Goal: Task Accomplishment & Management: Complete application form

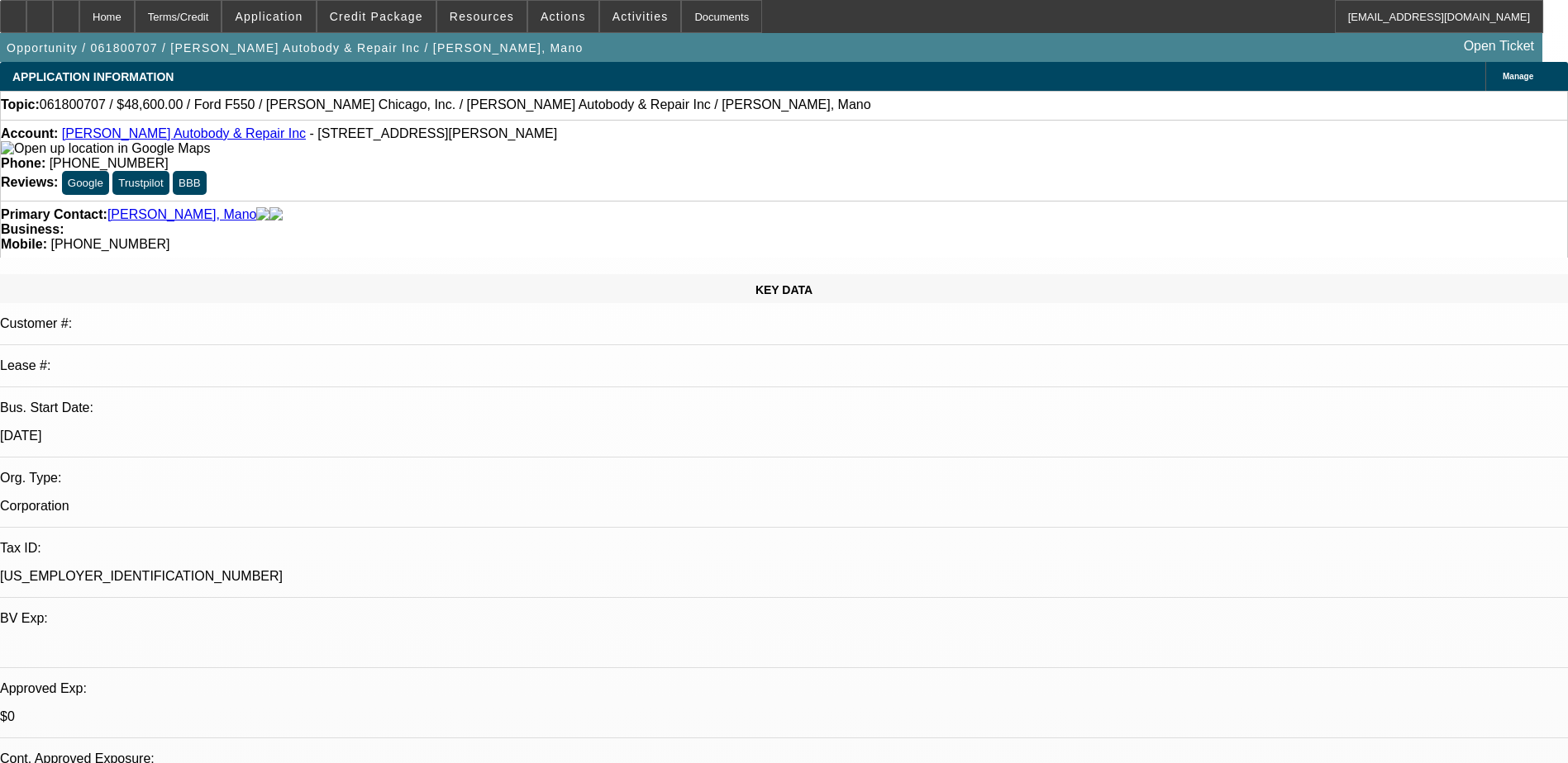
select select "0"
select select "2"
select select "0.1"
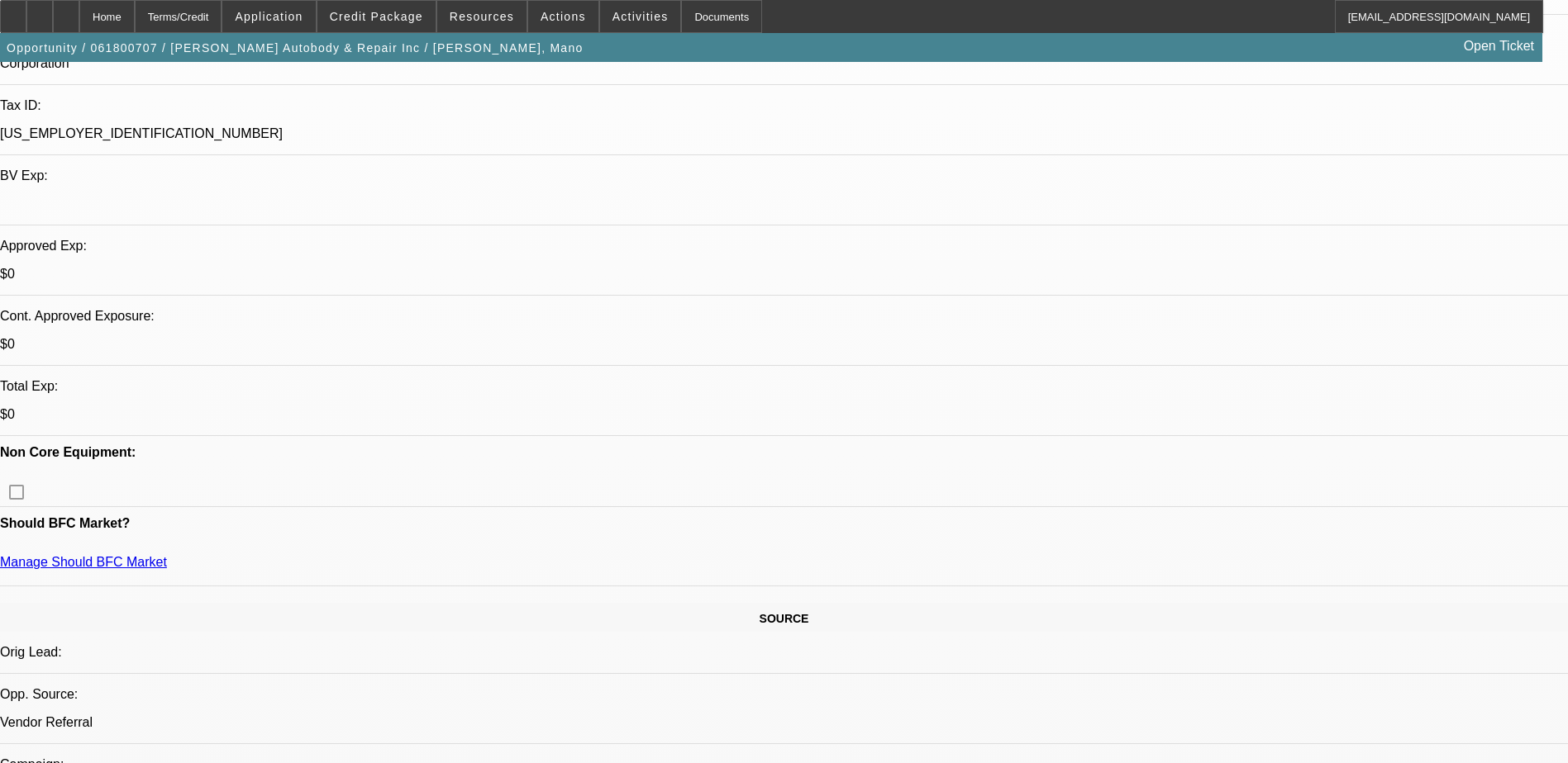
scroll to position [331, 0]
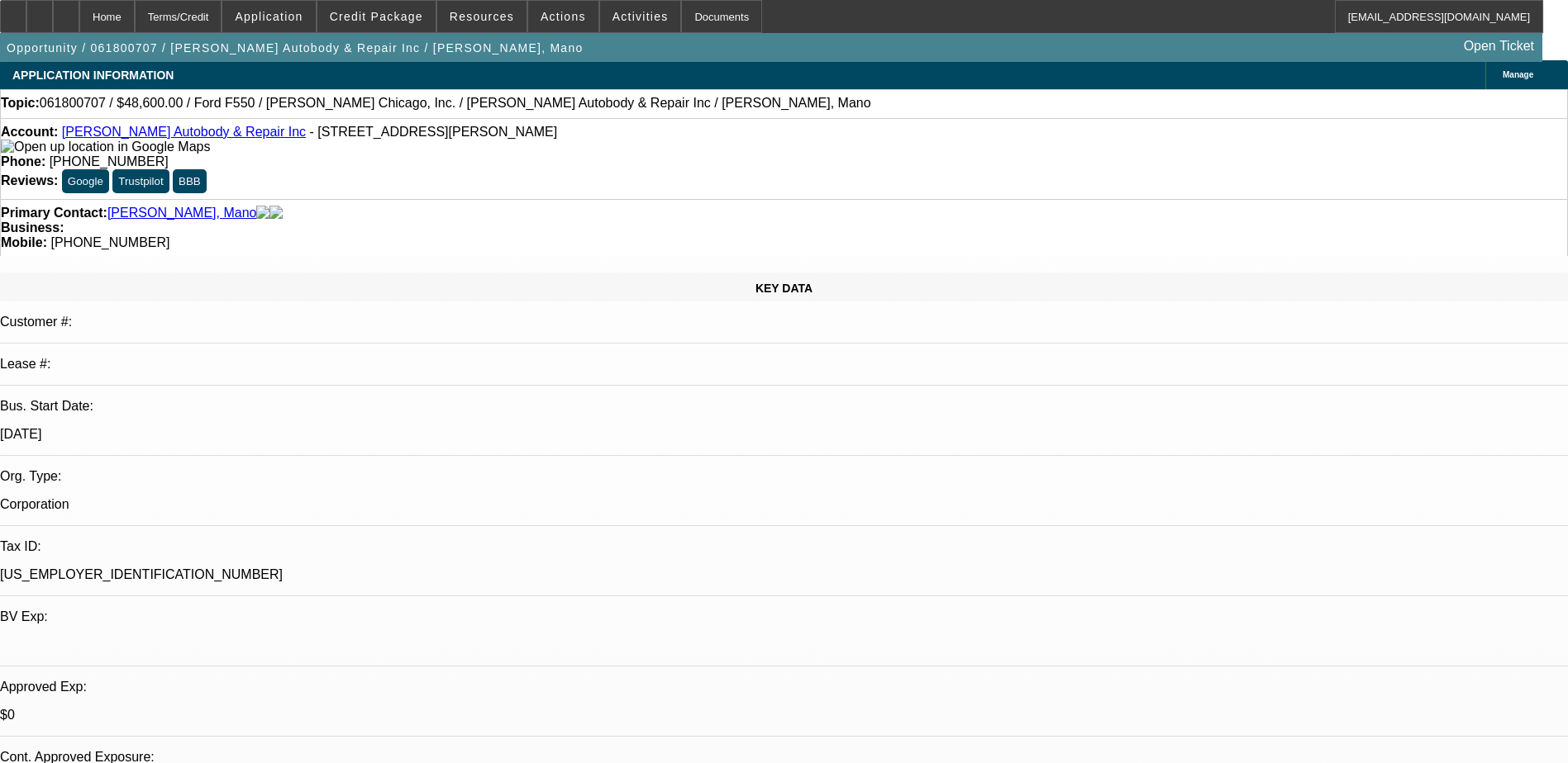
scroll to position [0, 0]
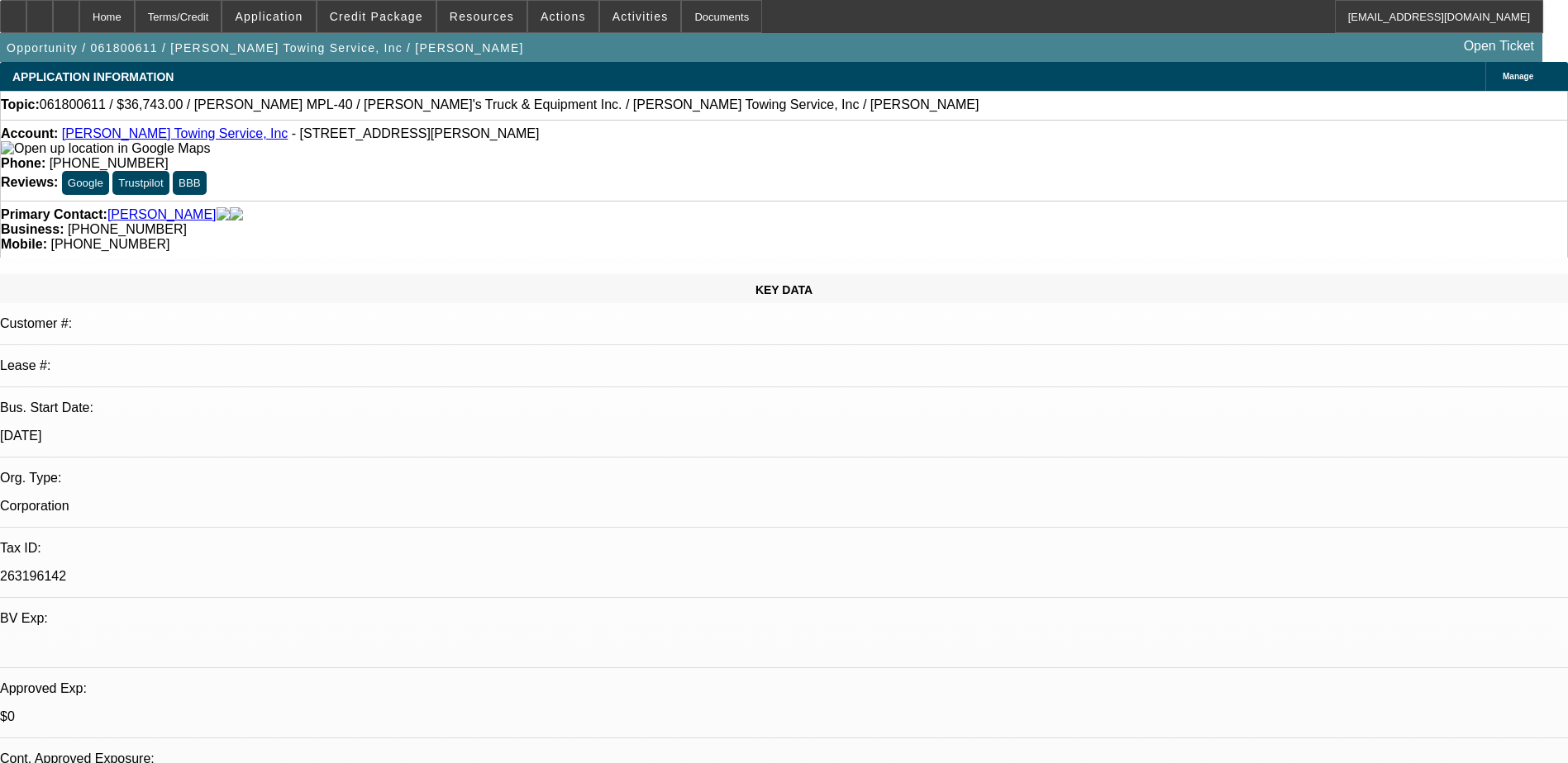
select select "0"
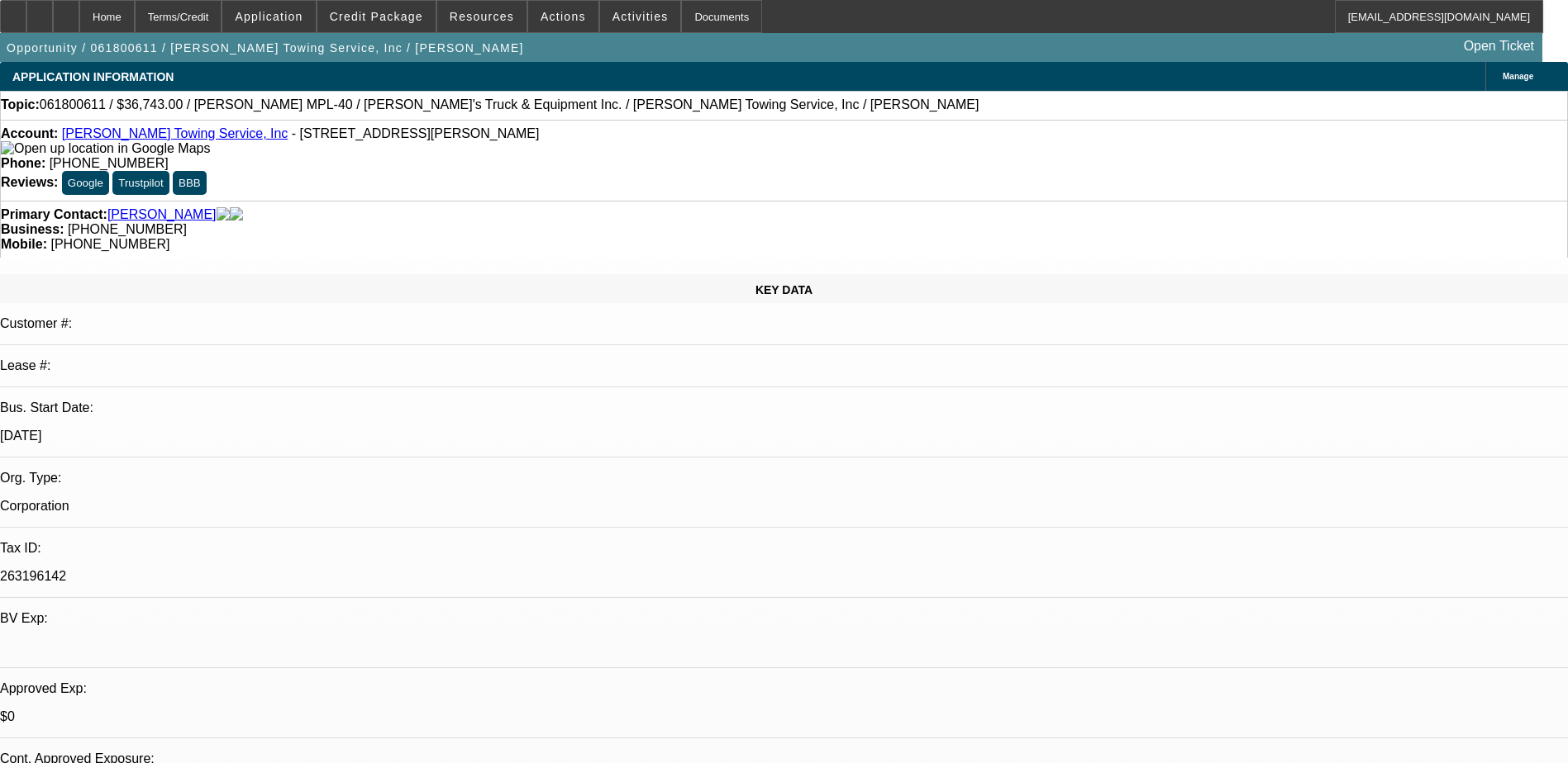
select select "0"
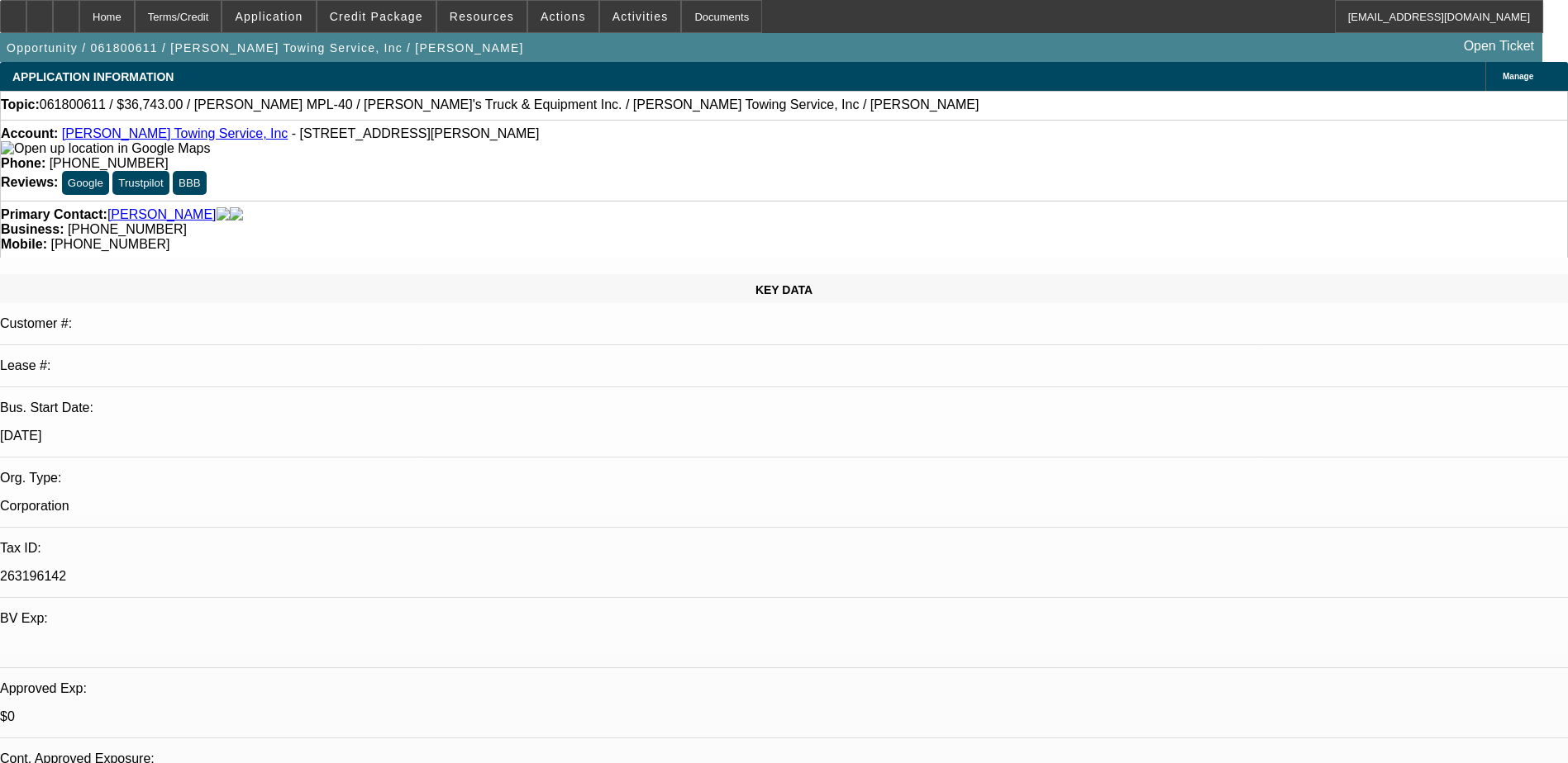
select select "2"
select select "0"
select select "1"
select select "6"
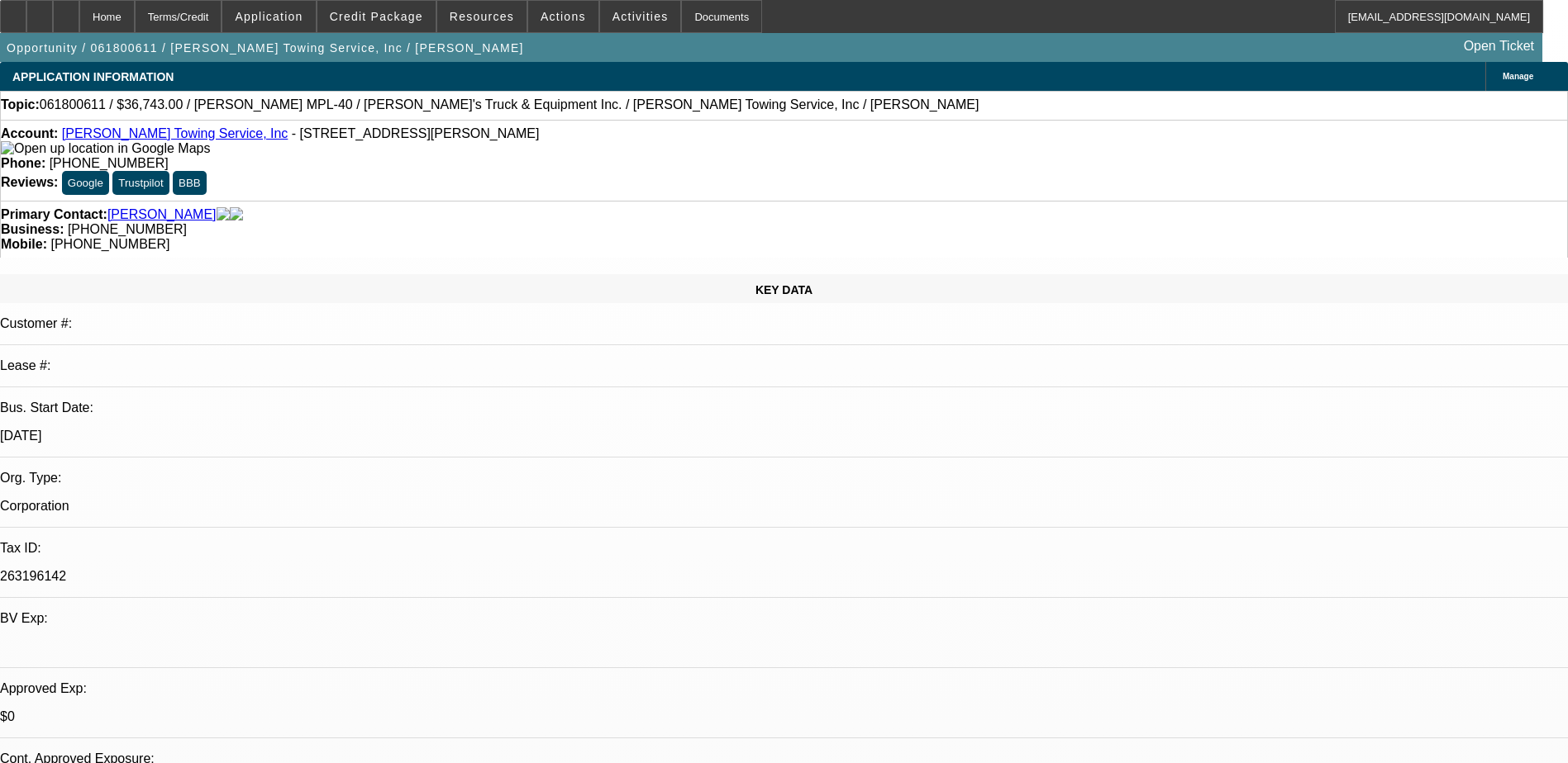
select select "1"
select select "6"
select select "1"
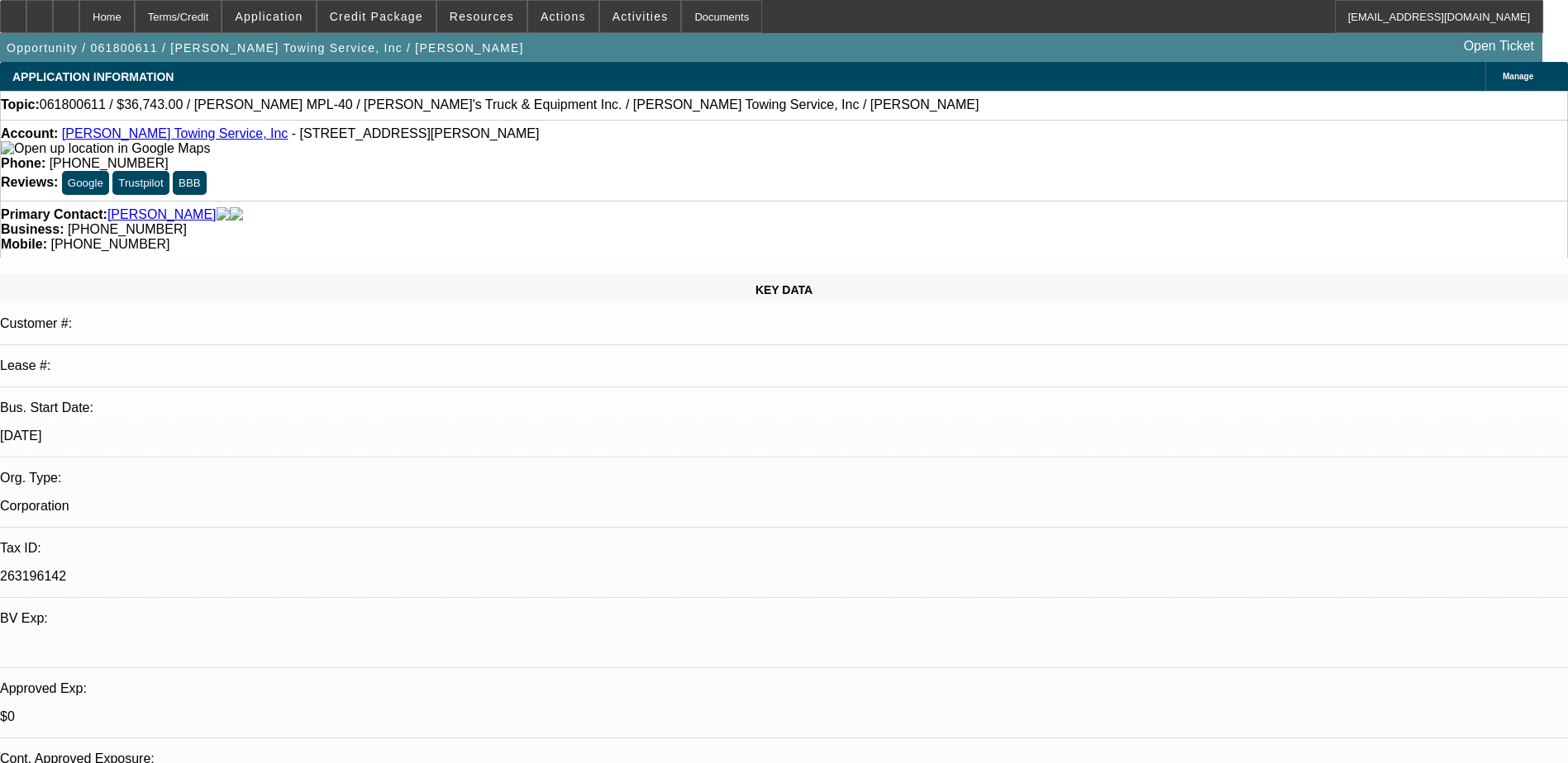
select select "6"
select select "1"
select select "2"
select select "6"
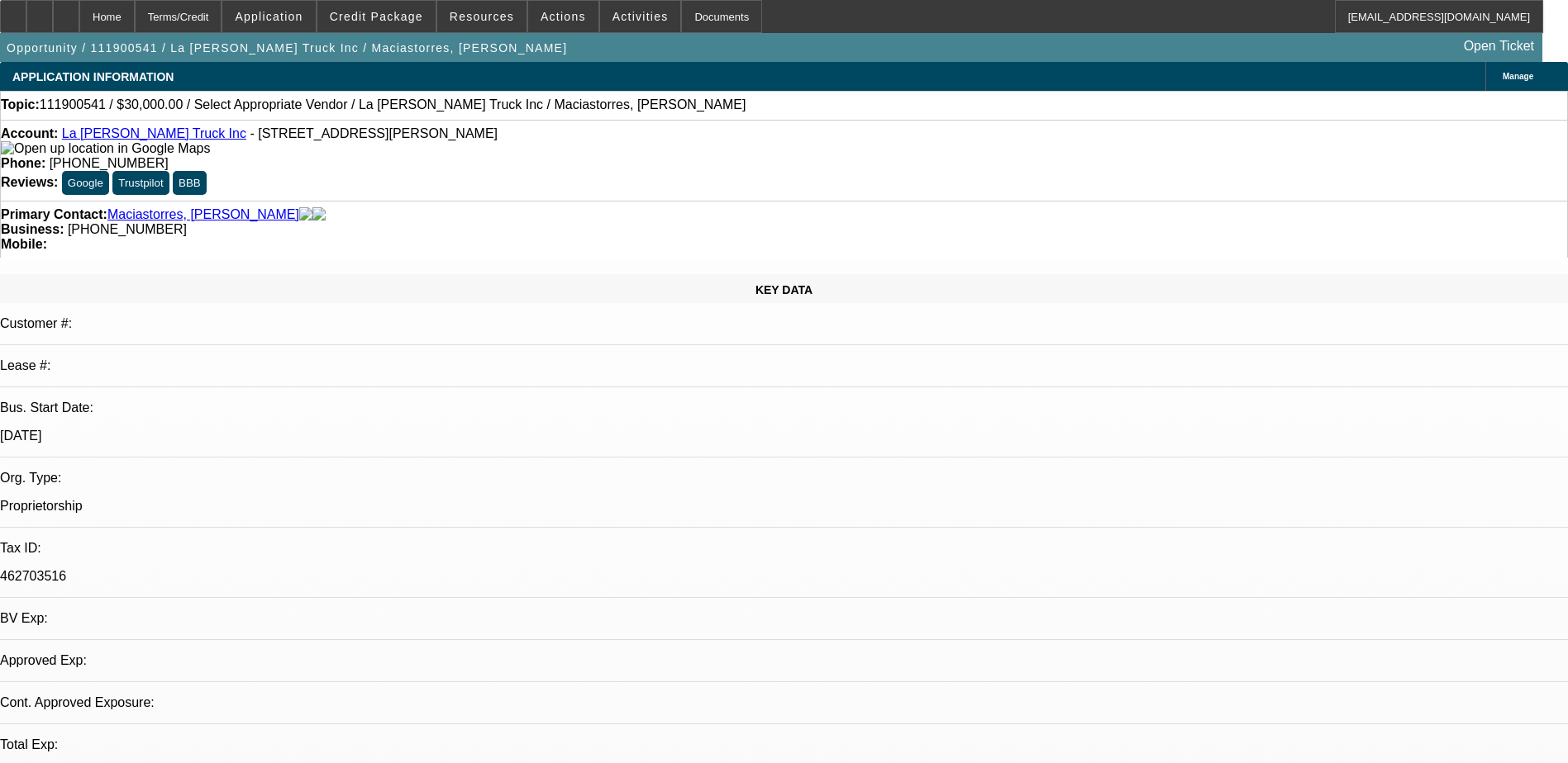
select select "0"
select select "2"
select select "0.1"
click at [499, 11] on span "Resources" at bounding box center [482, 16] width 64 height 13
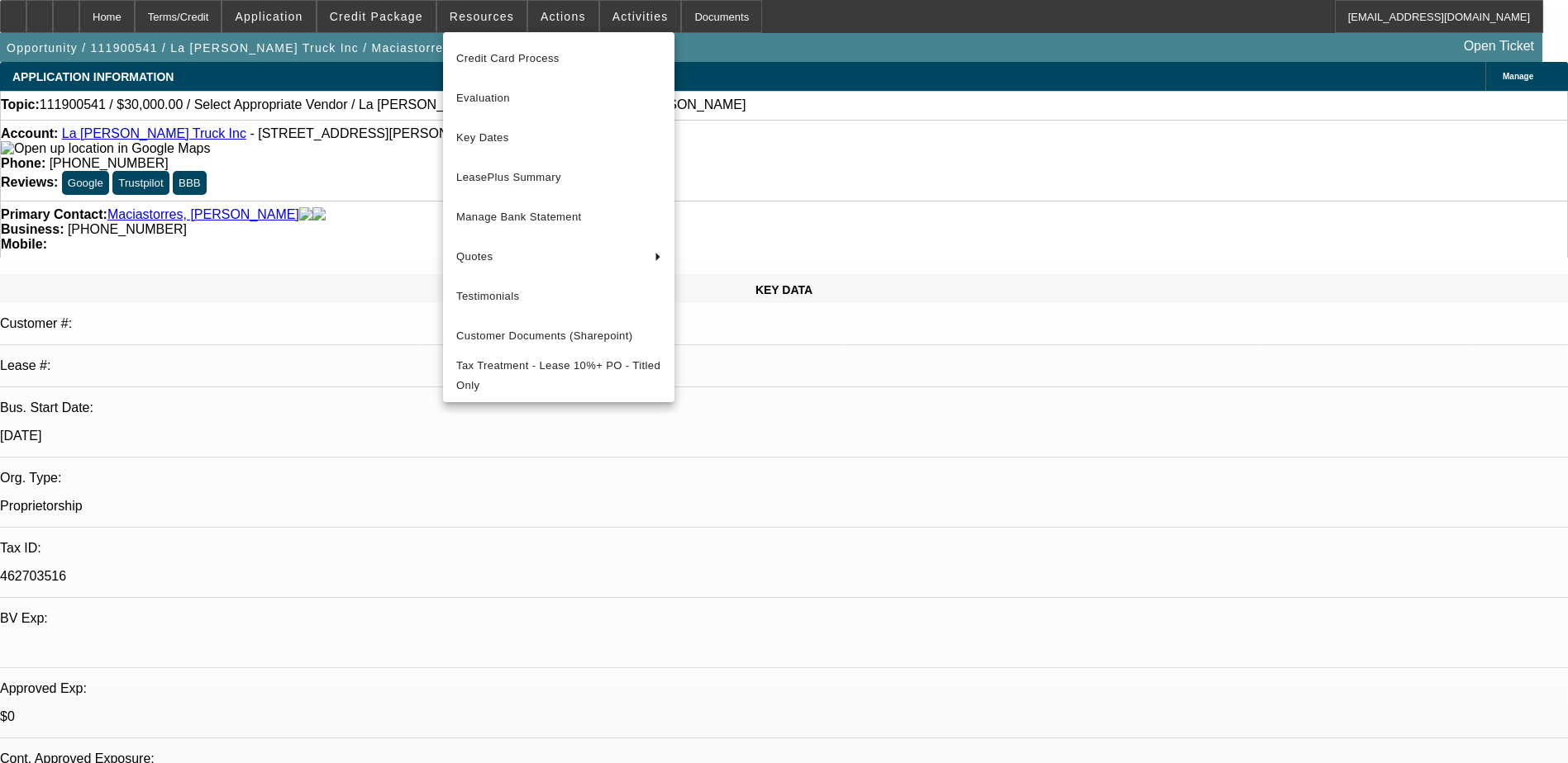
click at [415, 12] on div at bounding box center [784, 382] width 1568 height 763
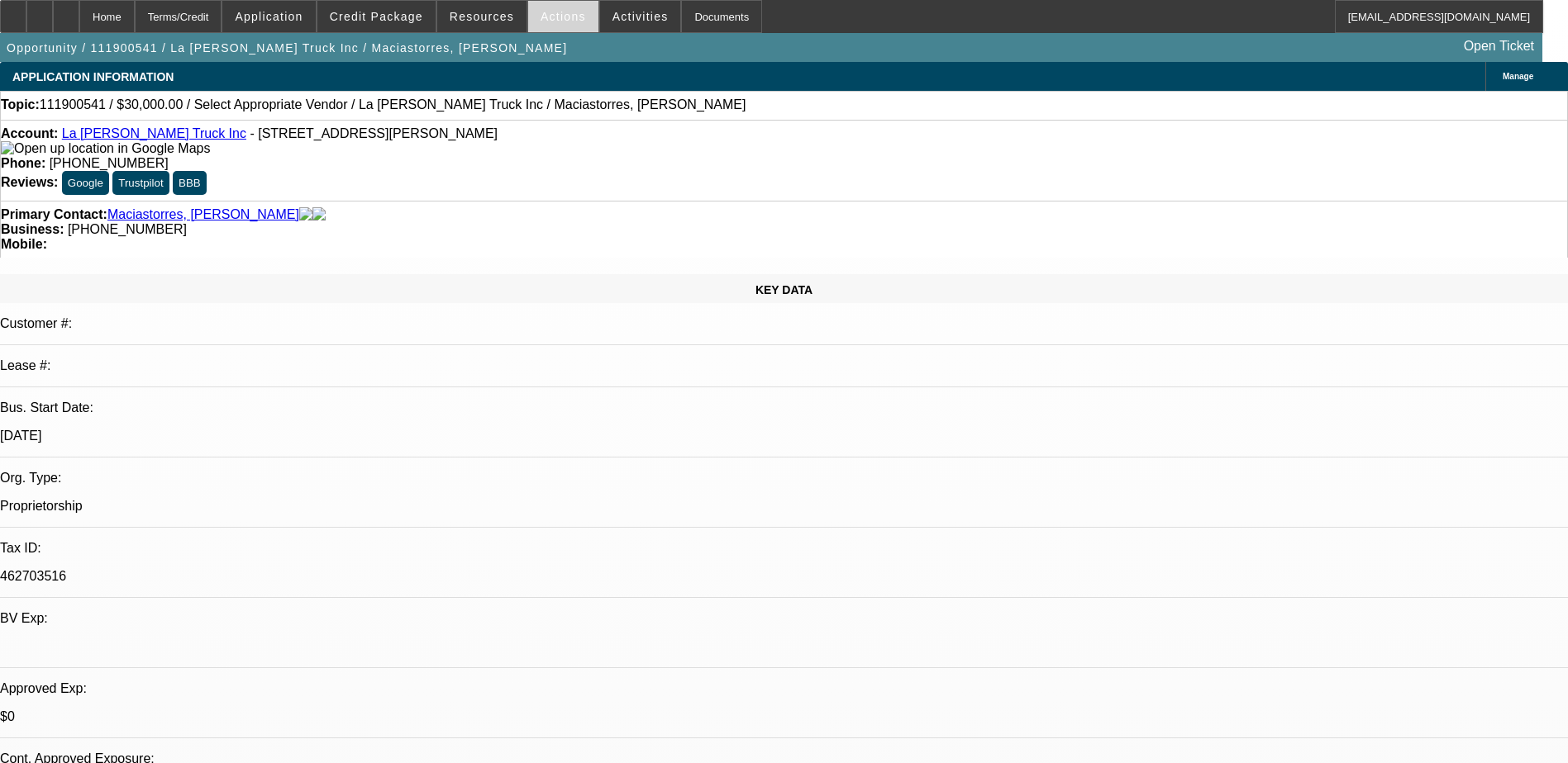
click at [556, 12] on span "Actions" at bounding box center [562, 16] width 45 height 13
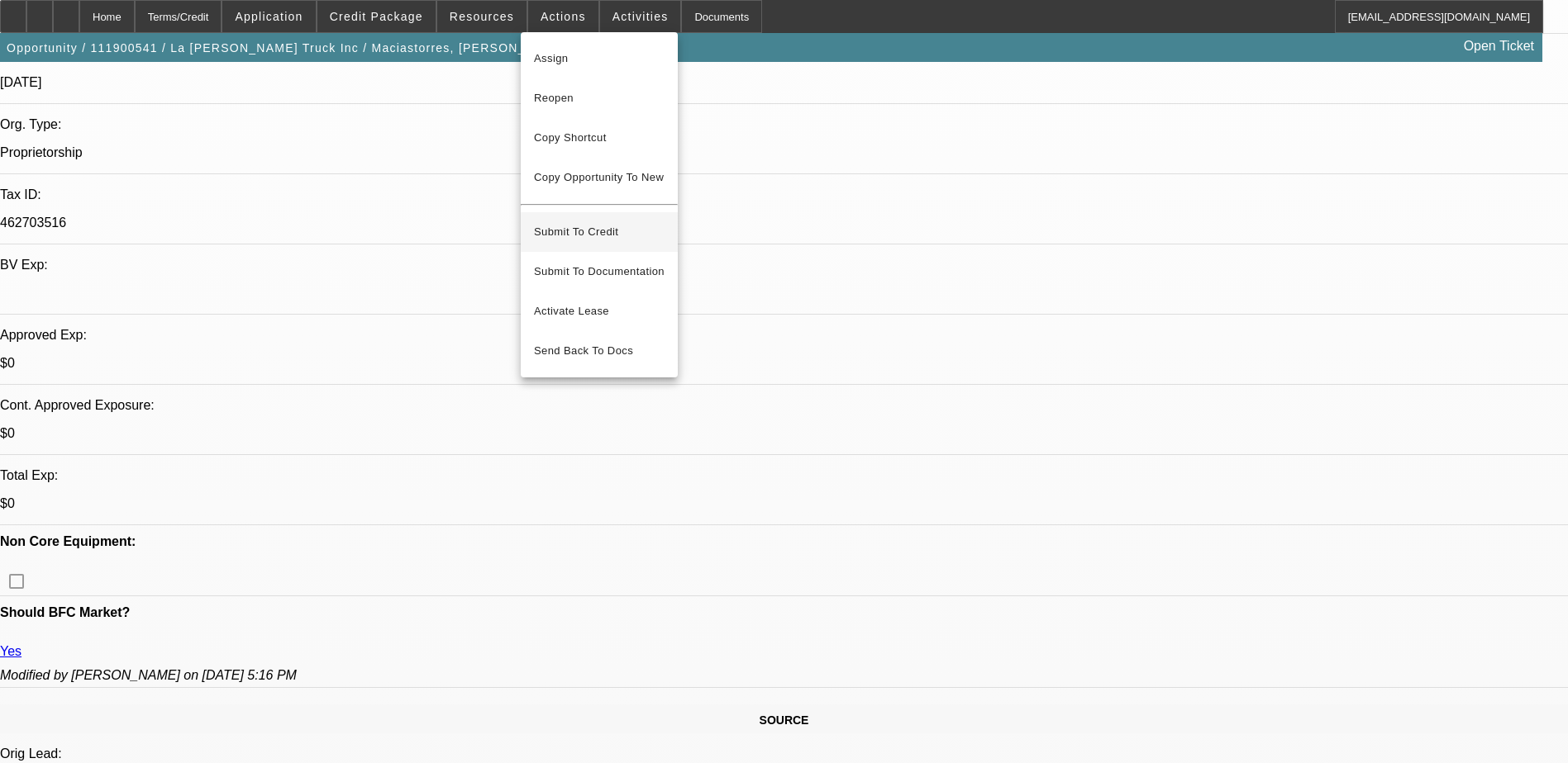
scroll to position [496, 0]
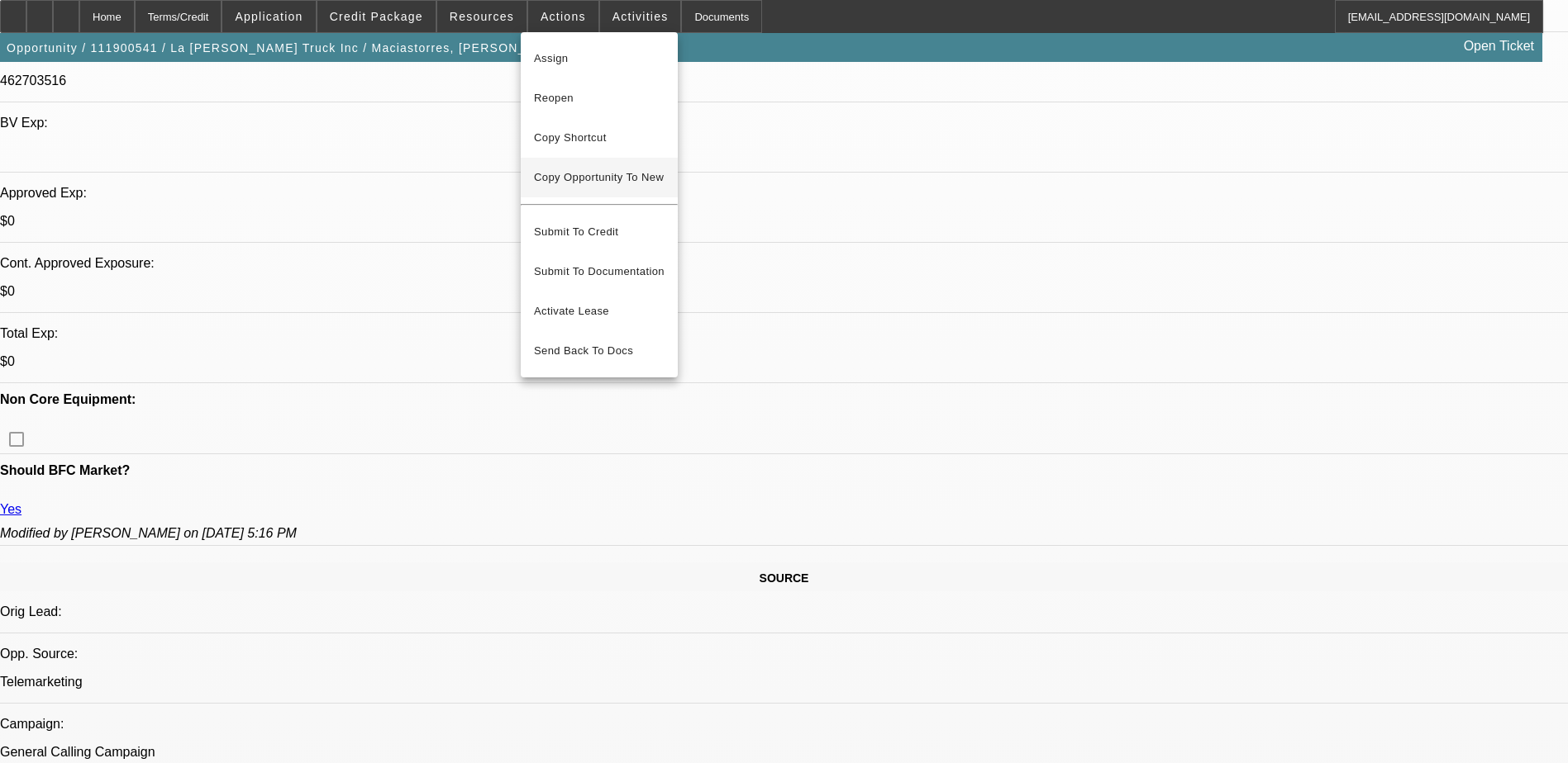
click at [601, 187] on button "Copy Opportunity To New" at bounding box center [599, 177] width 157 height 39
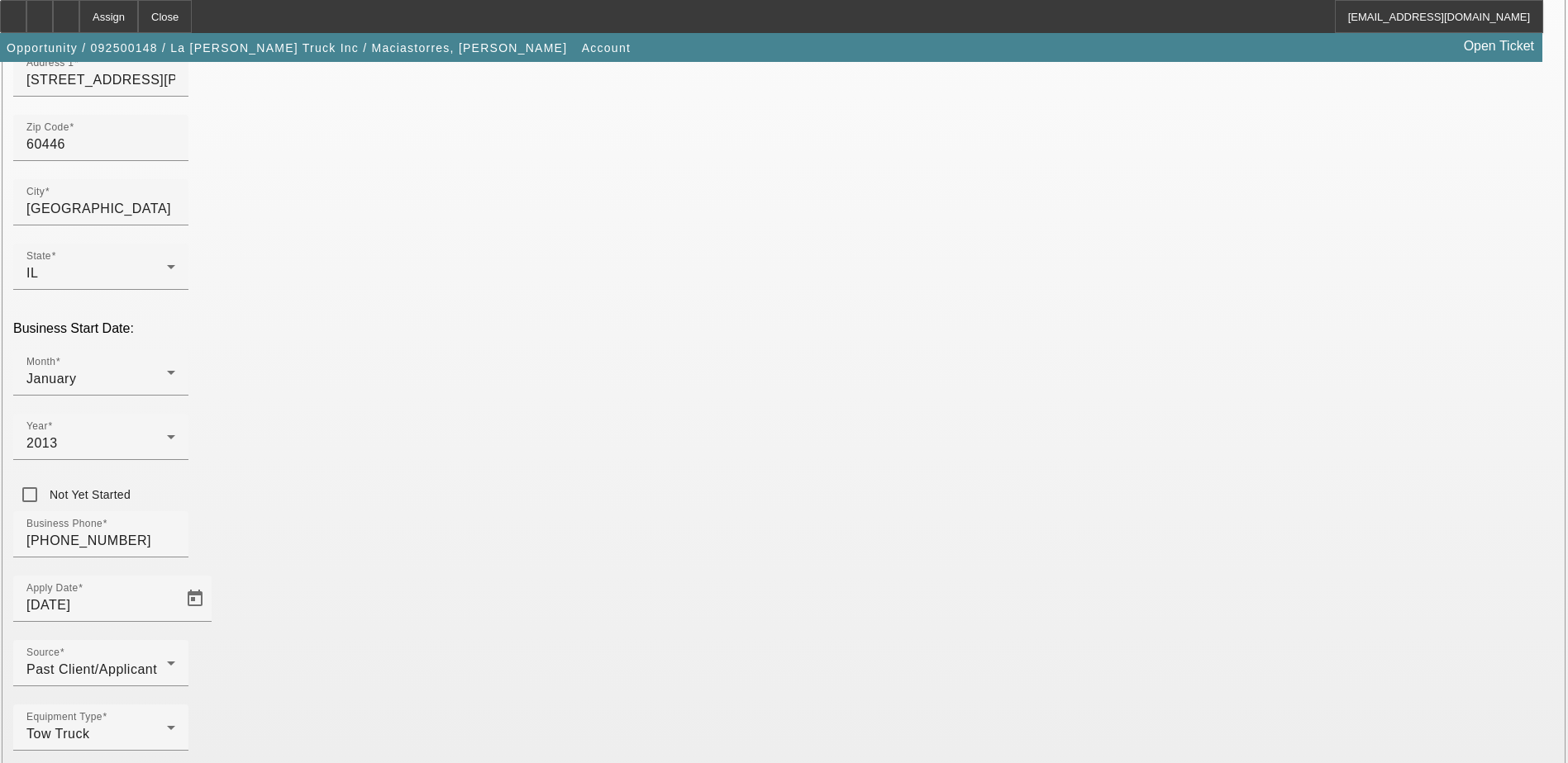
scroll to position [280, 0]
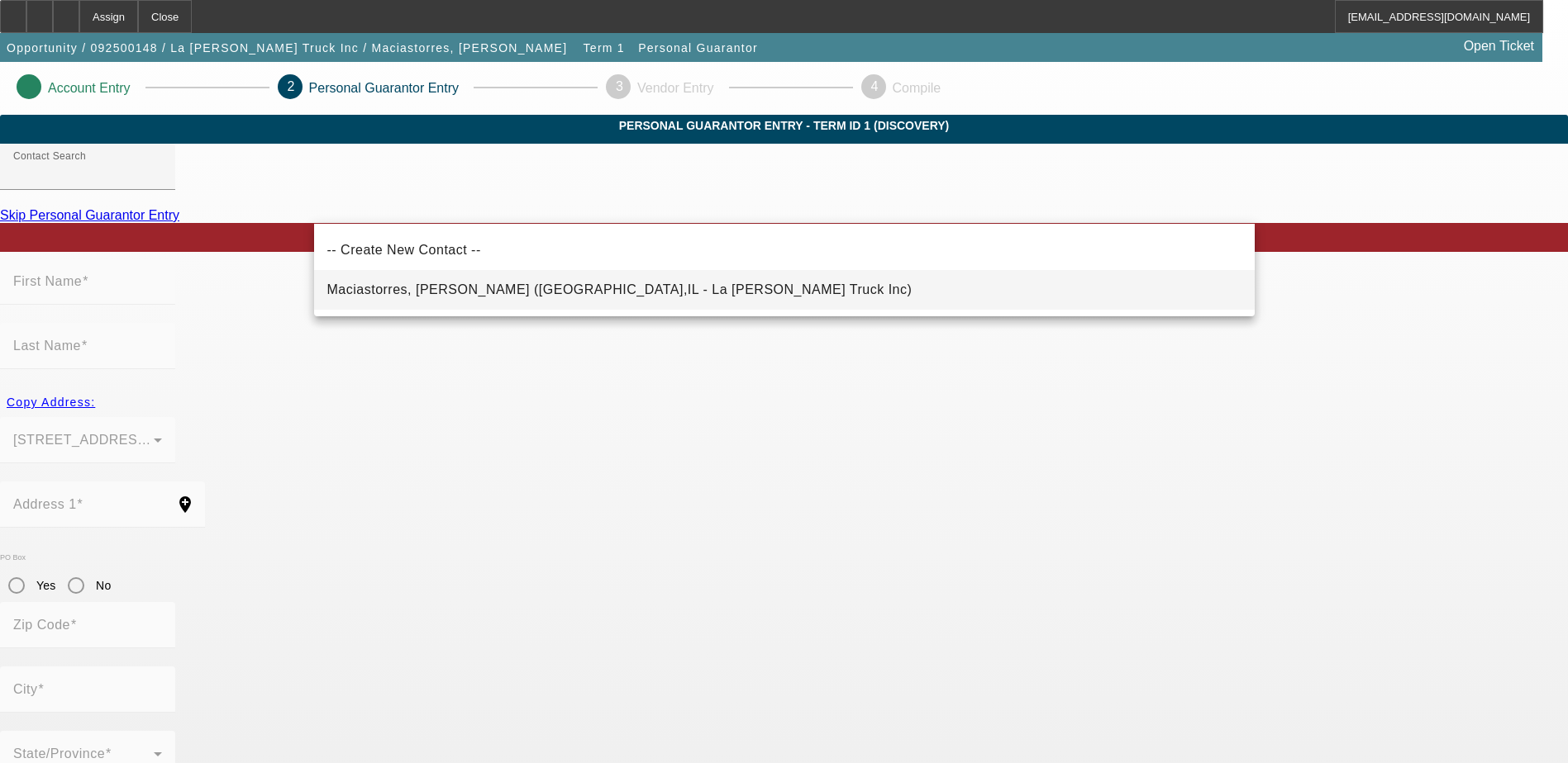
click at [496, 287] on span "Maciastorres, Alberto (Romeoville,IL - La Estrella Tow Truck Inc)" at bounding box center [619, 289] width 585 height 14
type input "Maciastorres, Alberto (Romeoville,IL - La Estrella Tow Truck Inc)"
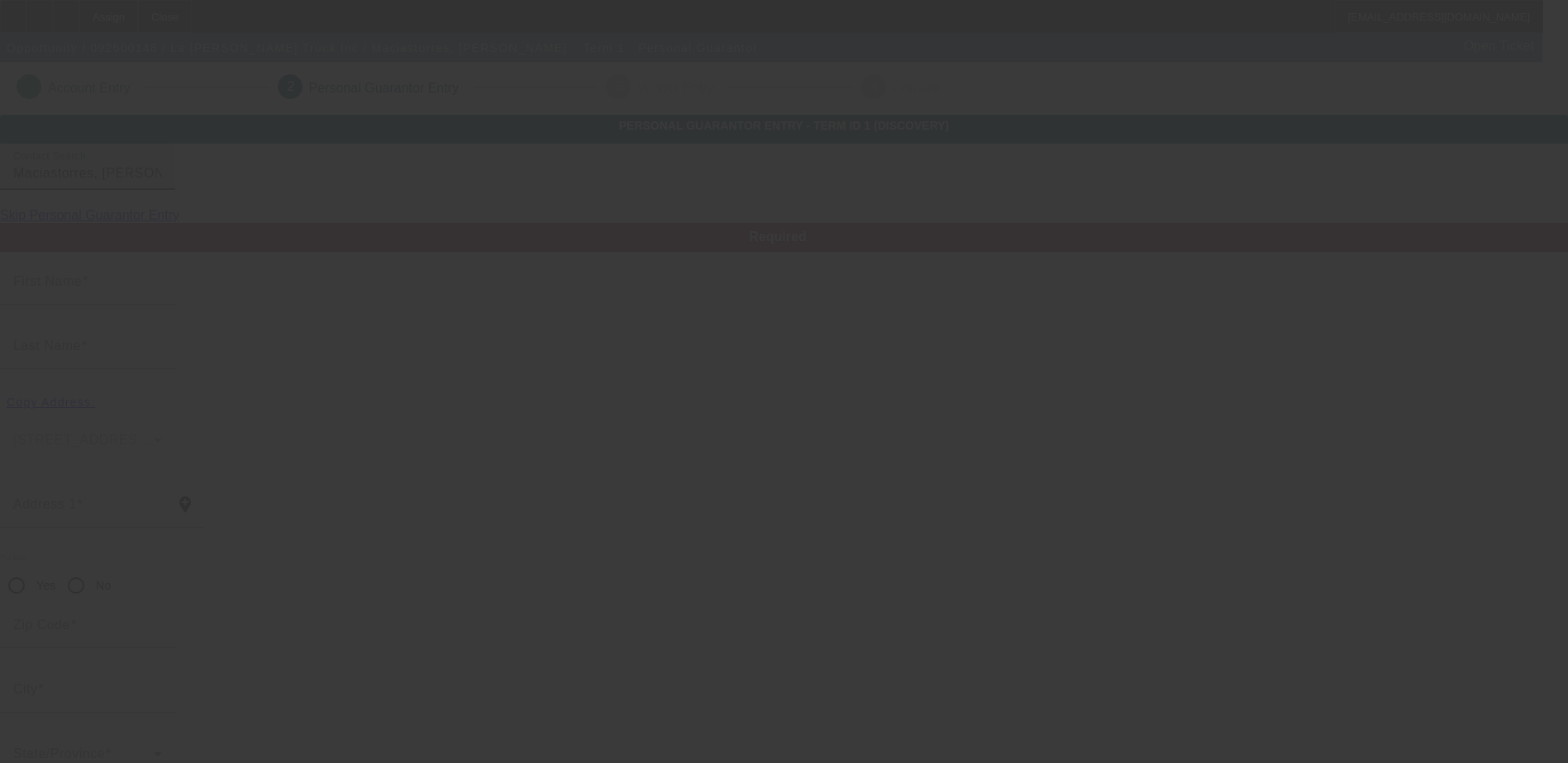
type input "Alberto"
type input "Maciastorres"
type input "341 Sunset Point"
radio input "true"
type input "60446"
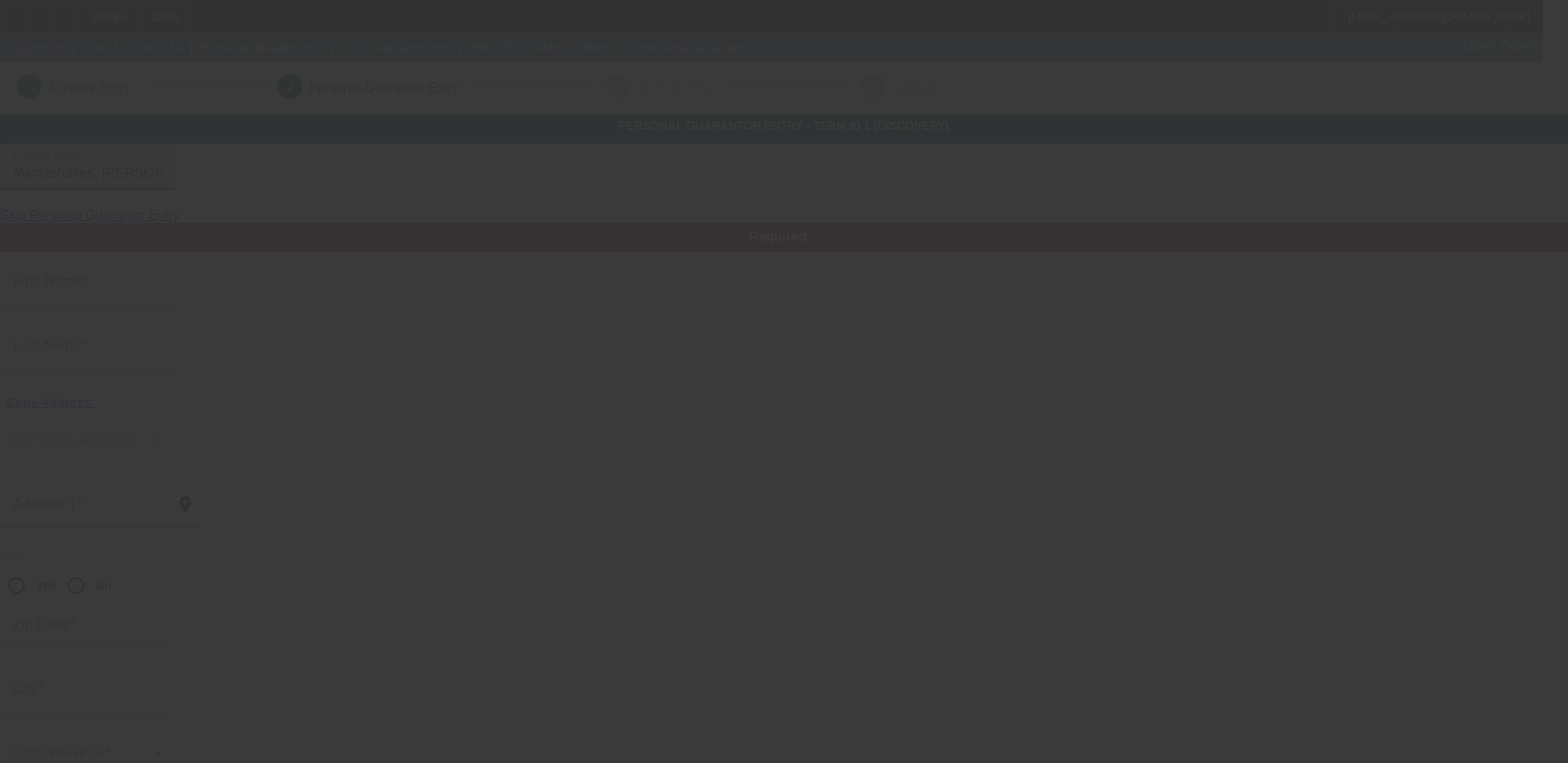
type input "Romeoville"
type input "(815) 341-3371"
type input "100"
type input "592-74-7533"
type input "albertomacias113@yahoo.com"
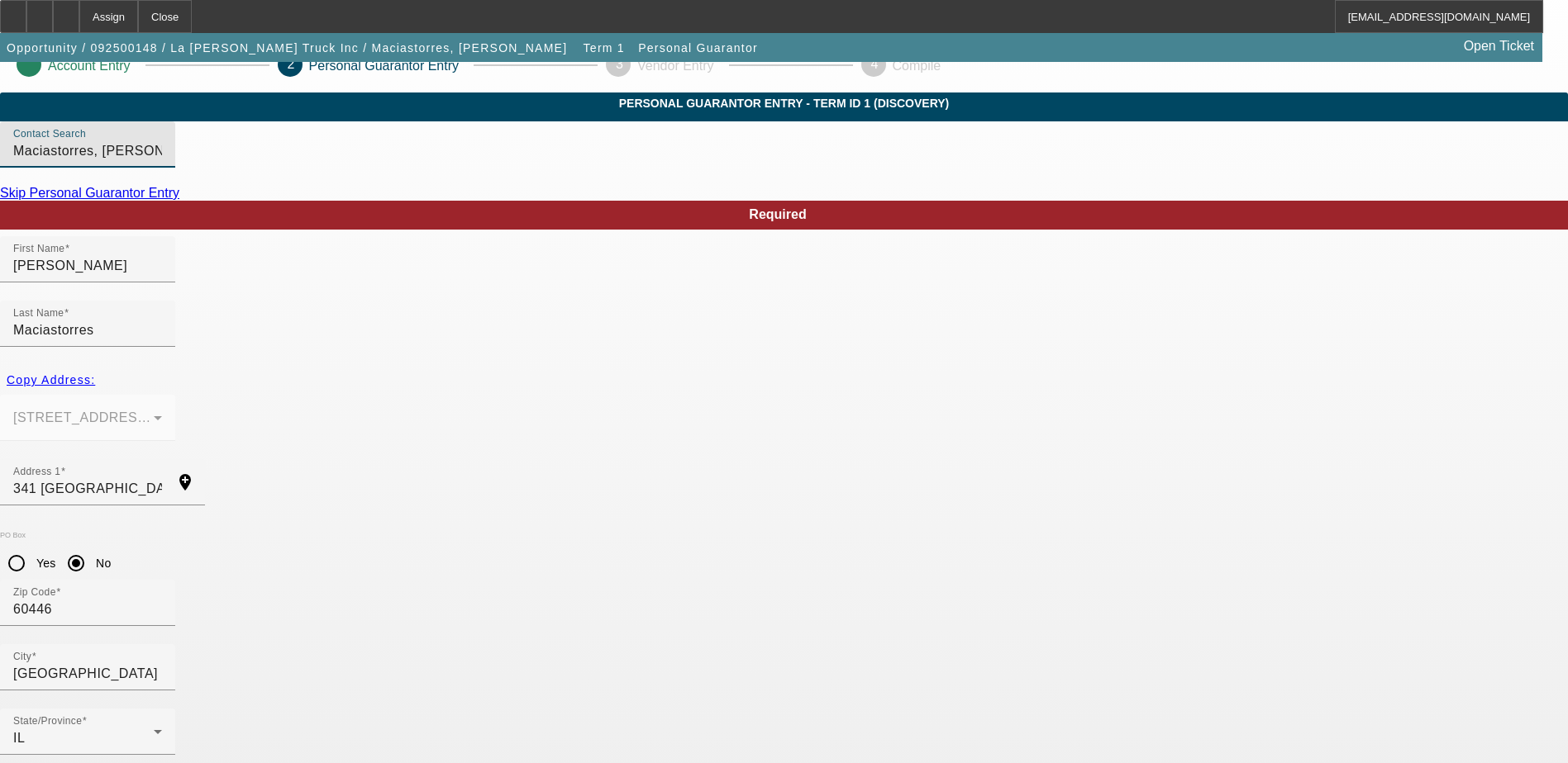
scroll to position [44, 0]
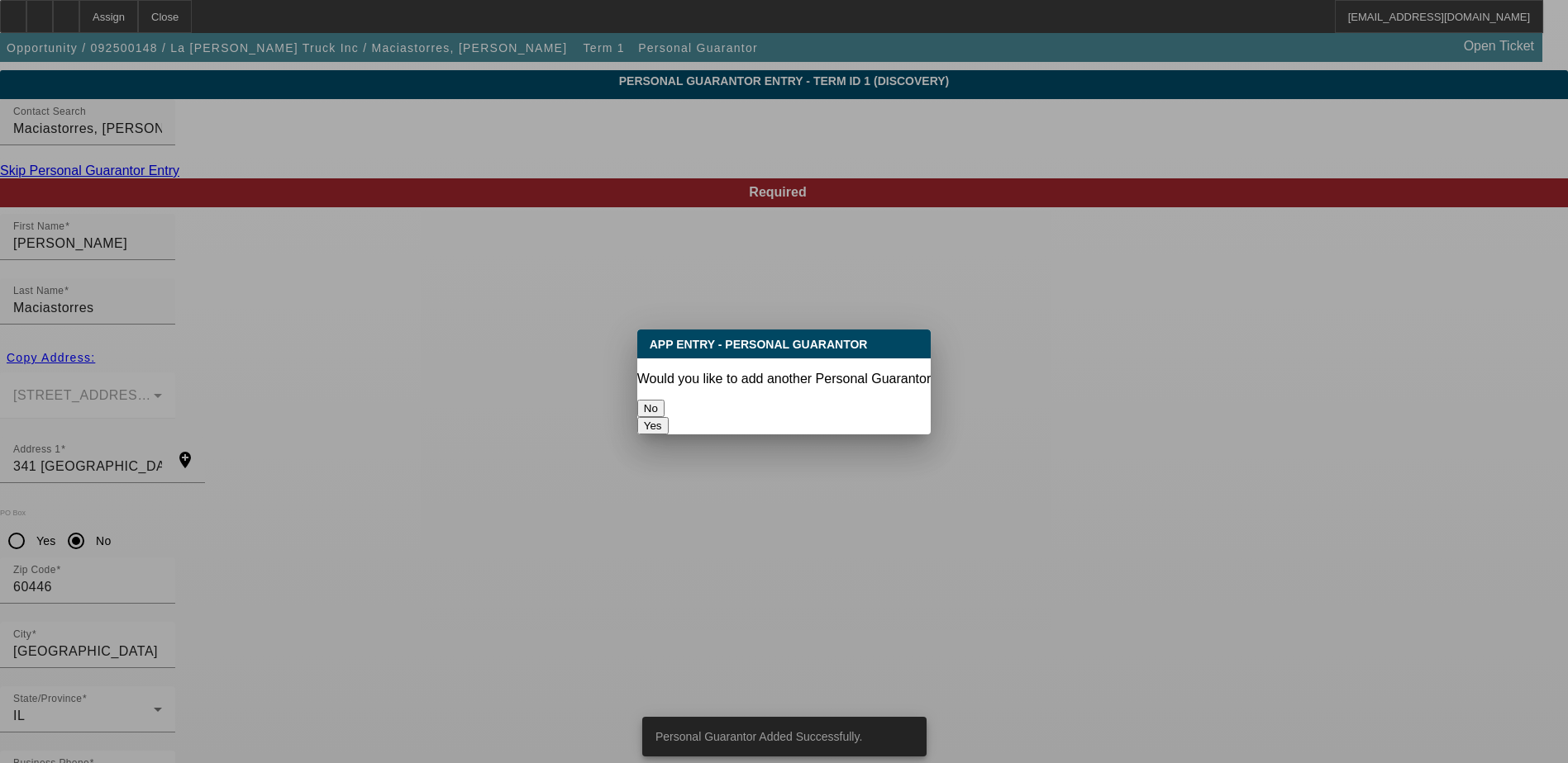
scroll to position [0, 0]
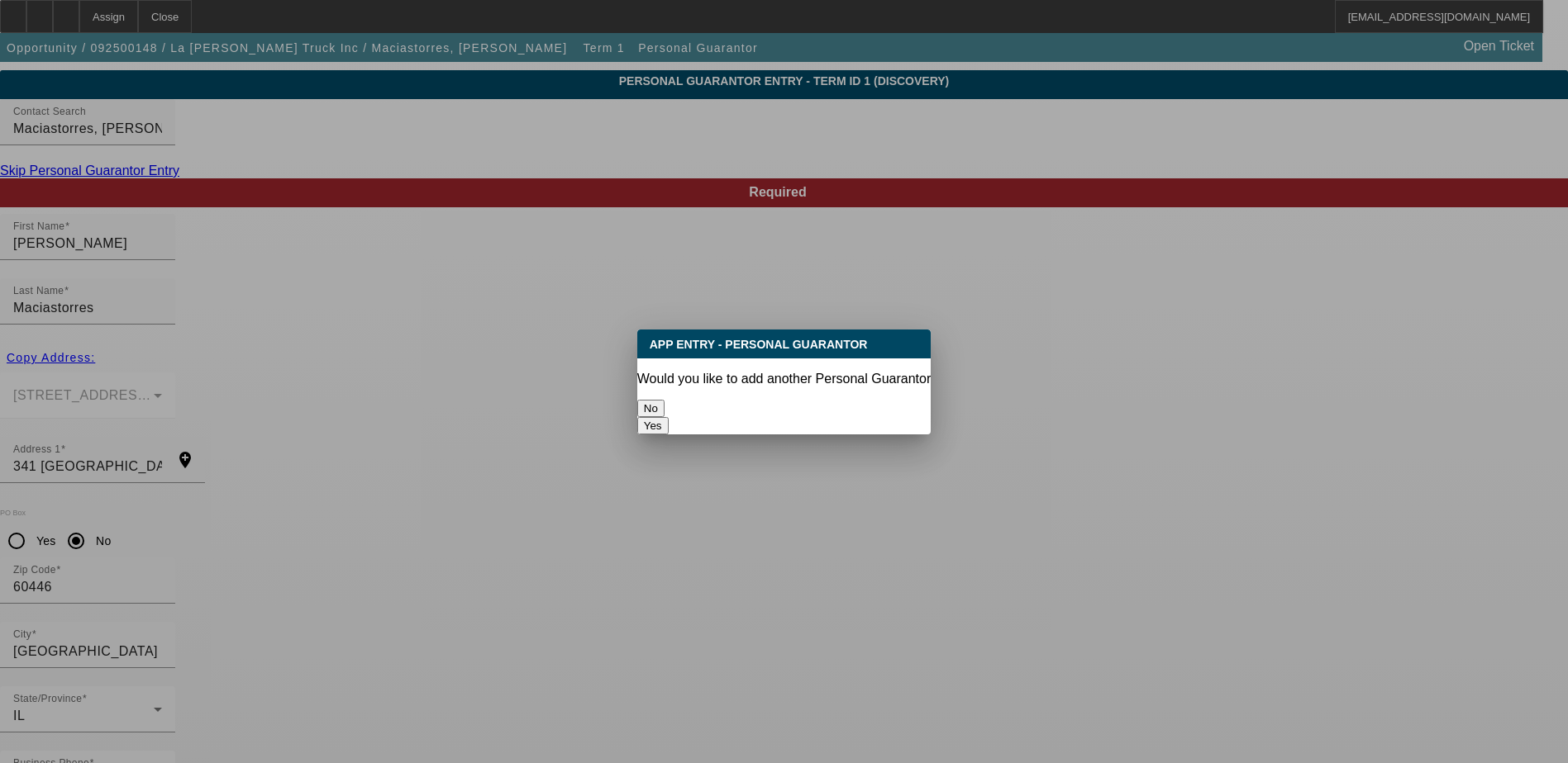
click at [664, 400] on button "No" at bounding box center [651, 408] width 27 height 17
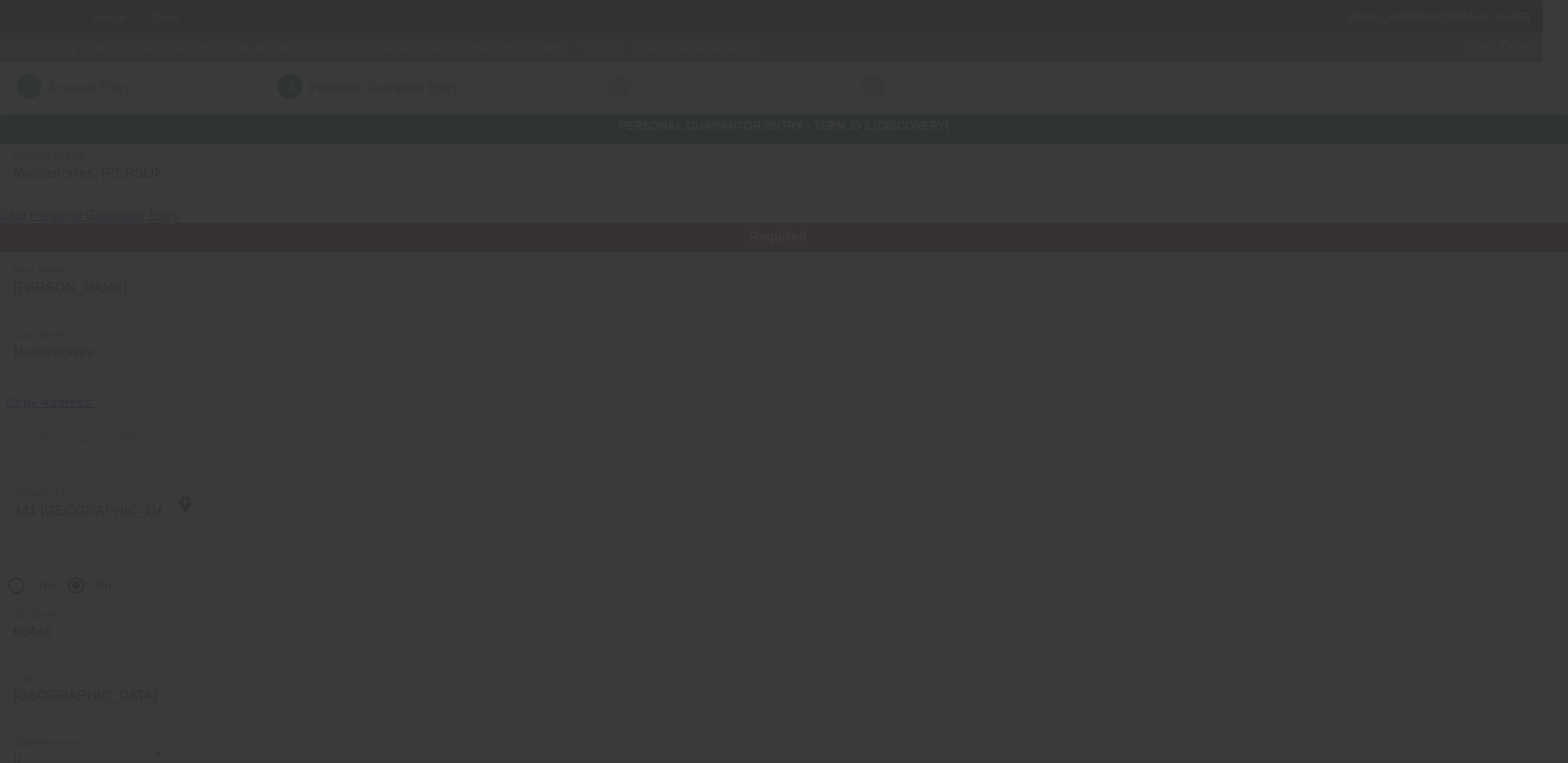
scroll to position [44, 0]
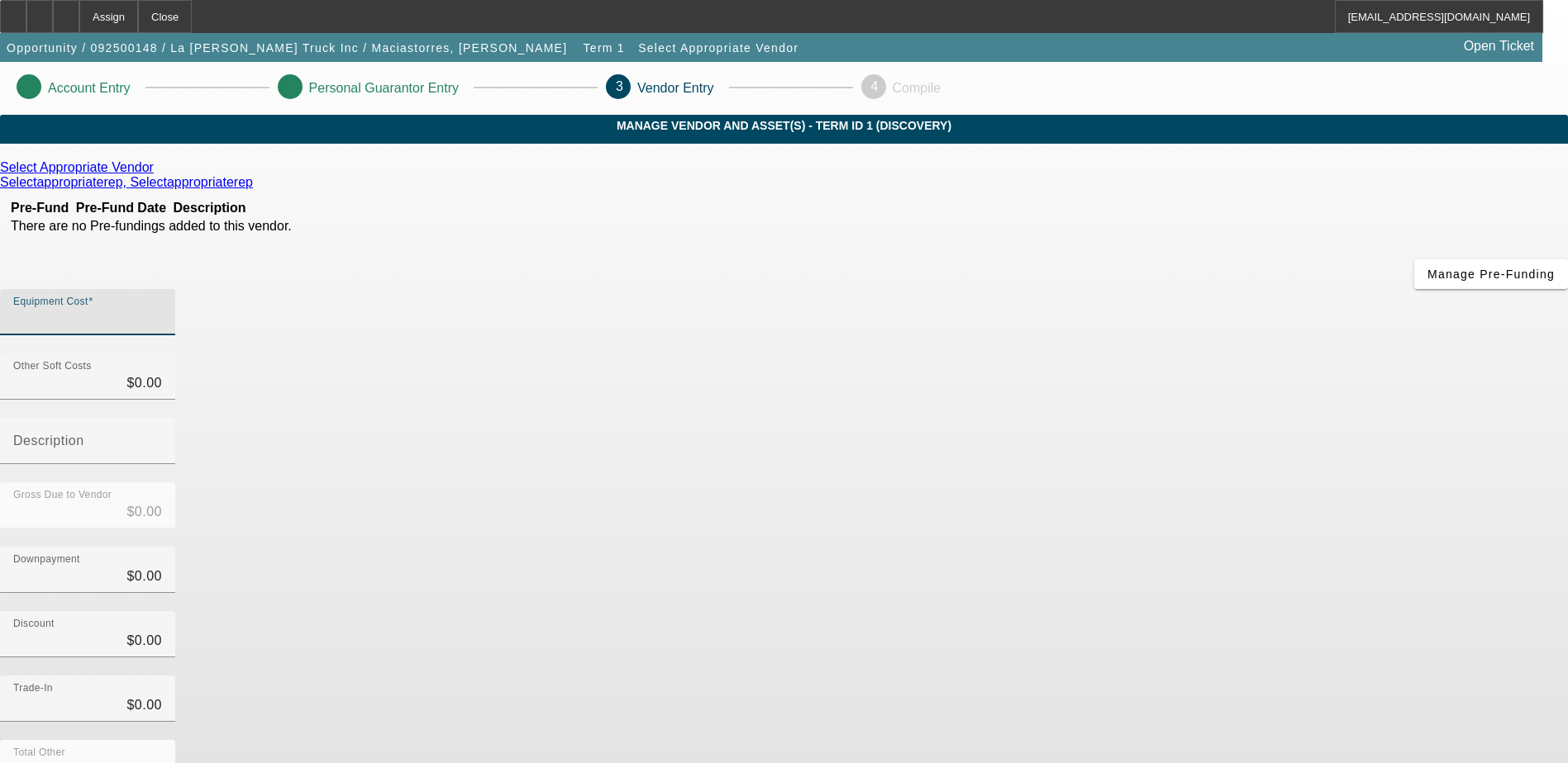
click at [162, 308] on input "Equipment Cost" at bounding box center [87, 318] width 149 height 20
type input "5"
type input "$5.00"
type input "50"
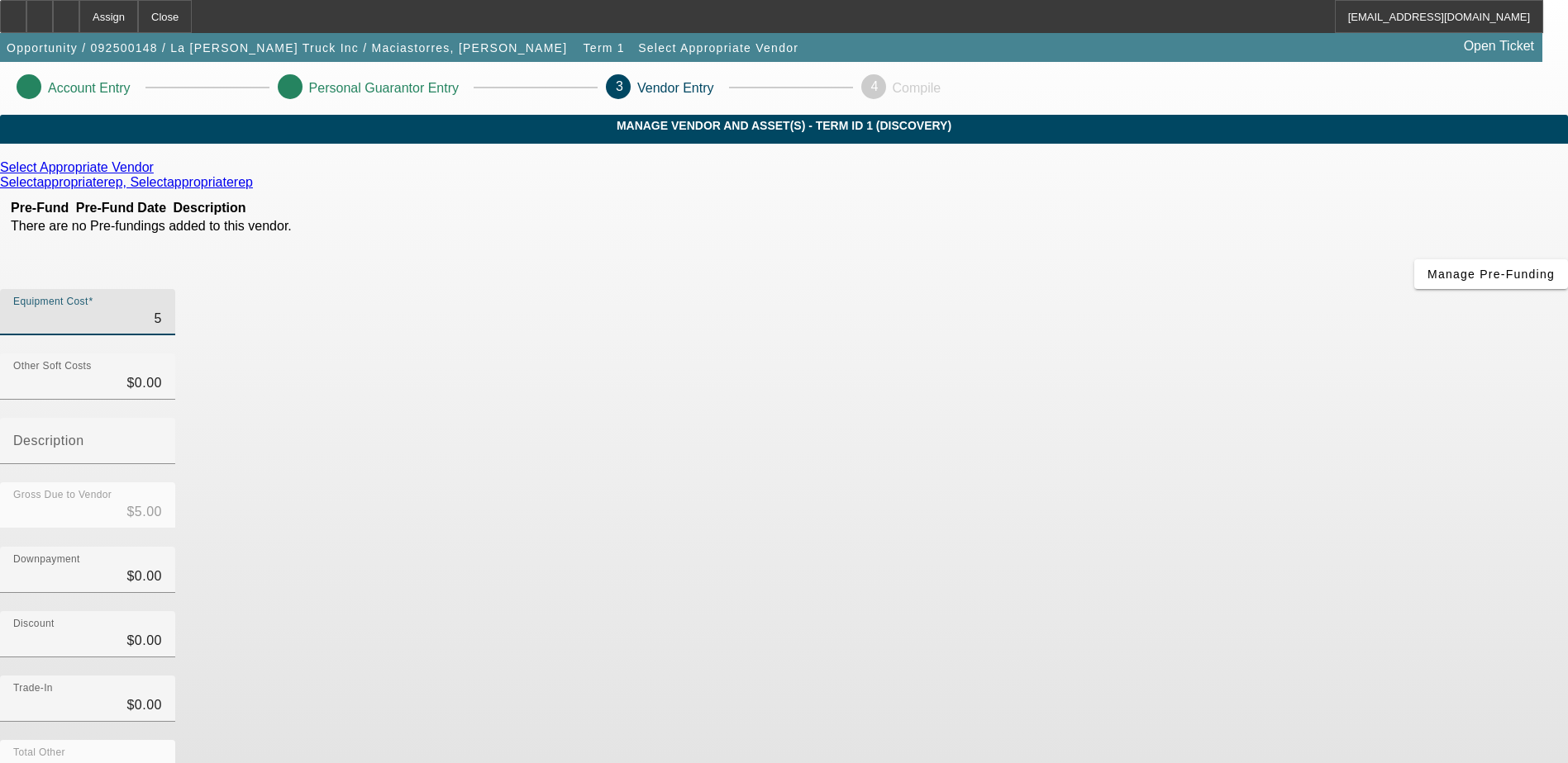
type input "$50.00"
type input "500"
type input "$500.00"
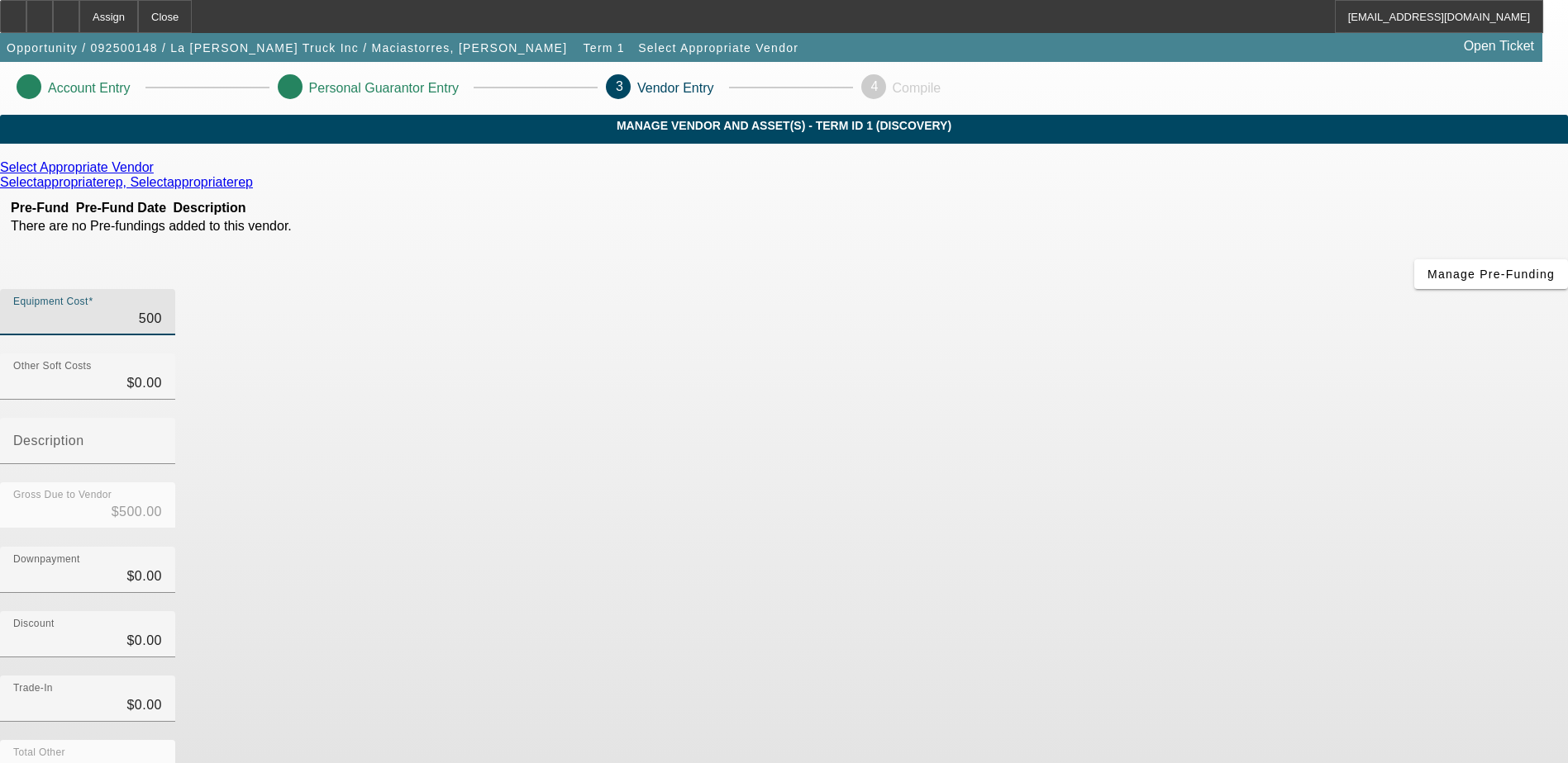
type input "5000"
type input "$5,000.00"
type input "50000"
type input "$50,000.00"
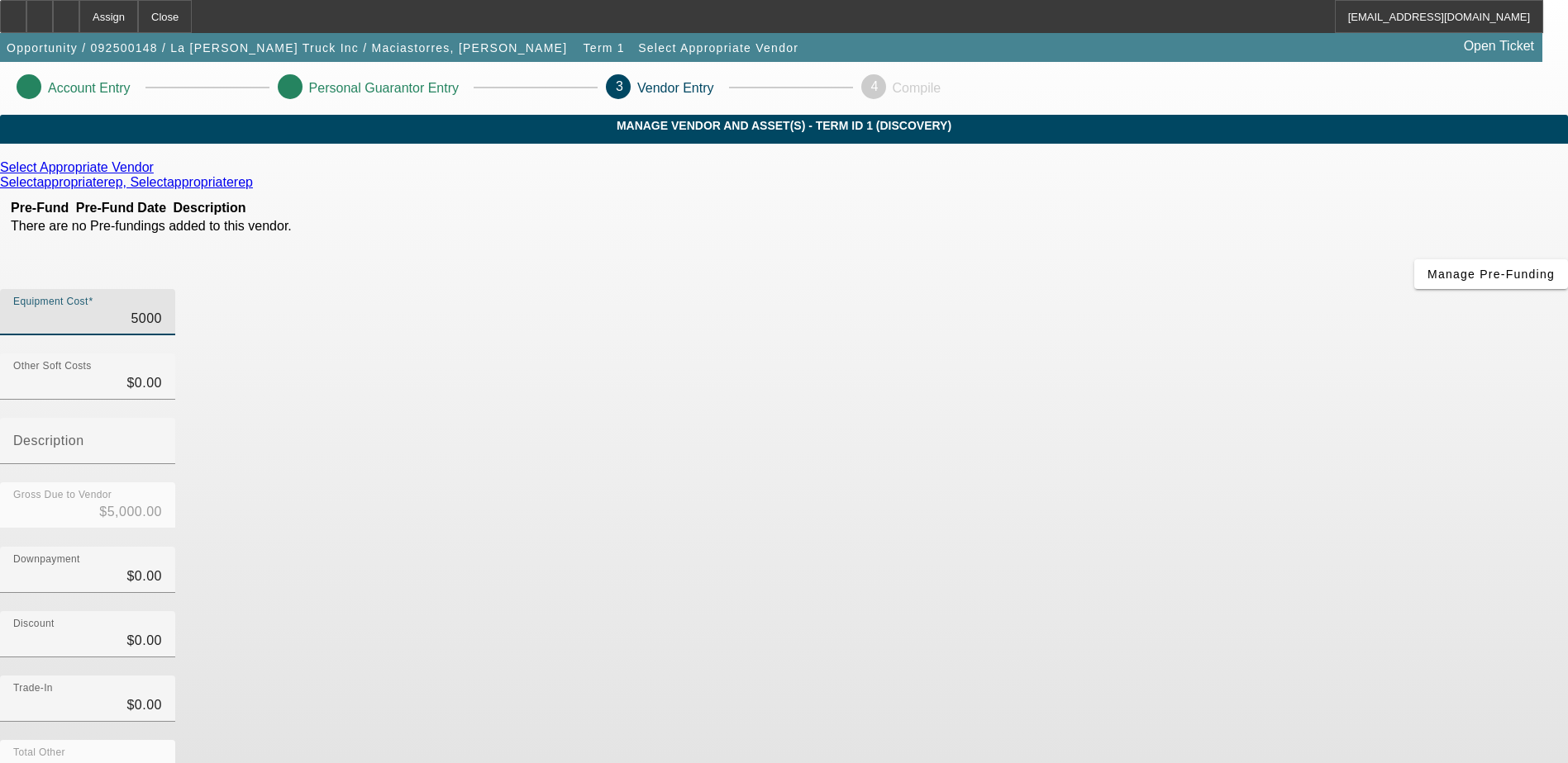
type input "$50,000.00"
click at [1081, 740] on div "Total Other $0.00" at bounding box center [784, 772] width 1568 height 64
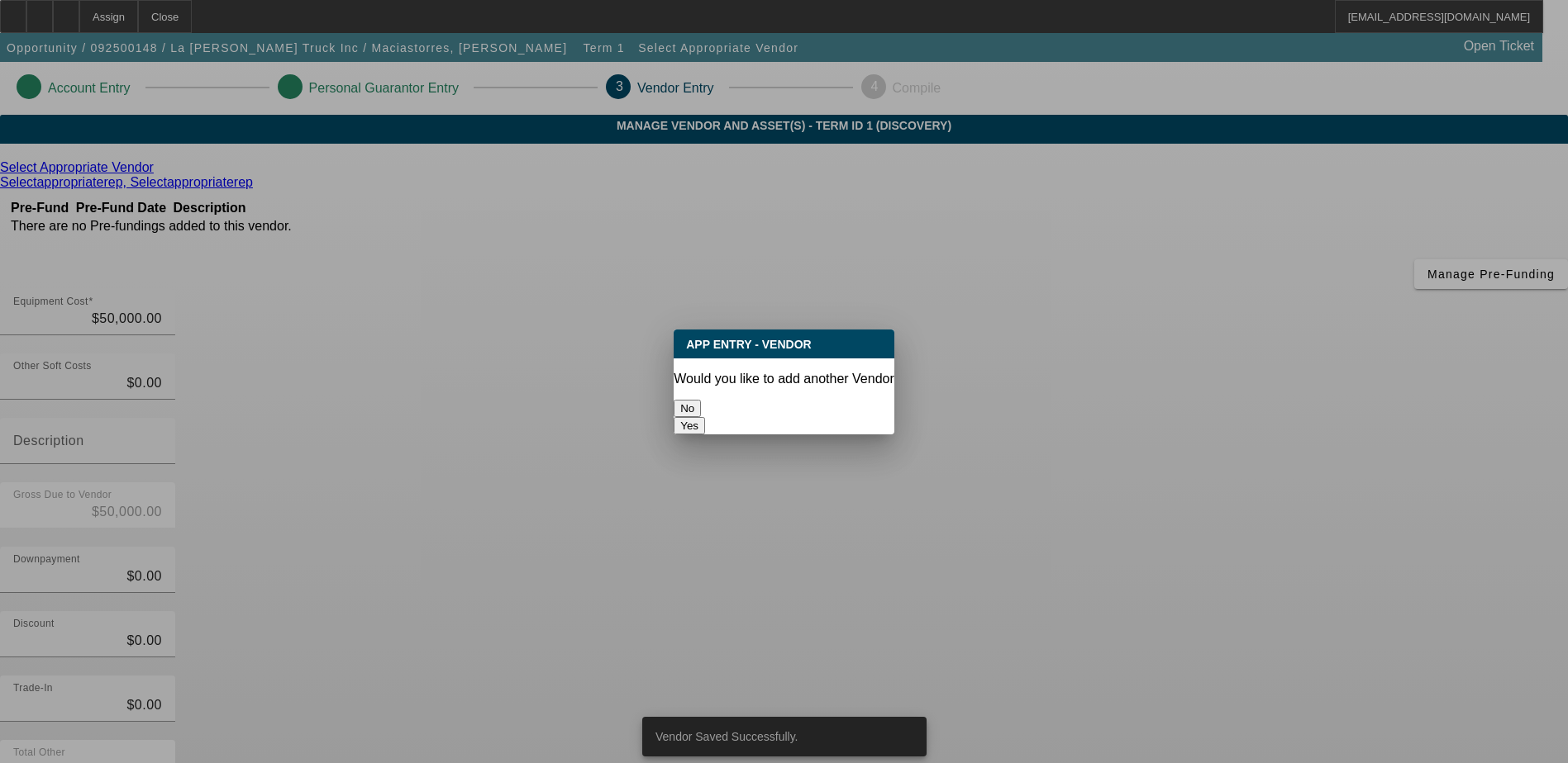
click at [701, 405] on button "No" at bounding box center [687, 408] width 27 height 17
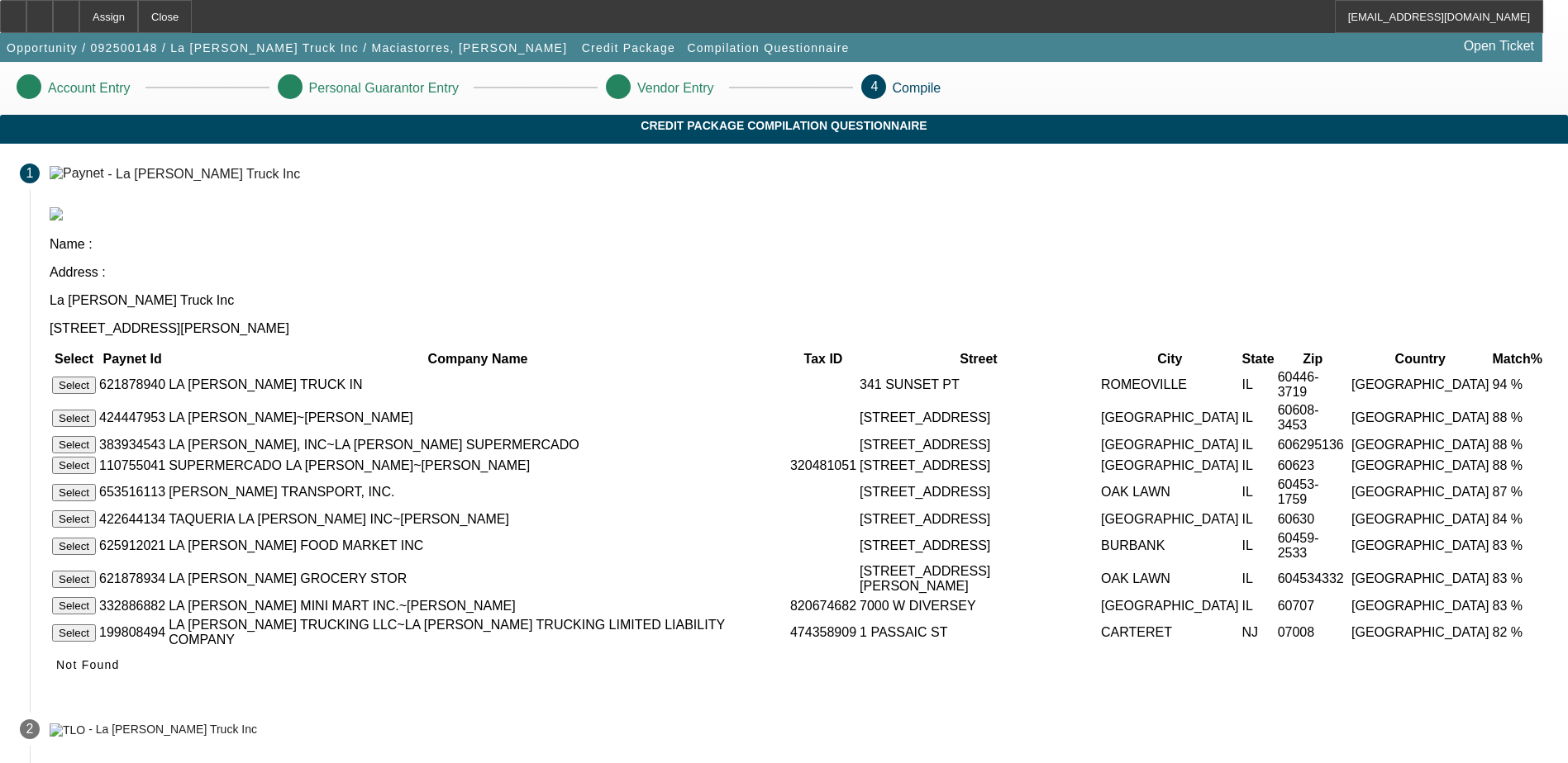
click at [96, 377] on button "Select" at bounding box center [74, 385] width 44 height 17
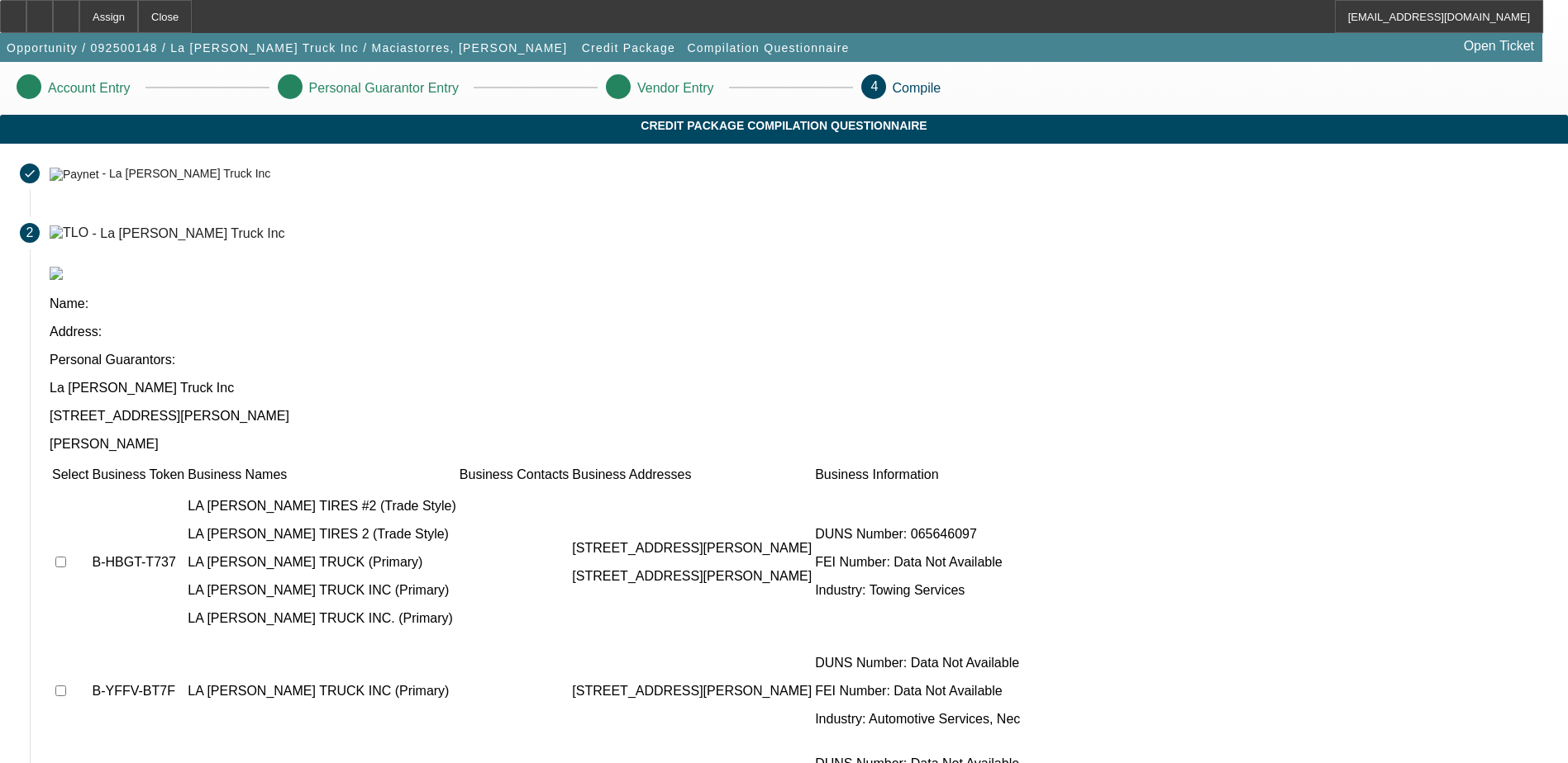
click at [89, 485] on td at bounding box center [70, 563] width 38 height 156
click at [66, 556] on input "checkbox" at bounding box center [61, 561] width 11 height 11
checkbox input "true"
click at [66, 685] on input "checkbox" at bounding box center [61, 690] width 11 height 11
checkbox input "true"
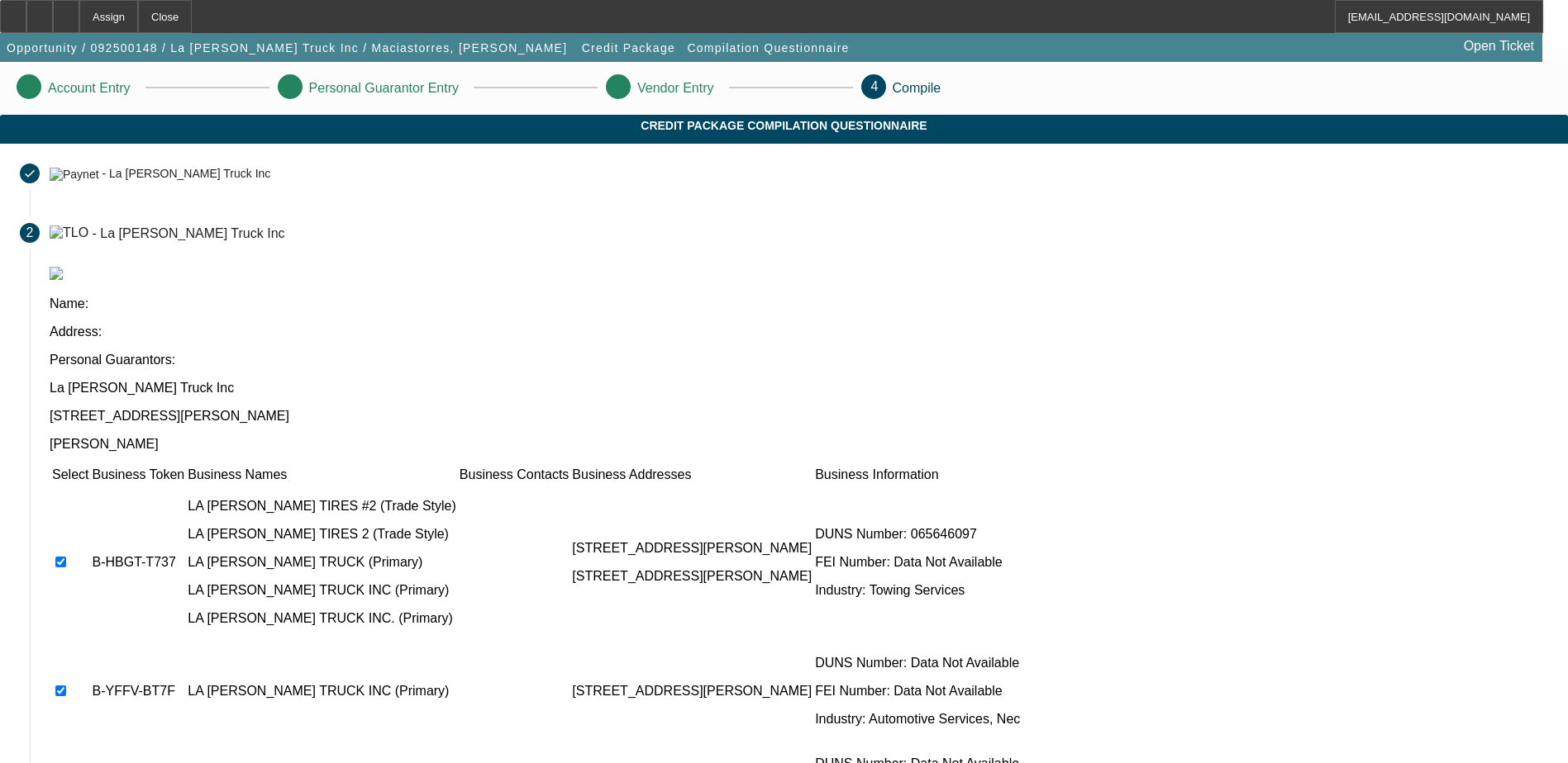
checkbox input "true"
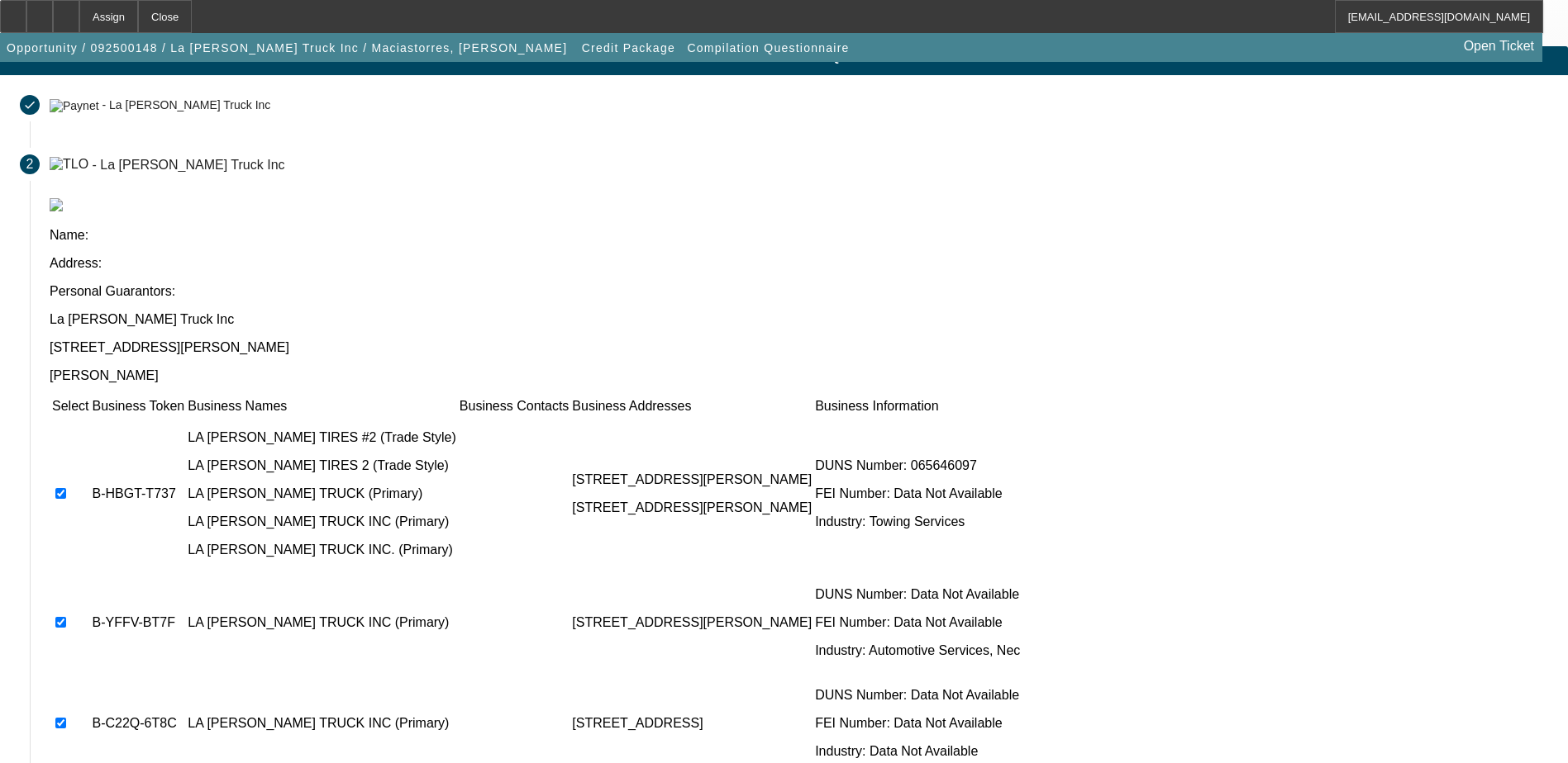
scroll to position [150, 0]
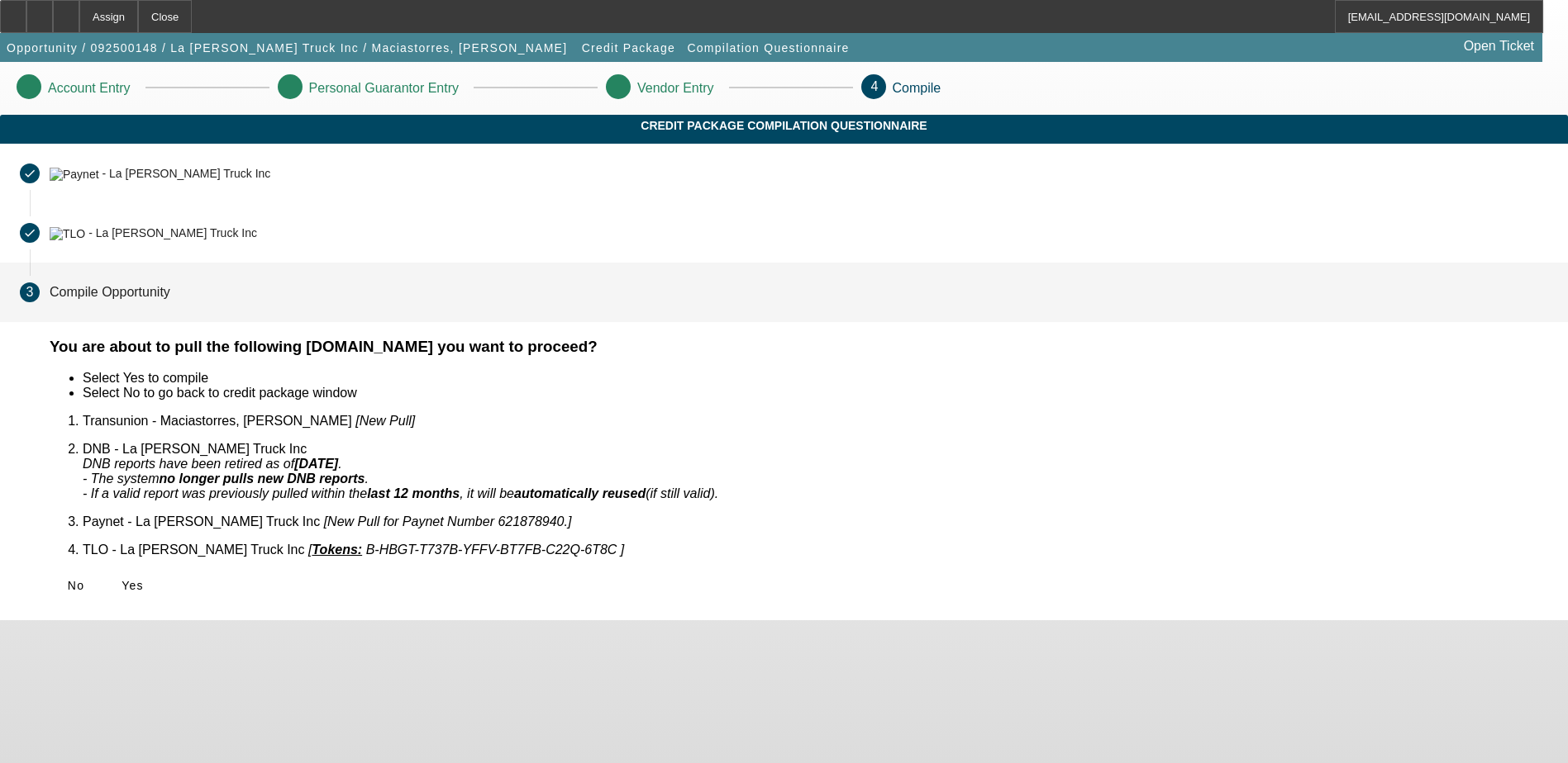
scroll to position [0, 0]
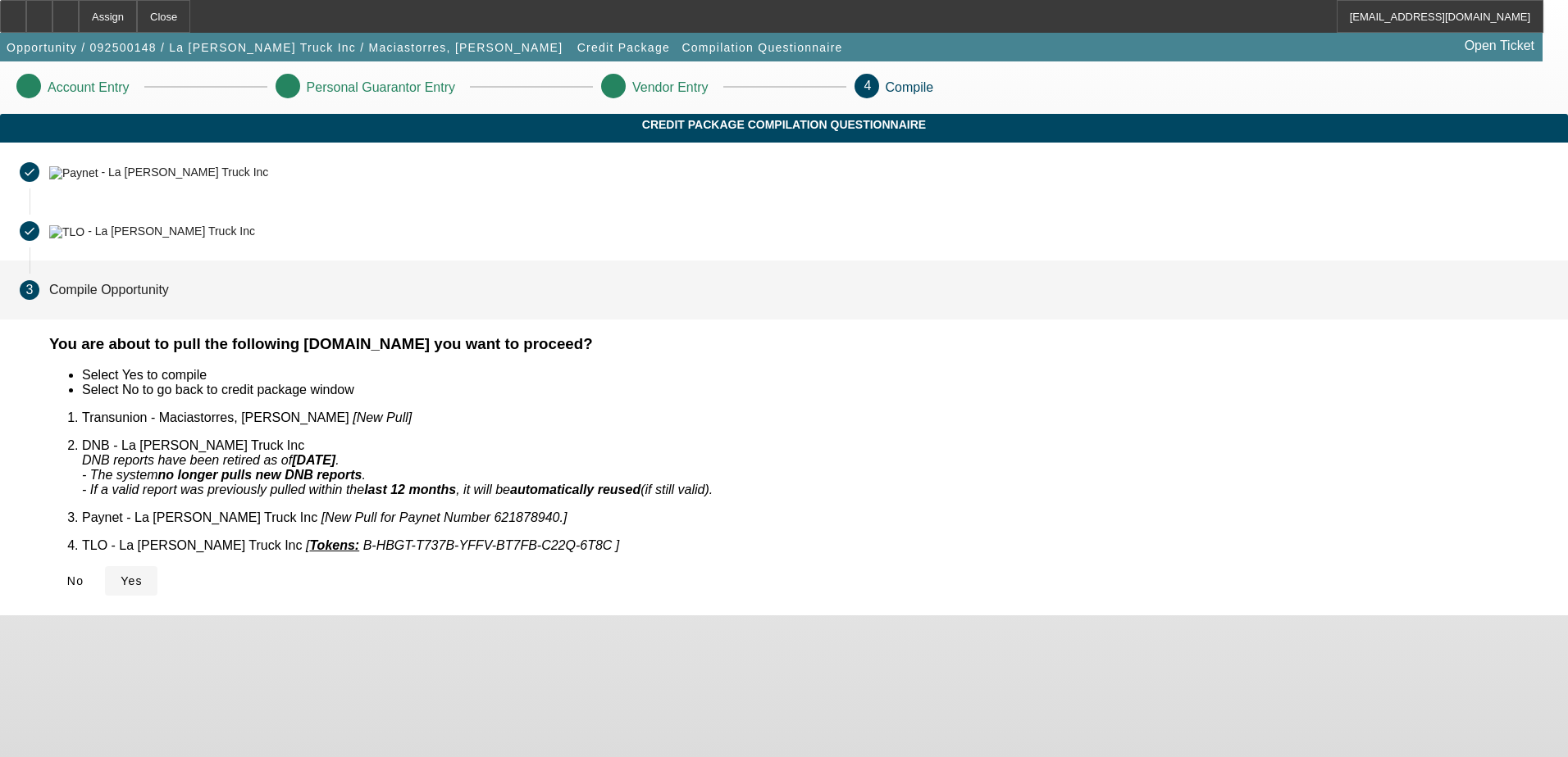
click at [143, 575] on span "Yes" at bounding box center [131, 582] width 22 height 13
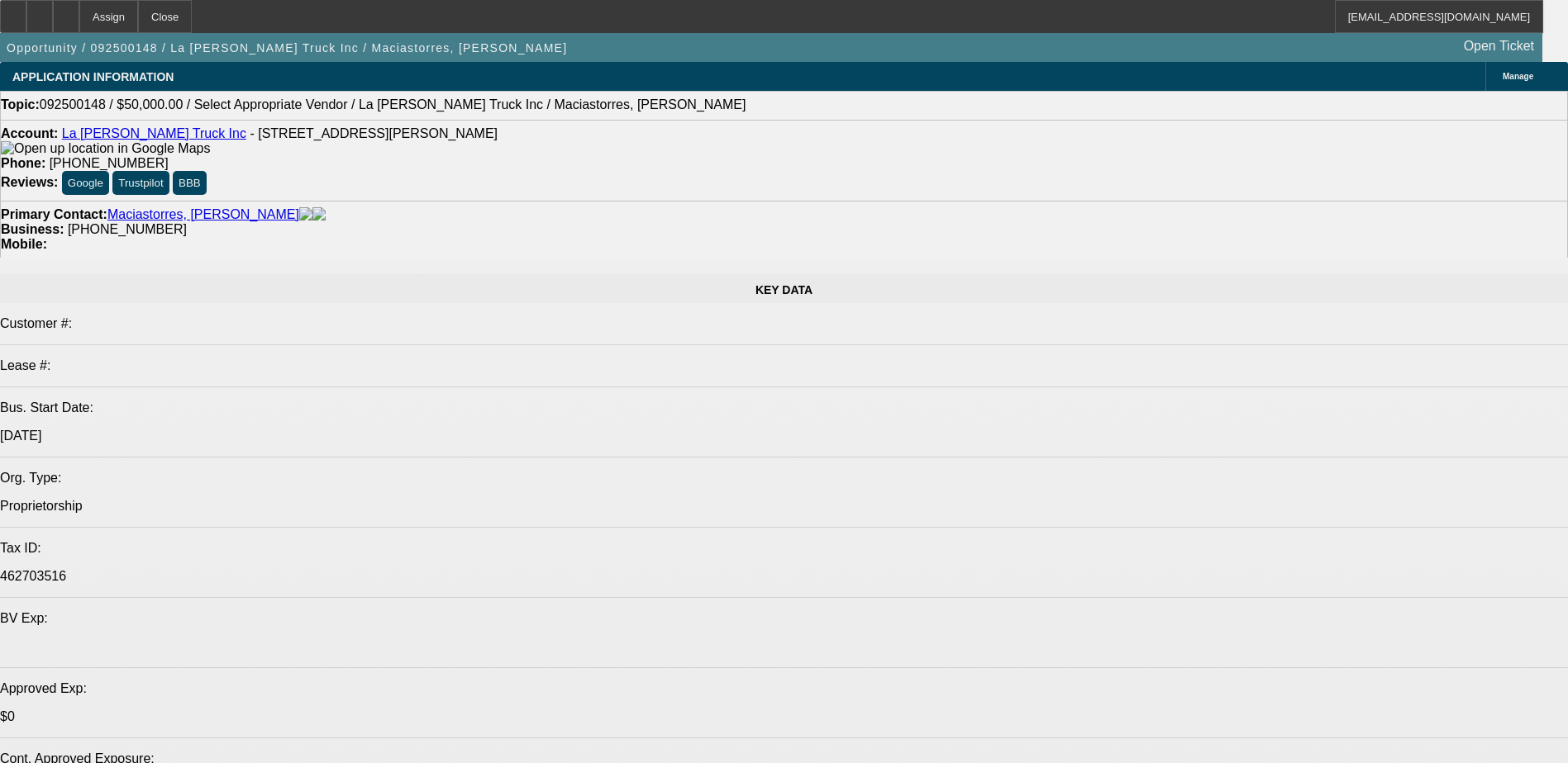
select select "0"
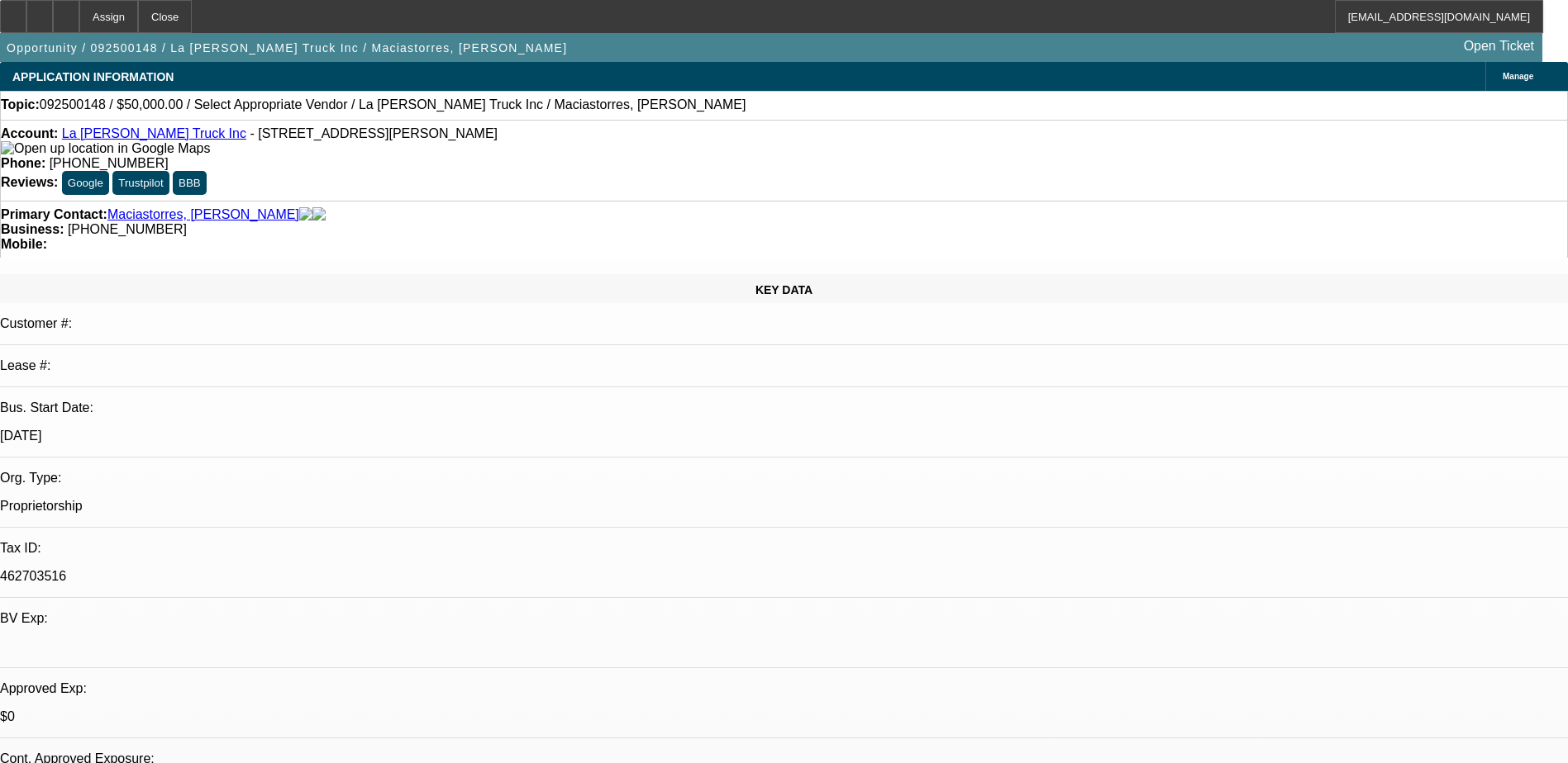
select select "2"
select select "0.1"
select select "4"
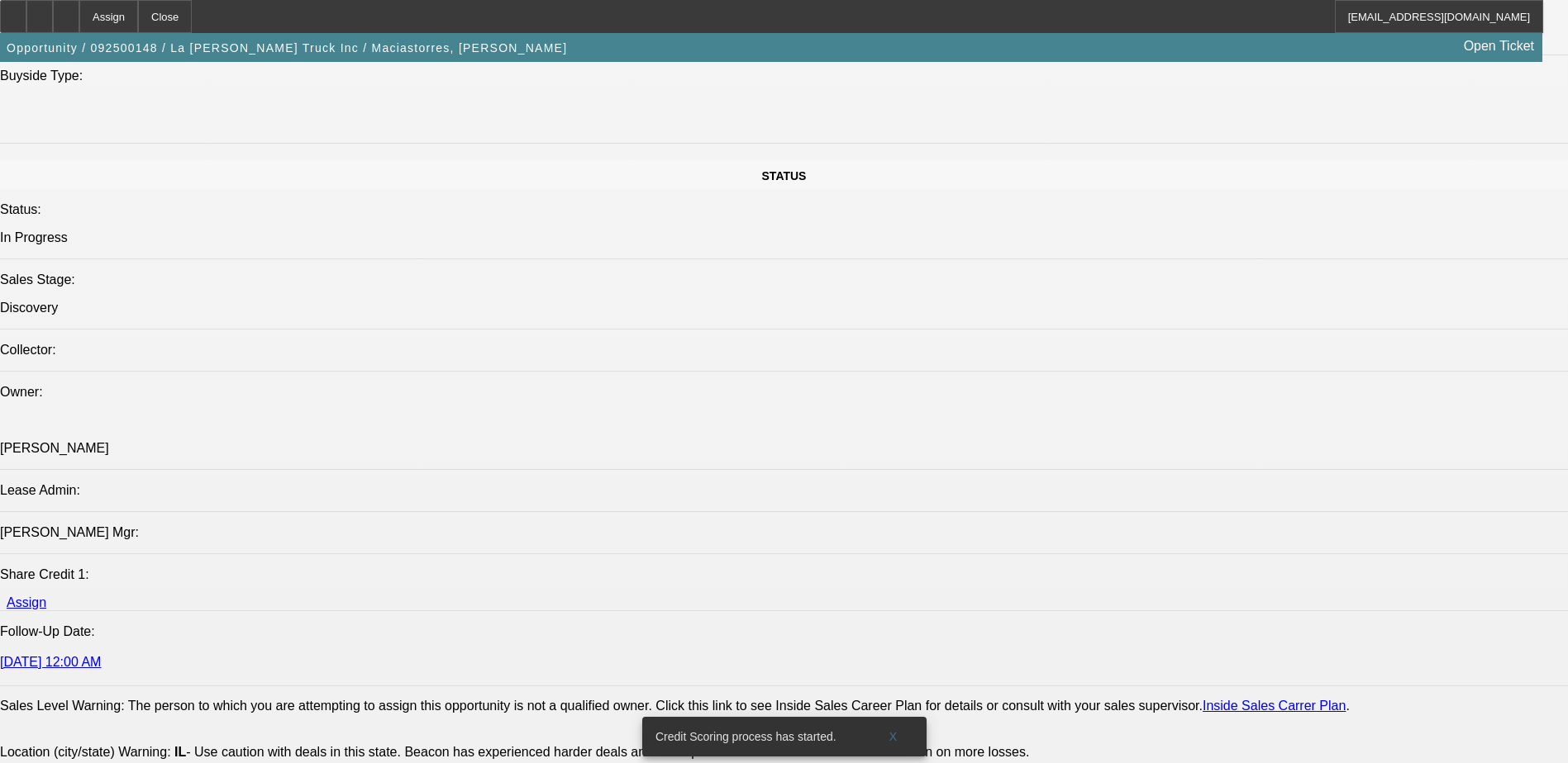
scroll to position [1520, 0]
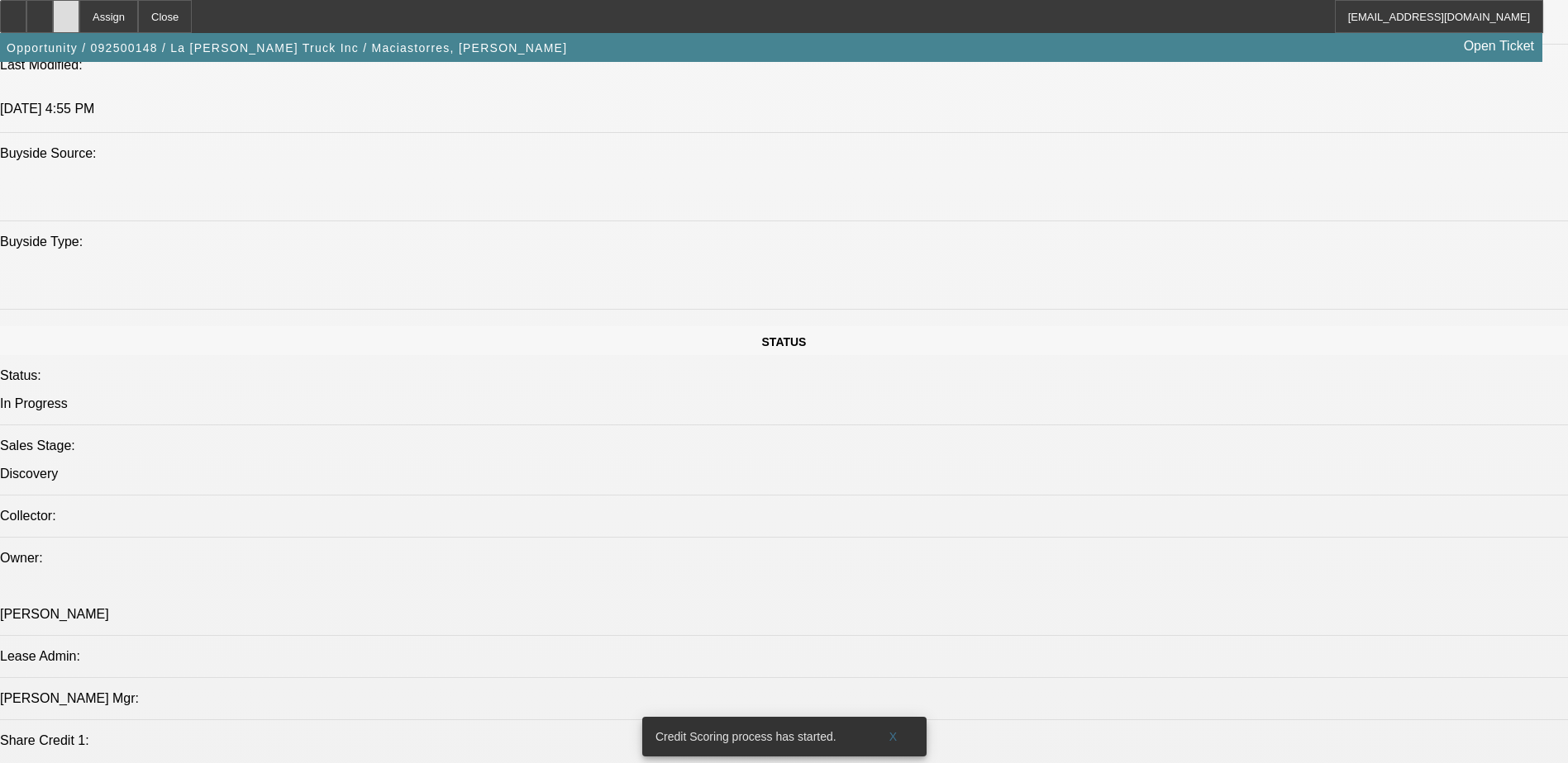
click at [66, 11] on icon at bounding box center [66, 11] width 0 height 0
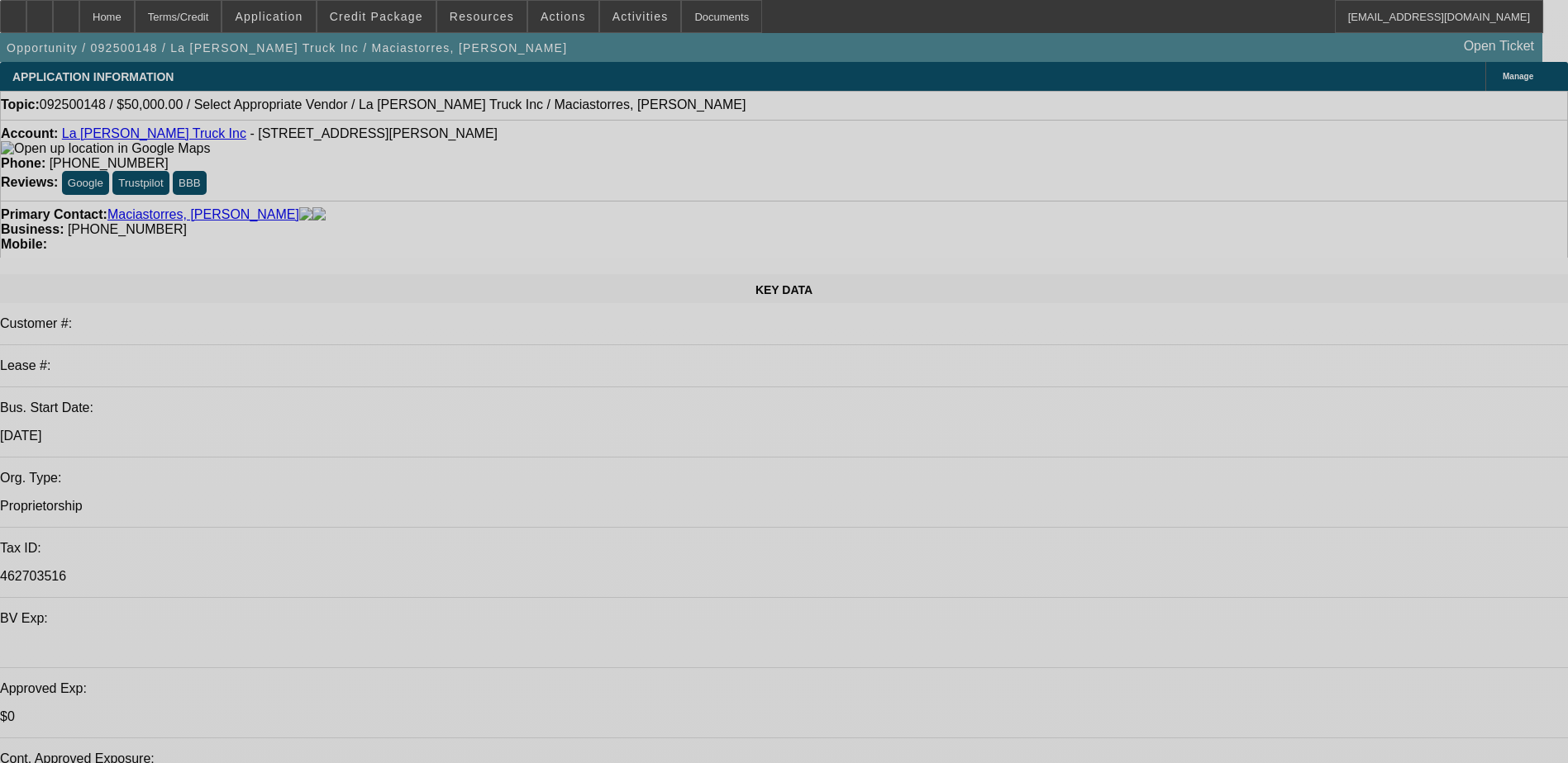
select select "0"
select select "2"
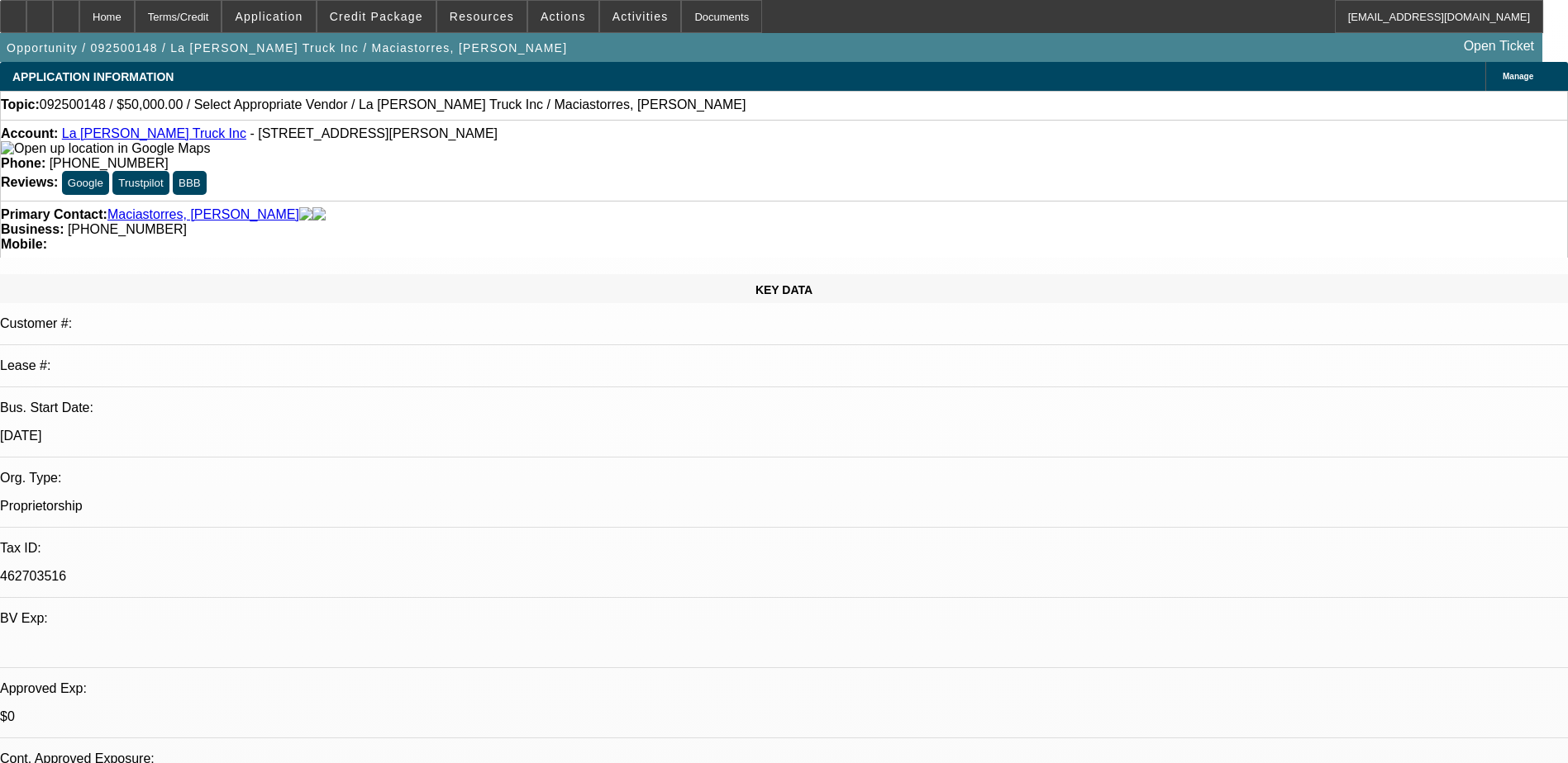
select select "2"
select select "0.1"
select select "4"
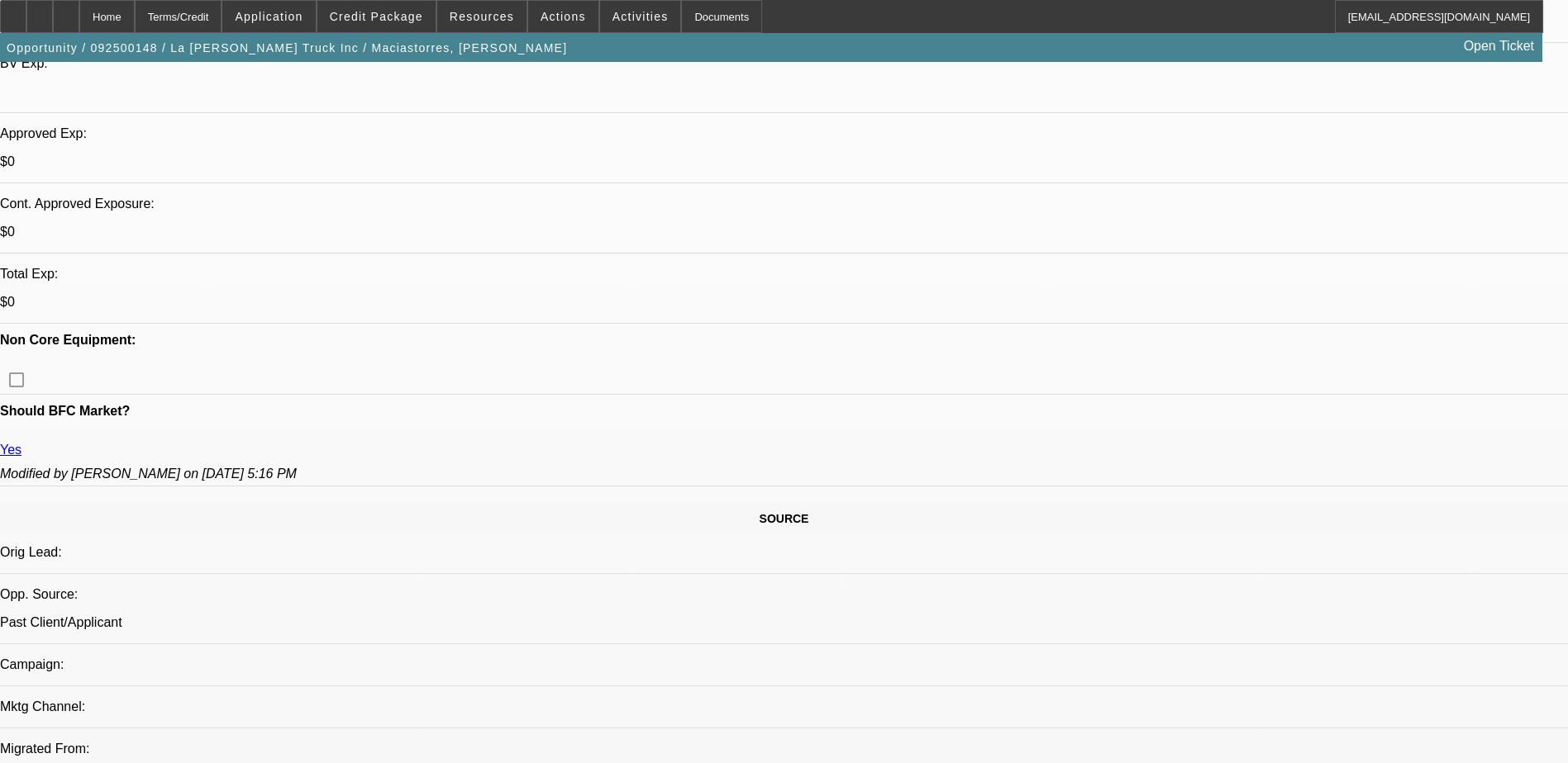
scroll to position [578, 0]
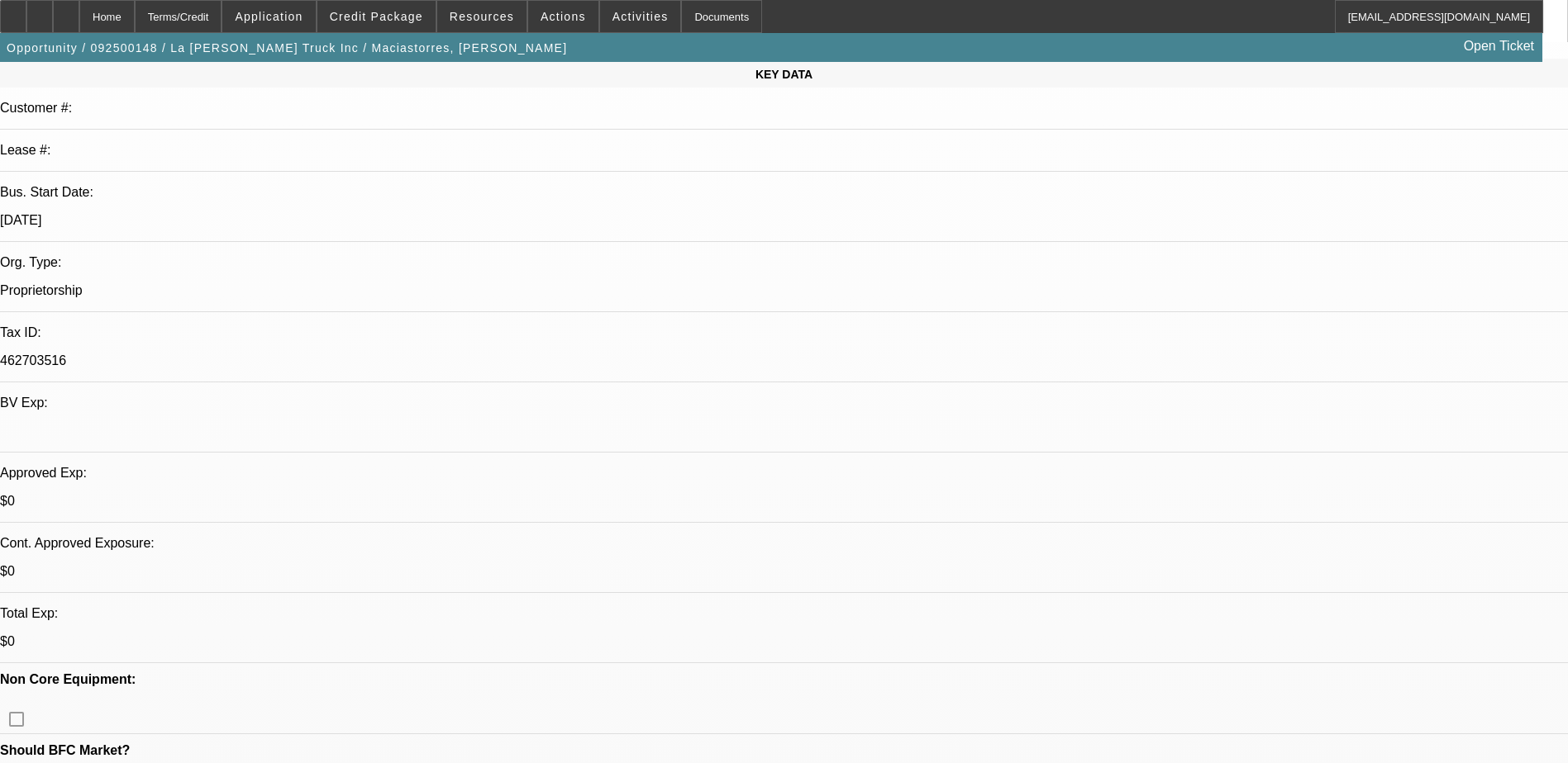
scroll to position [83, 0]
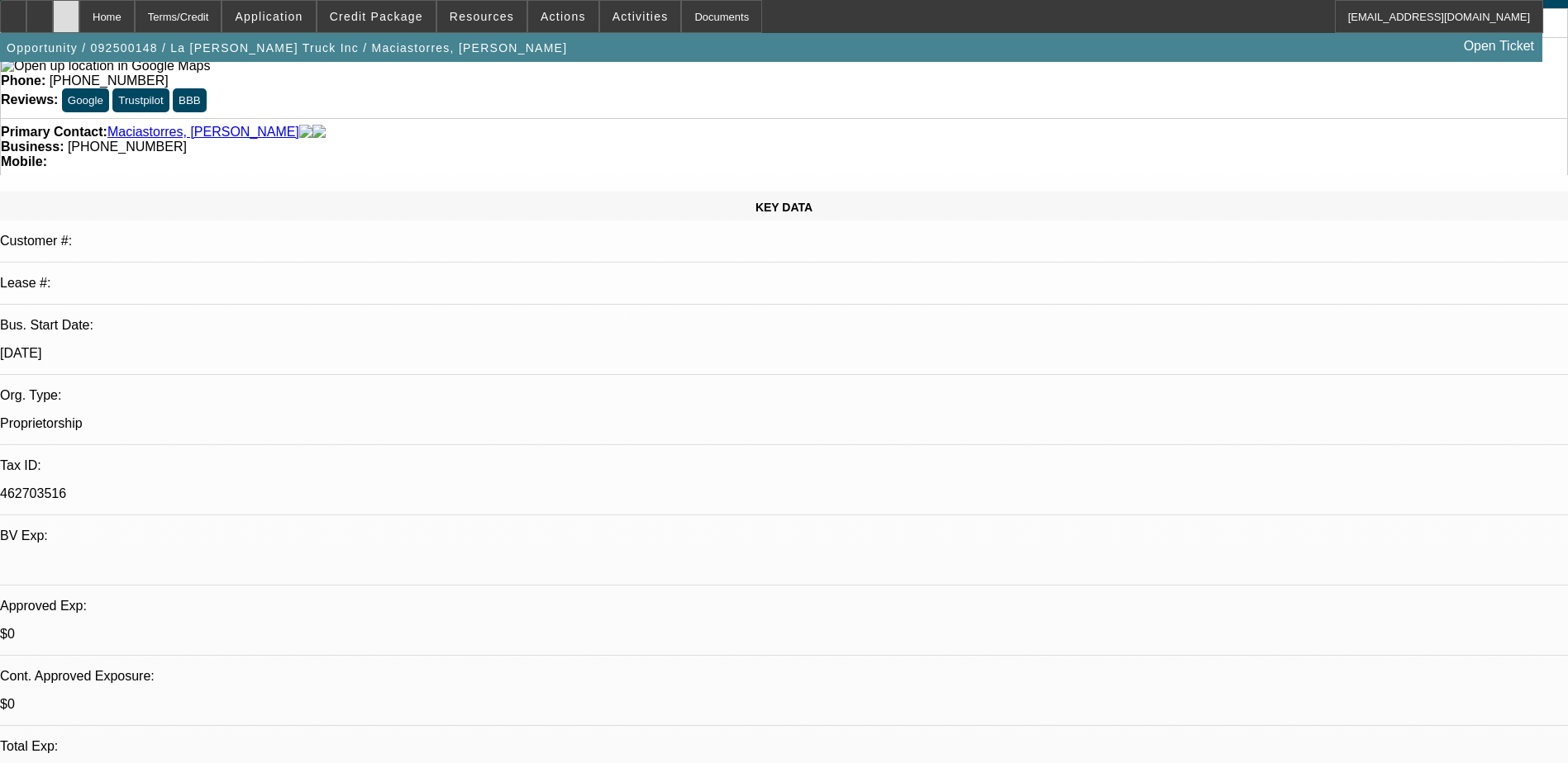
click at [66, 11] on icon at bounding box center [66, 11] width 0 height 0
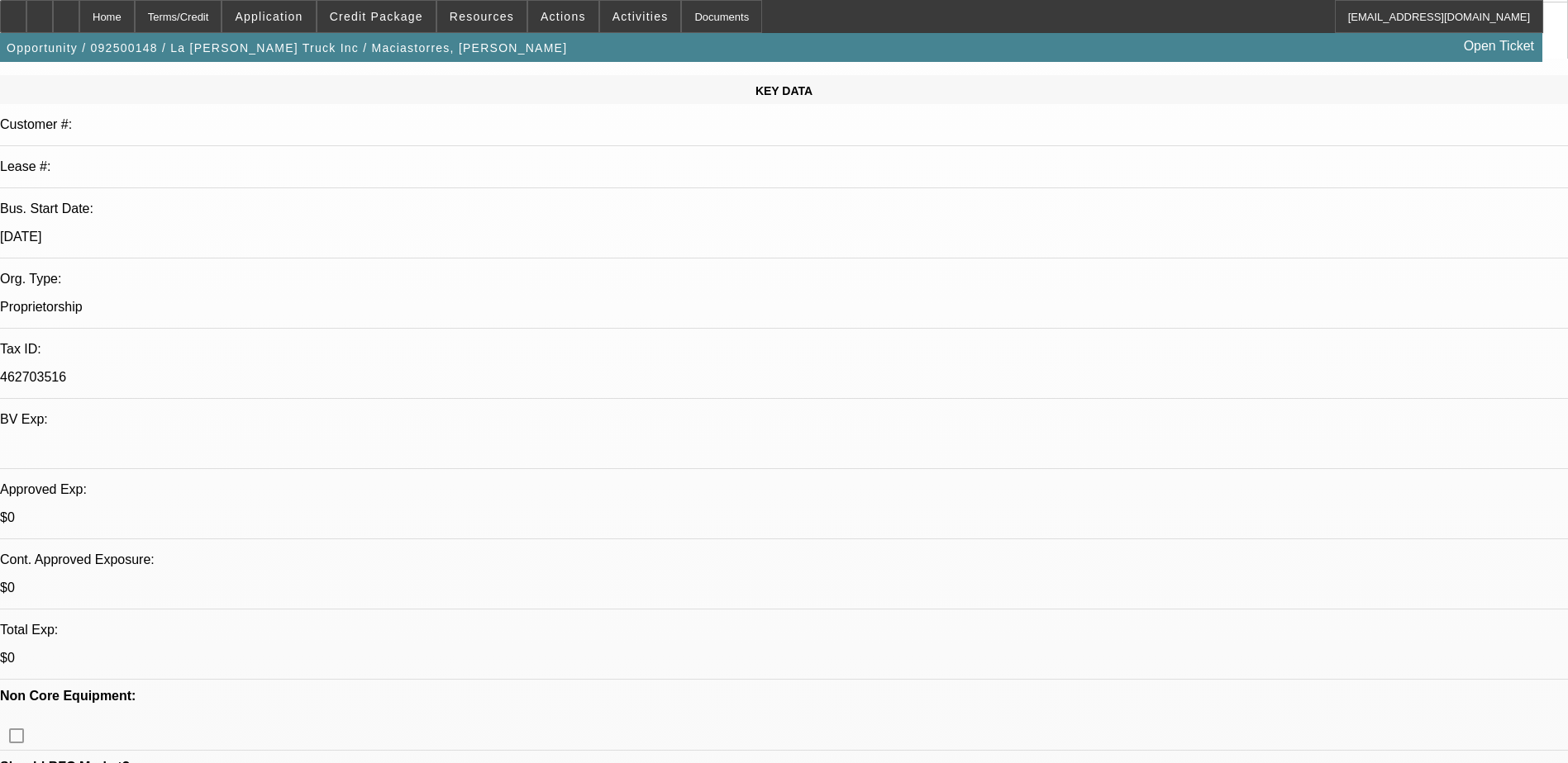
scroll to position [390, 0]
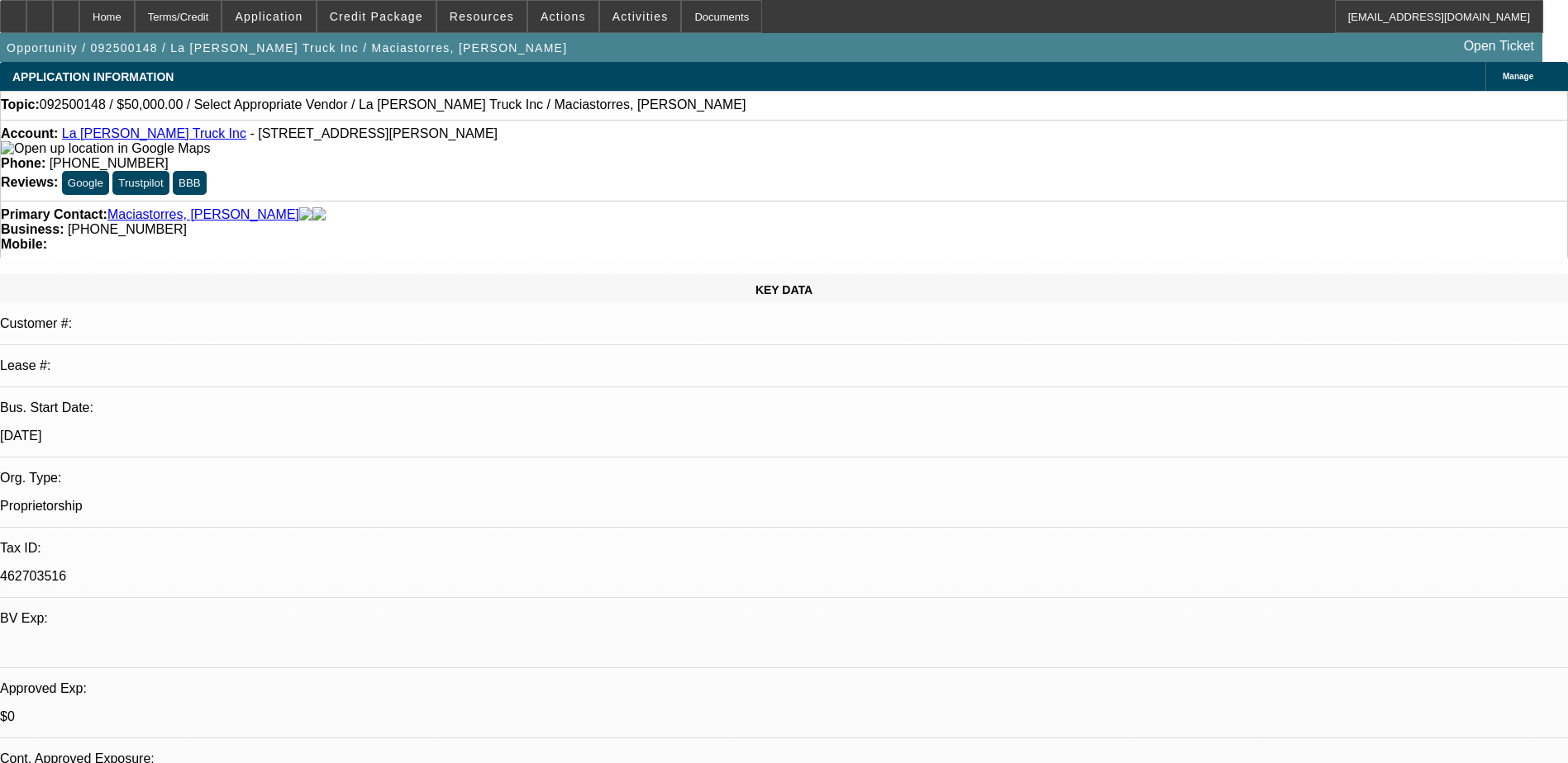
select select "0"
select select "2"
select select "0.1"
select select "4"
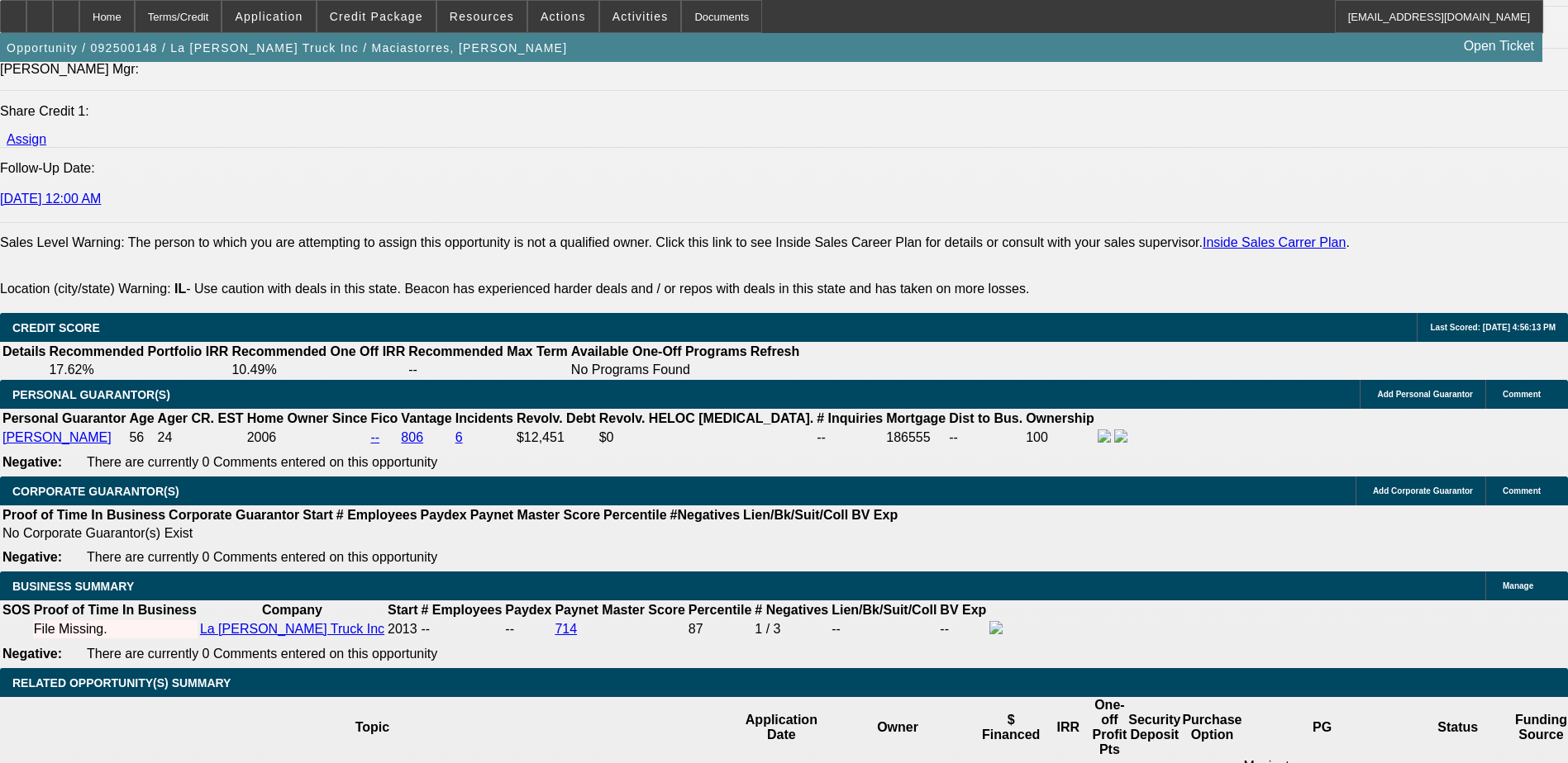
scroll to position [2230, 0]
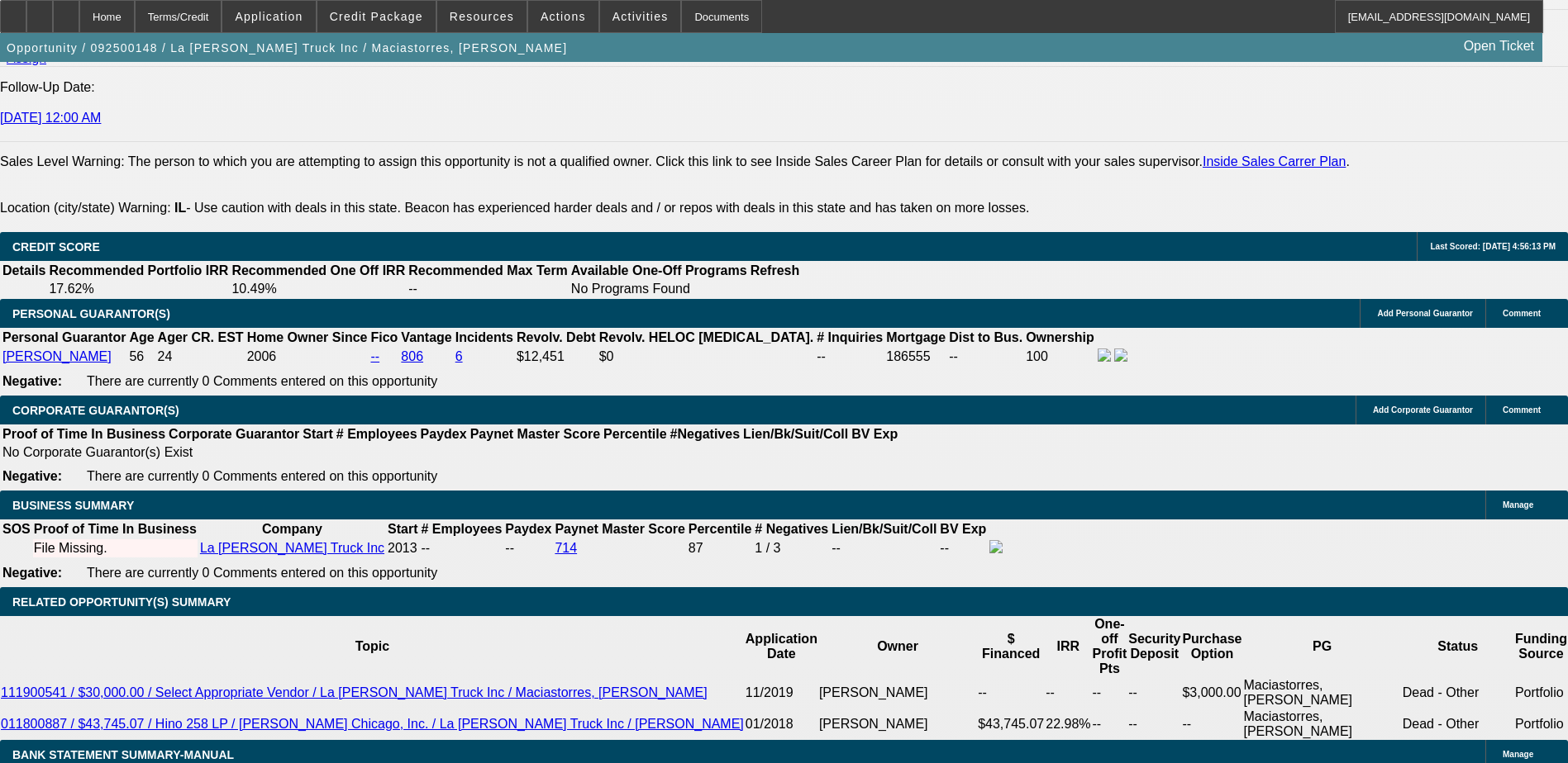
type input "36"
drag, startPoint x: 388, startPoint y: 325, endPoint x: 396, endPoint y: 318, distance: 10.6
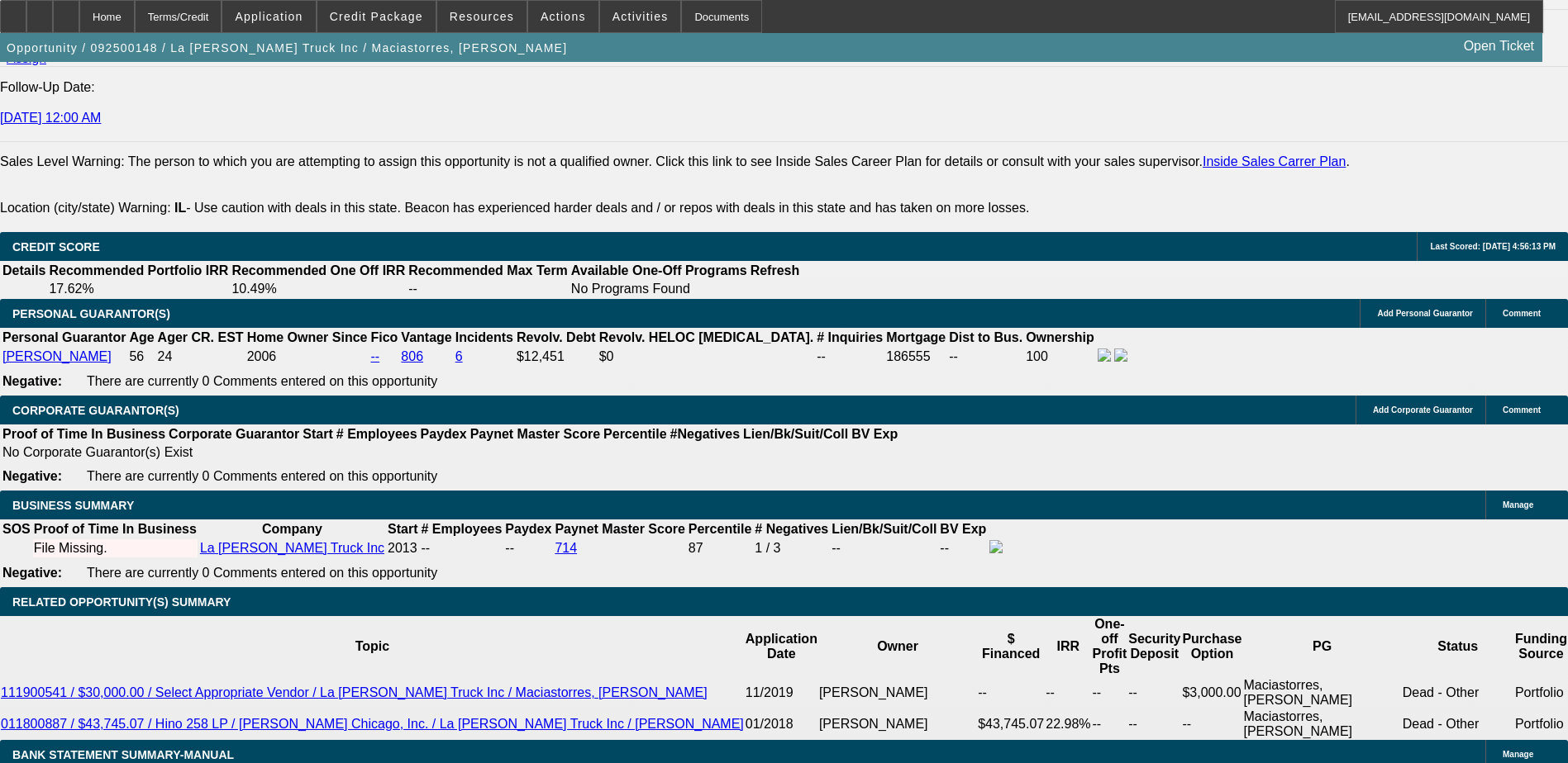
select select "0.1"
type input "$5,000.00"
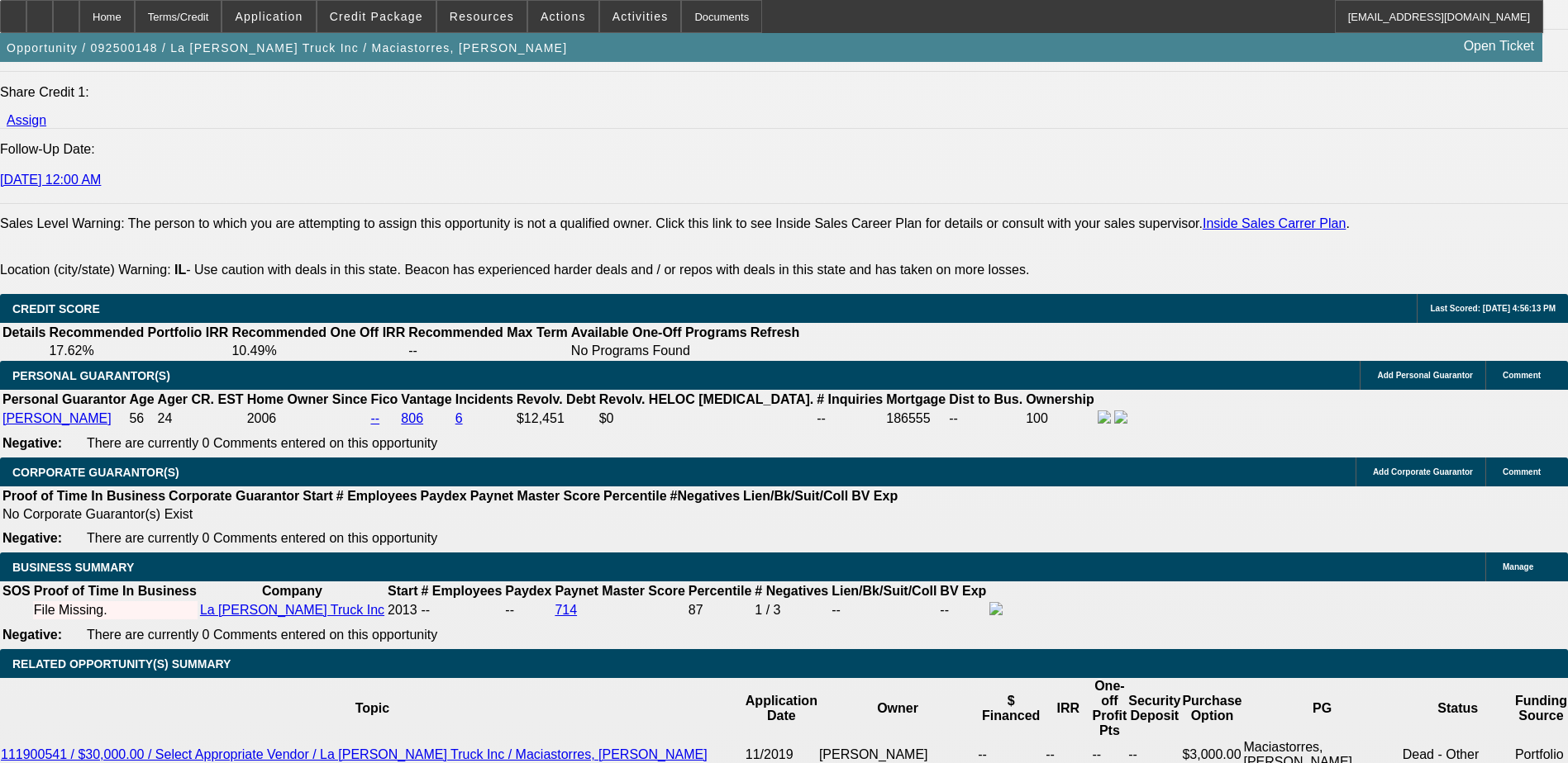
scroll to position [2065, 0]
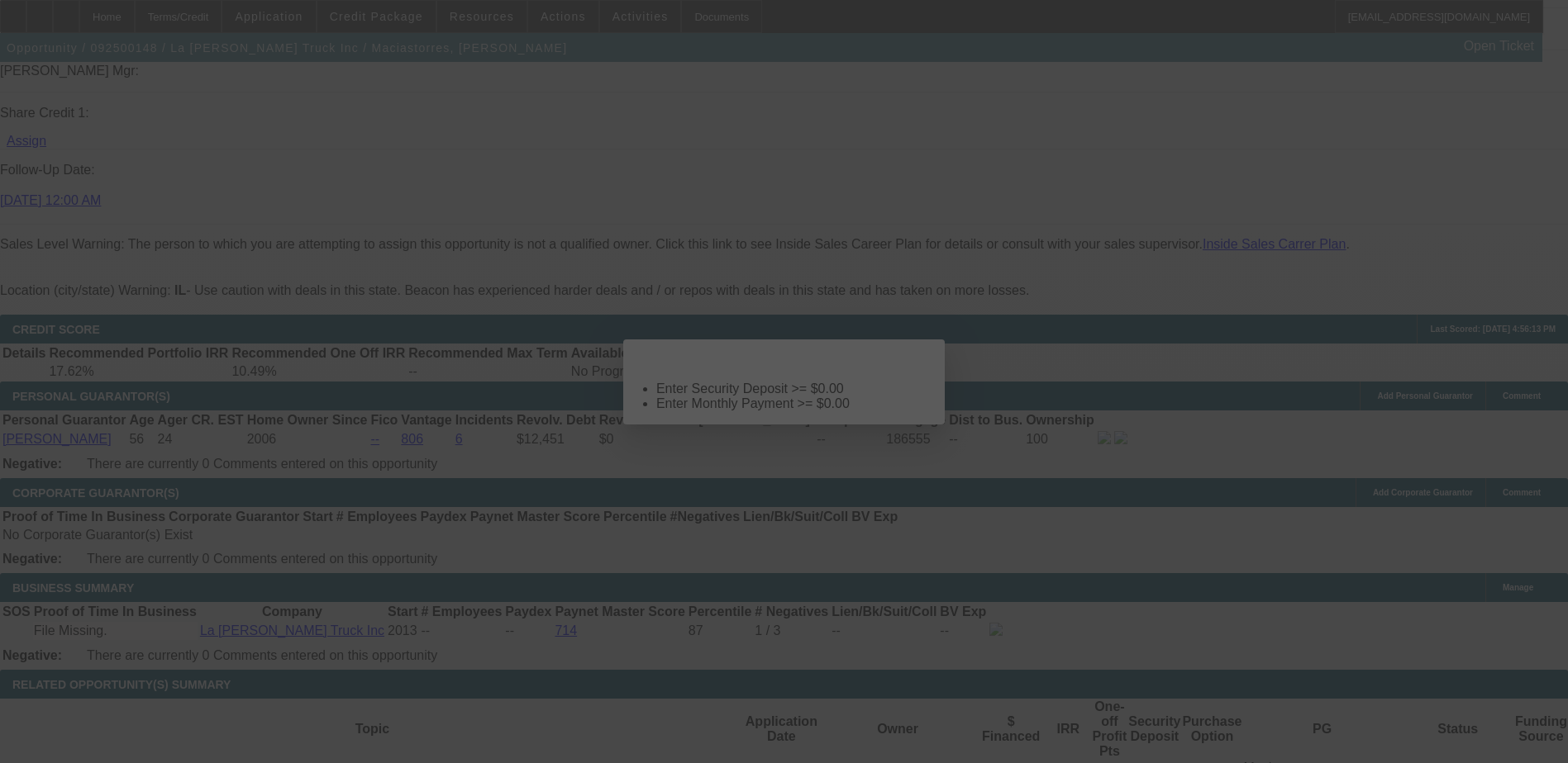
scroll to position [0, 0]
select select "0.1"
select select "2"
select select "0.1"
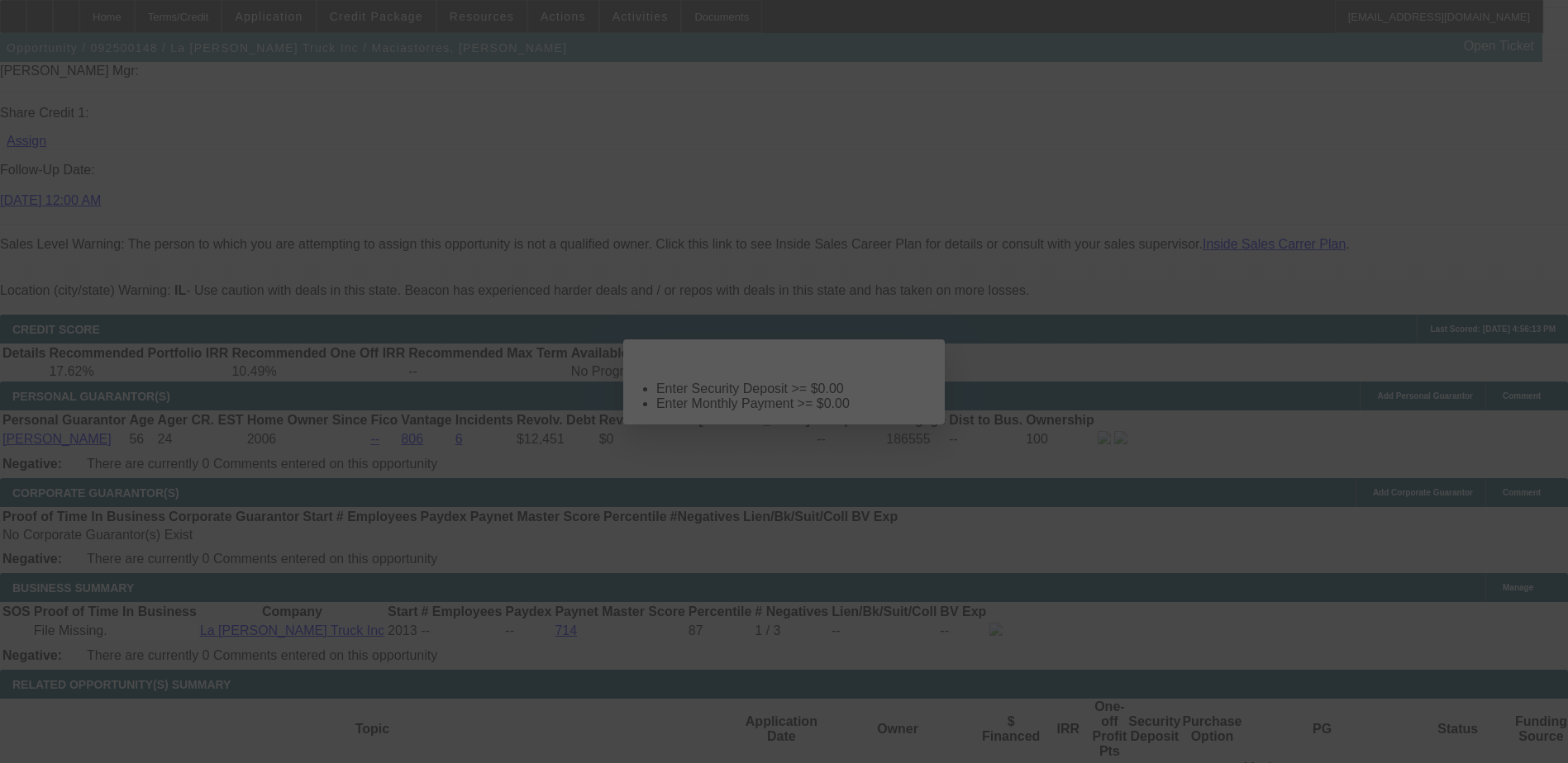
select select "4"
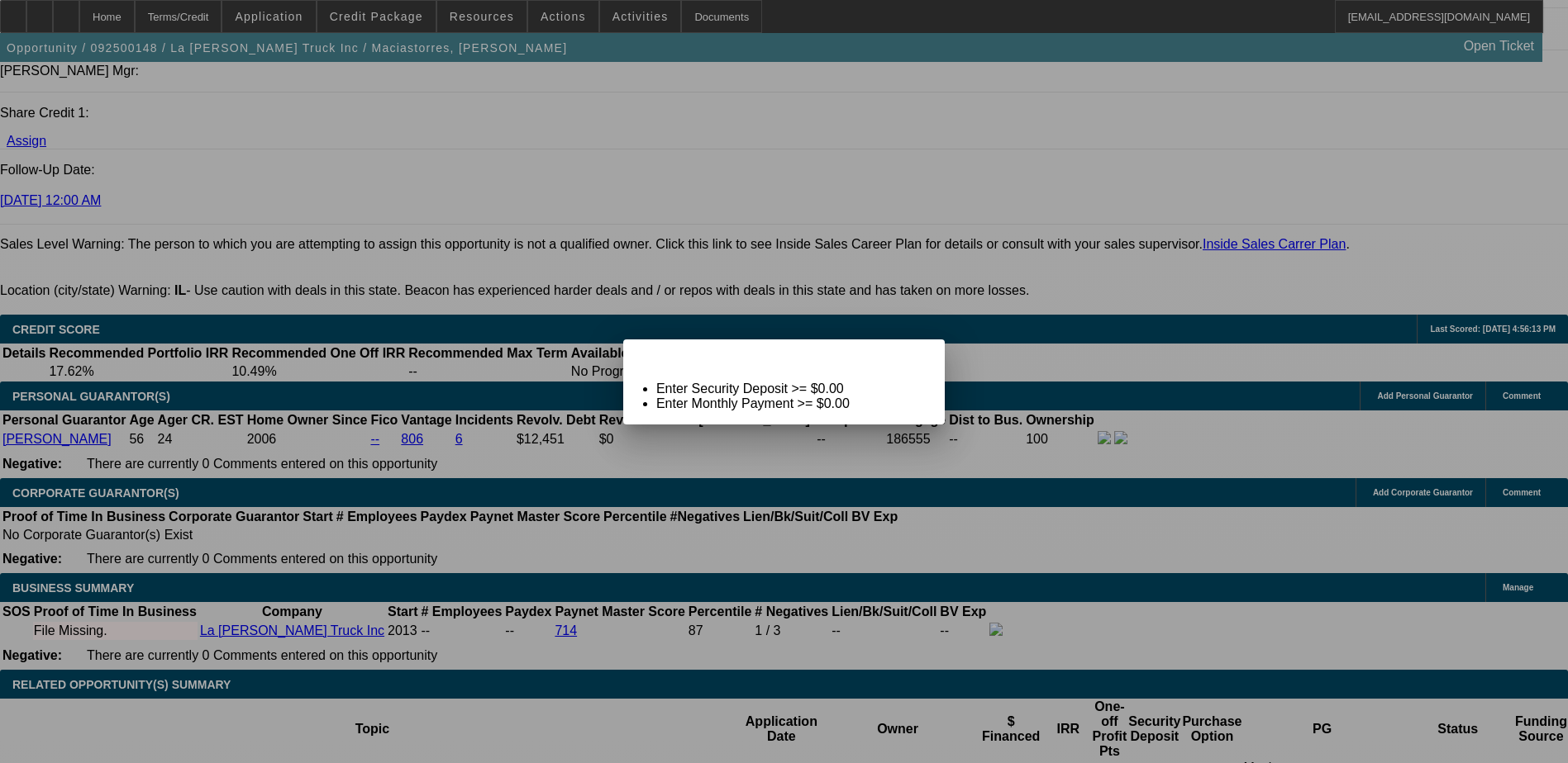
click at [633, 402] on div "Enter Security Deposit >= $0.00 Enter Monthly Payment >= $0.00" at bounding box center [784, 396] width 321 height 30
click at [912, 358] on span "Close" at bounding box center [923, 354] width 22 height 9
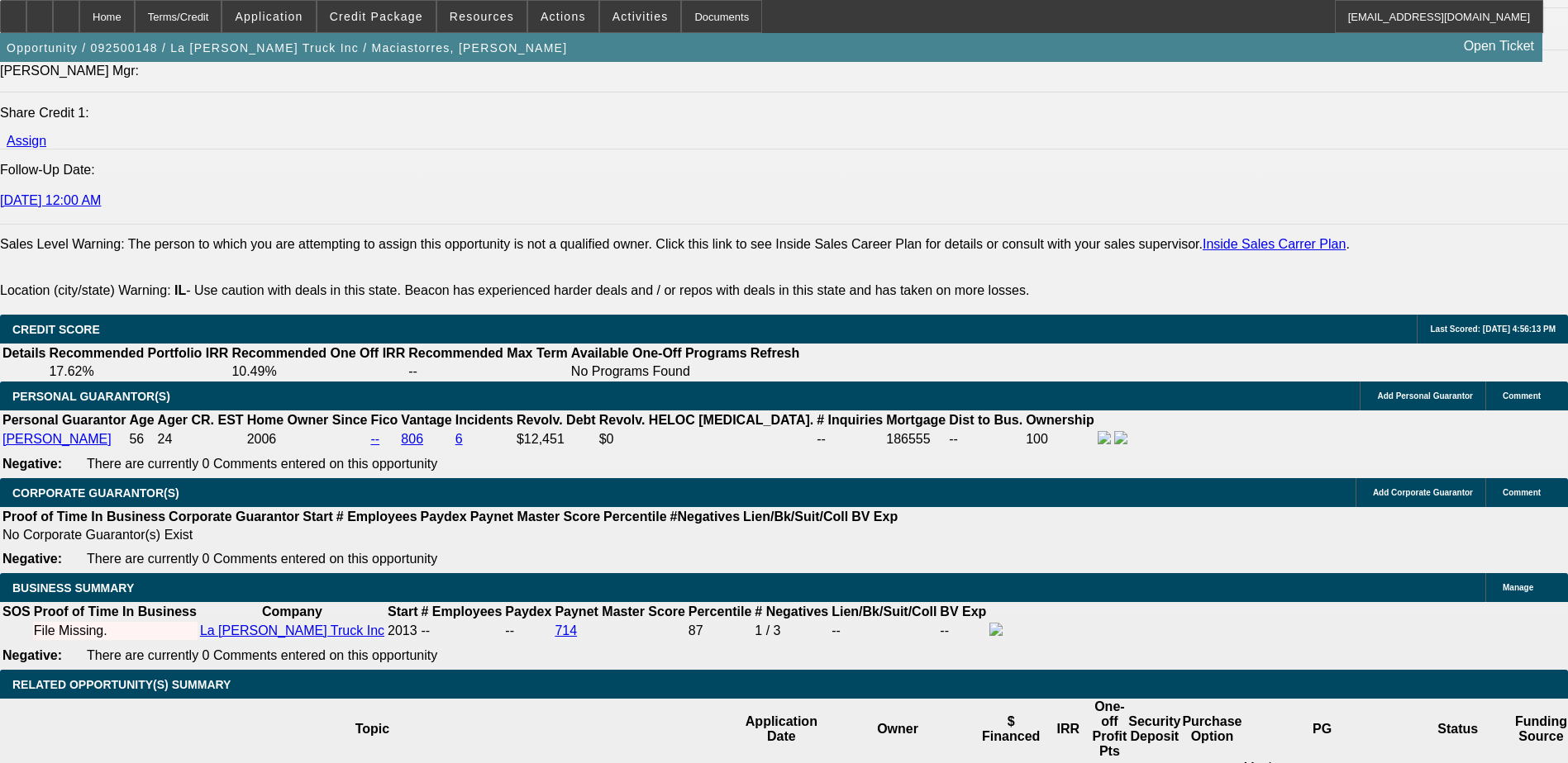
type input "9"
type input "$2,861.98"
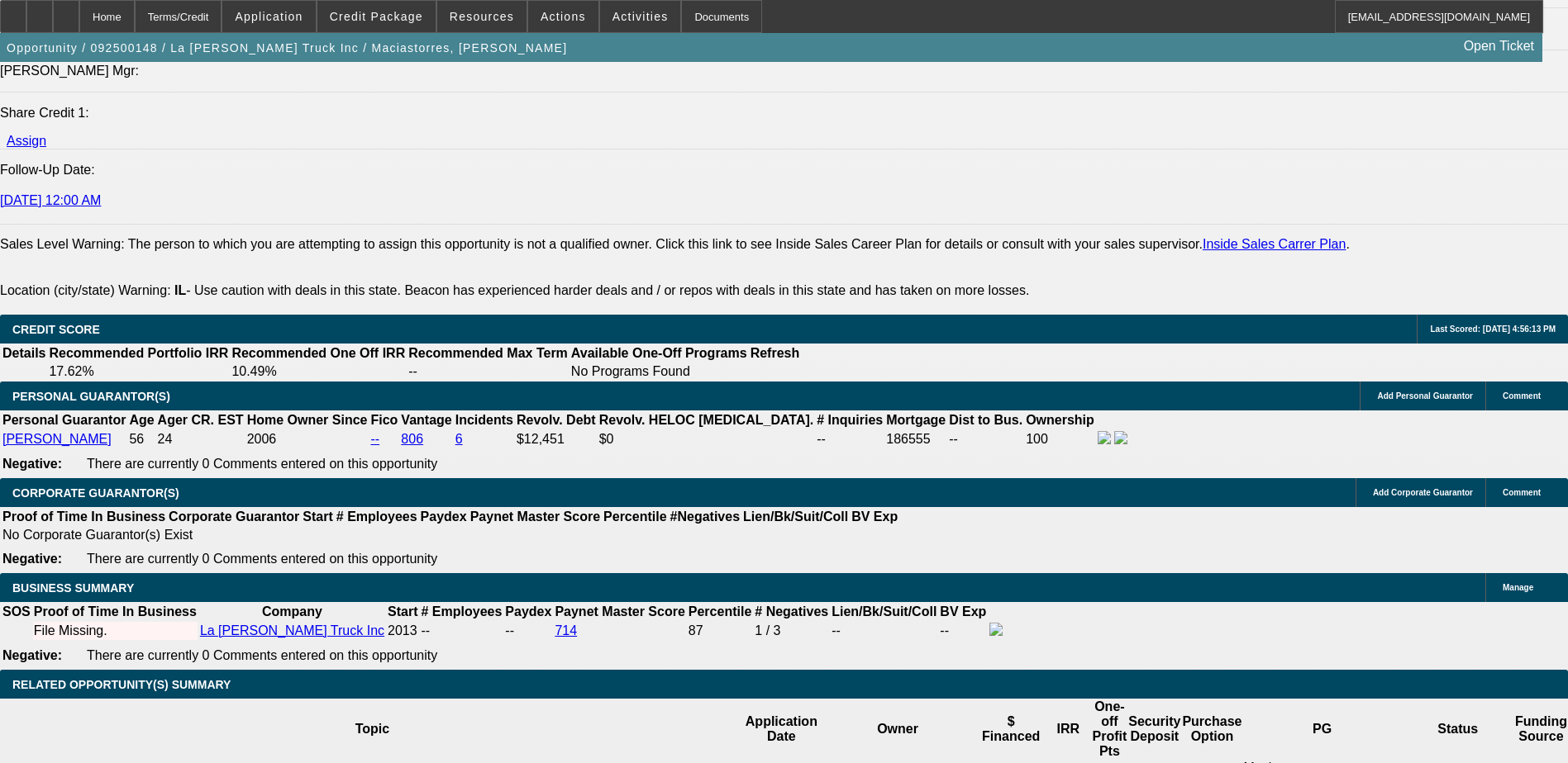
type input "$1,430.99"
type input "9"
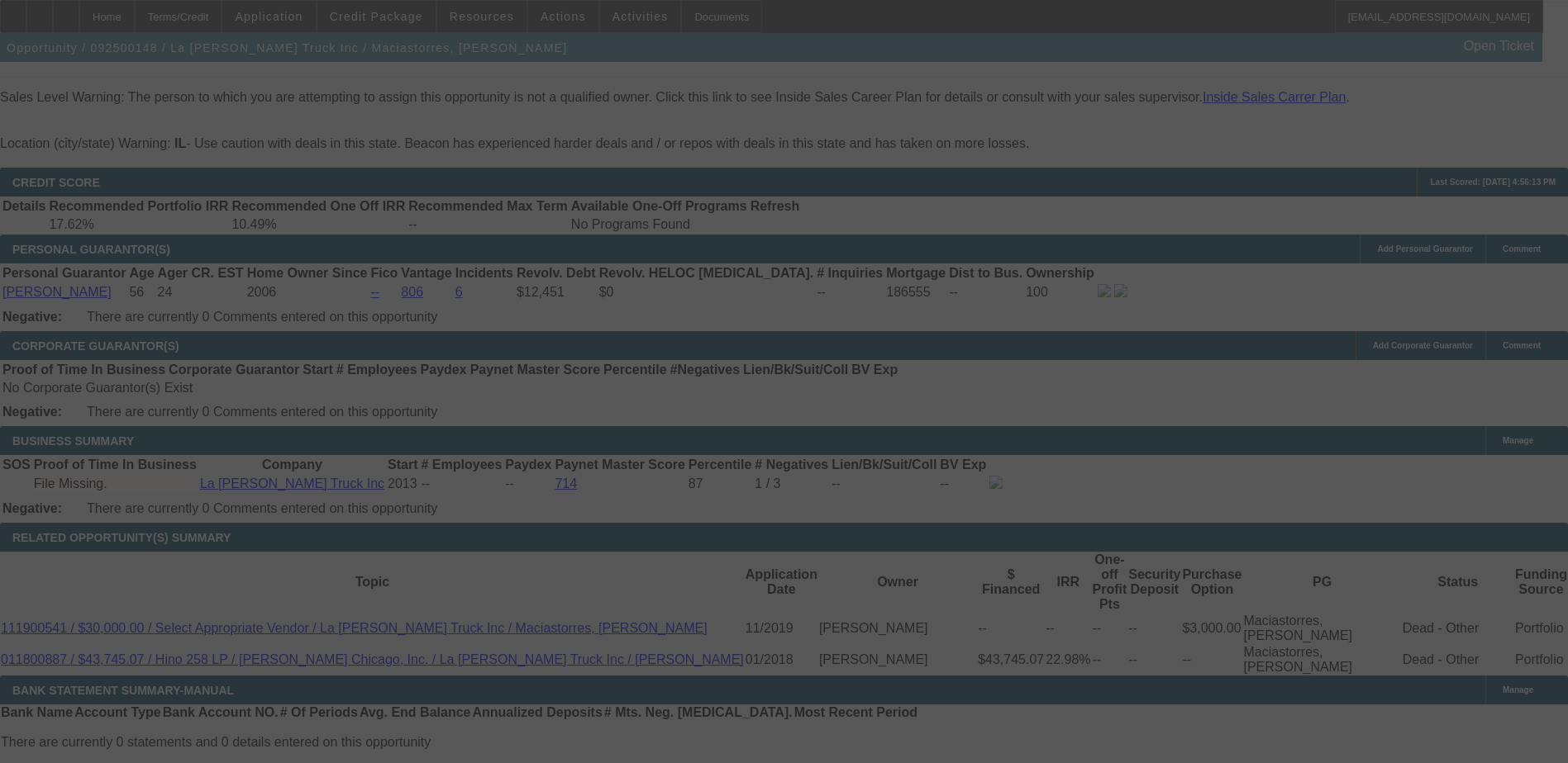
scroll to position [2396, 0]
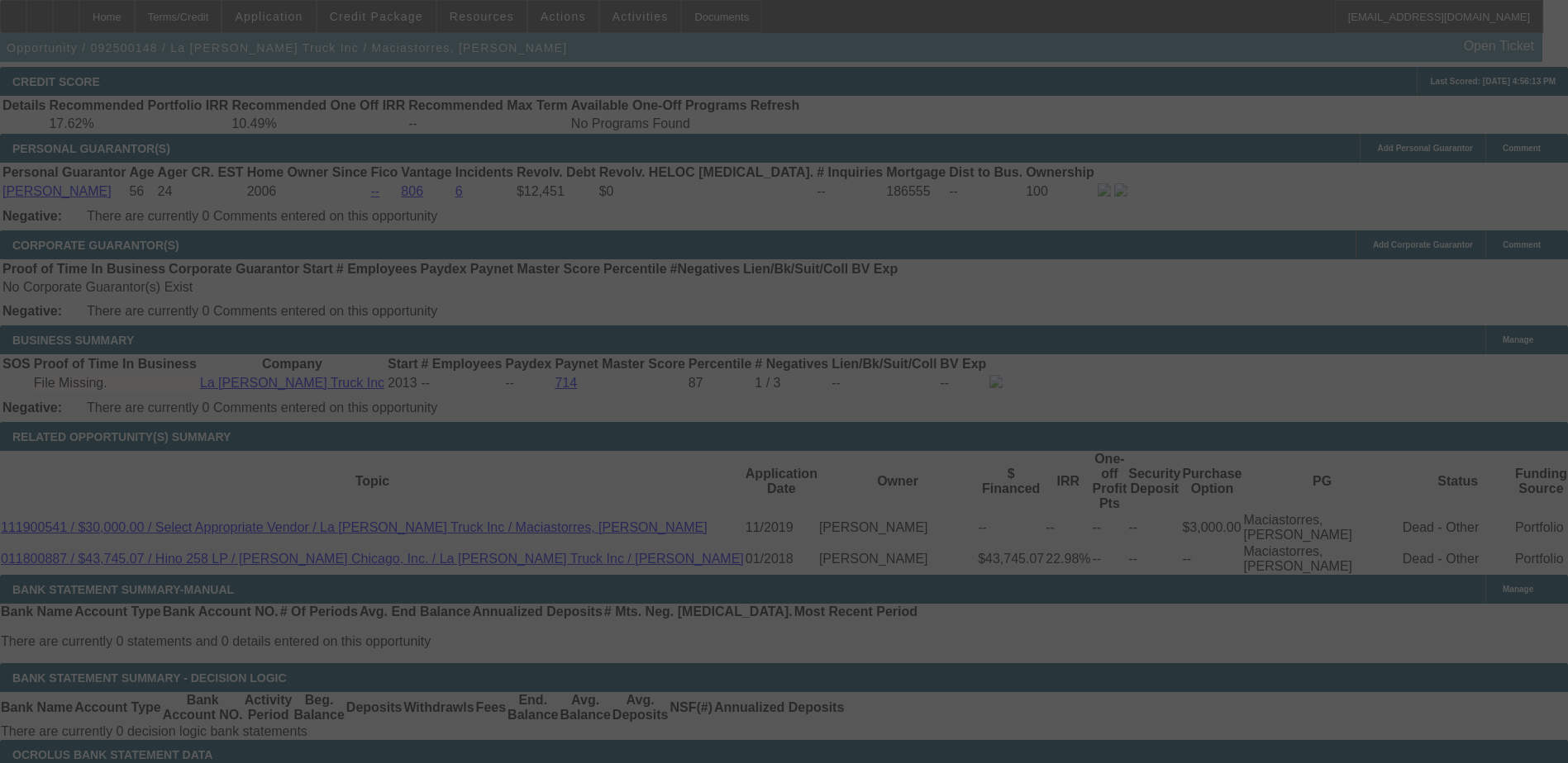
select select "0.1"
select select "2"
select select "0.1"
select select "4"
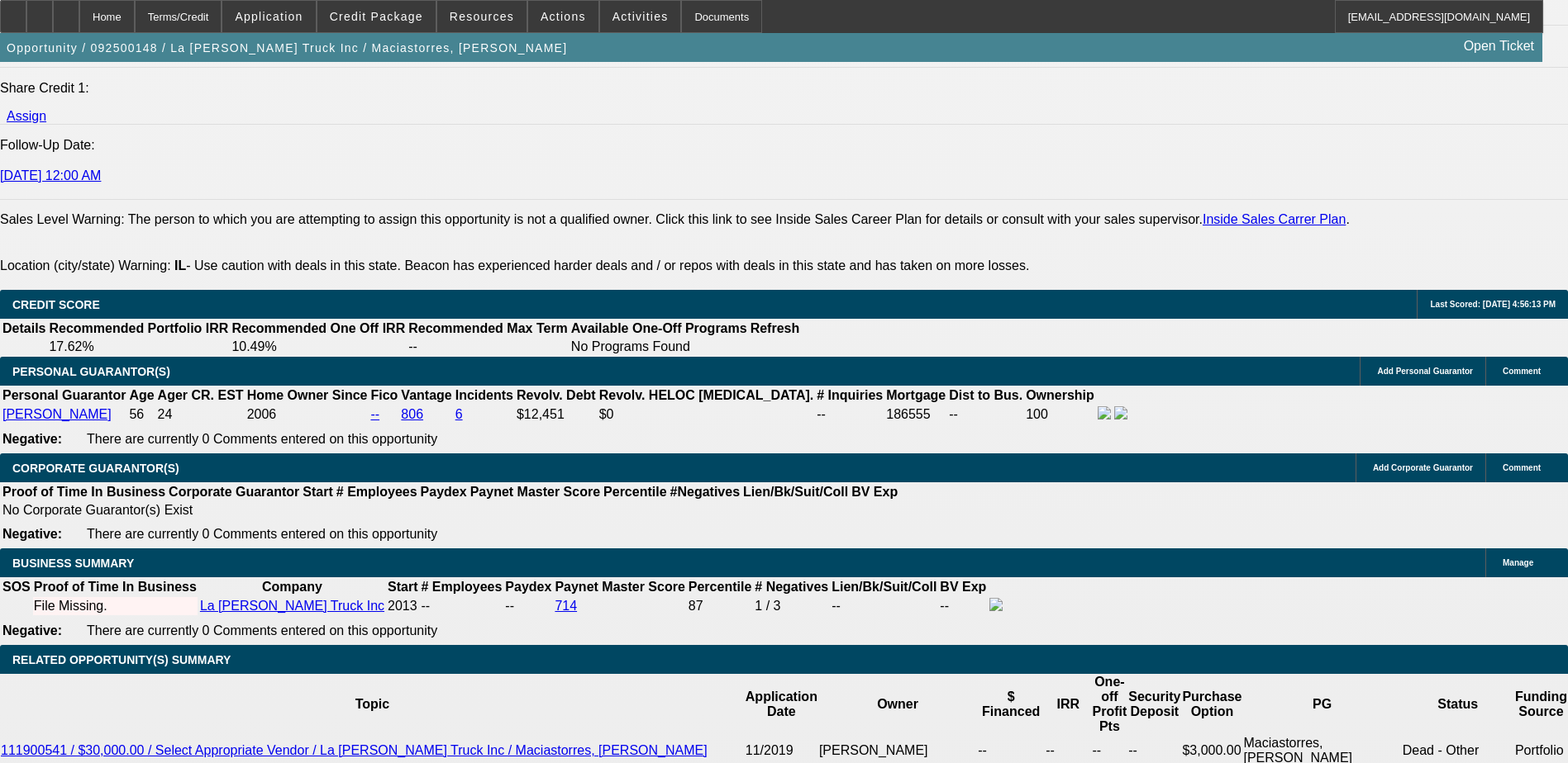
scroll to position [2313, 0]
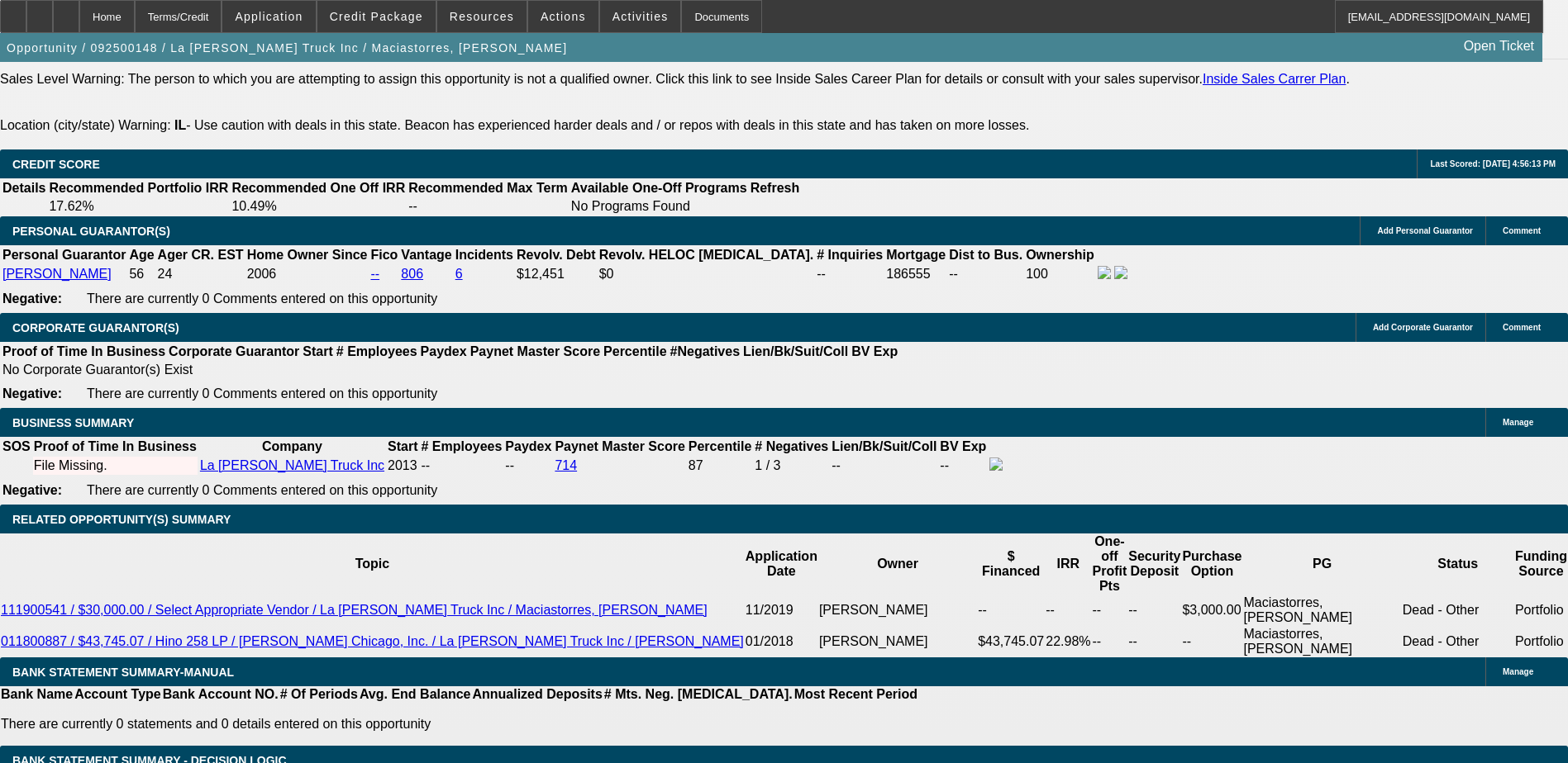
type input "9."
type input "UNKNOWN"
type input "9.8"
type input "$2,895.60"
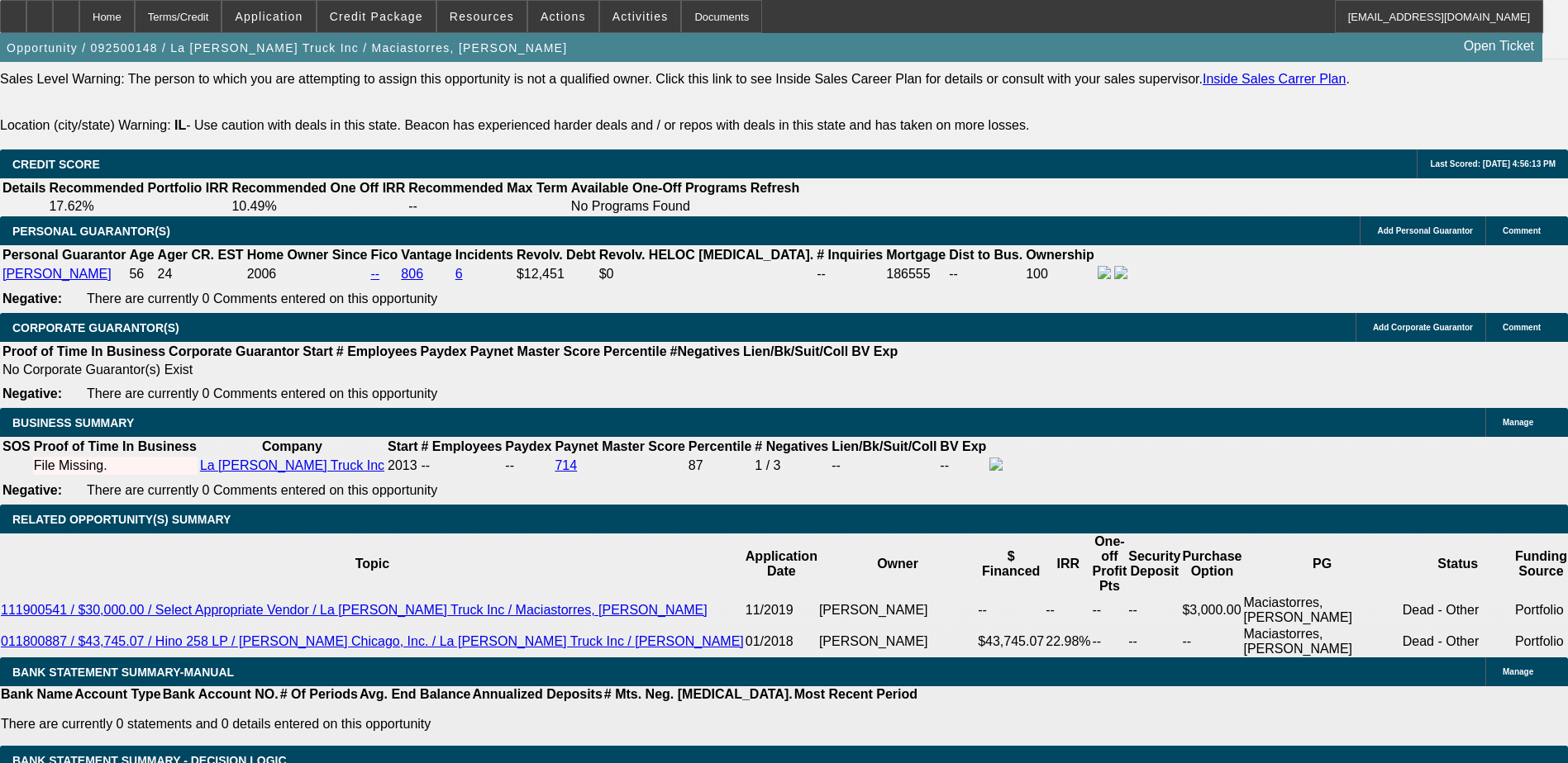
type input "$1,447.80"
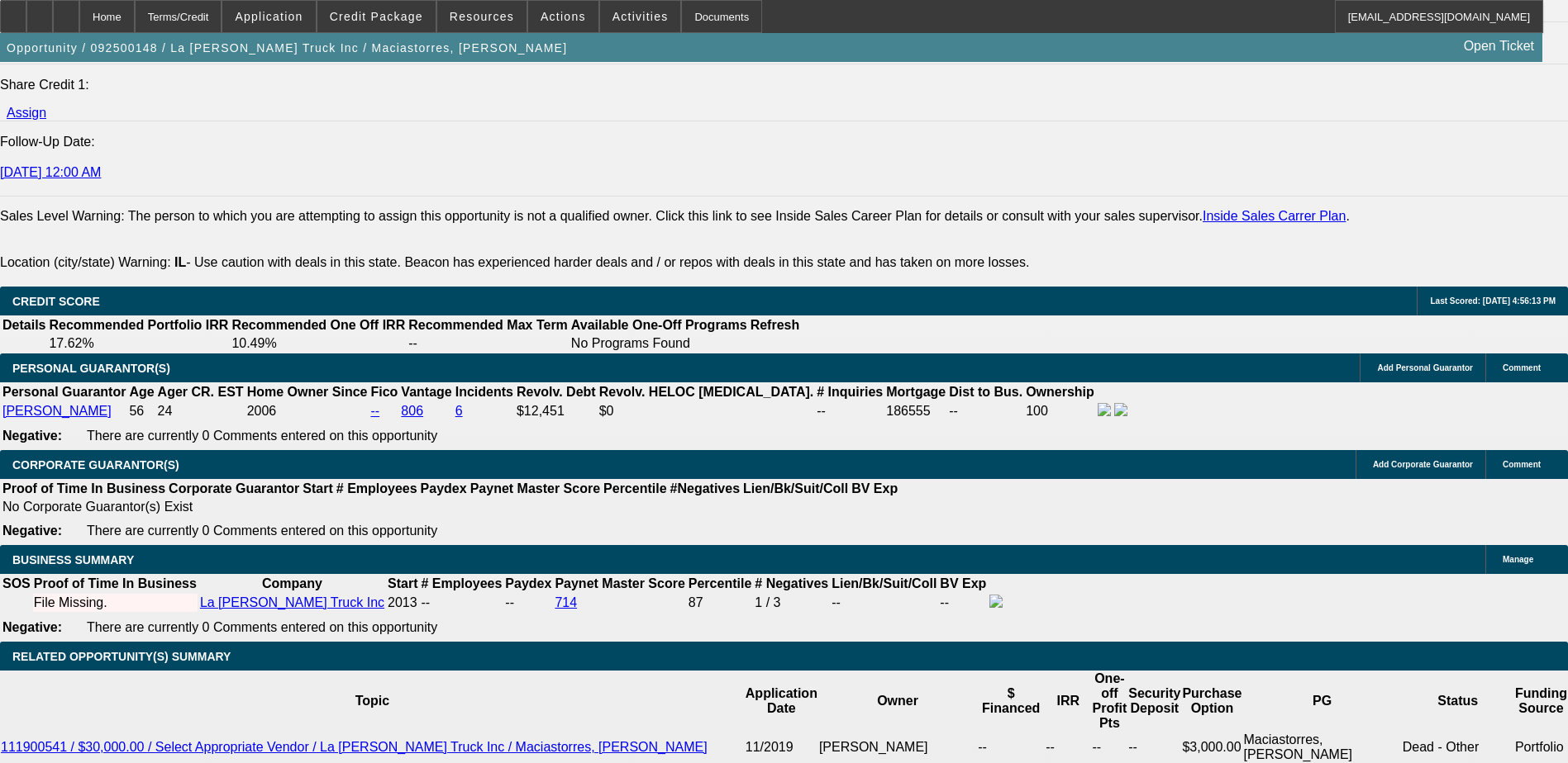
scroll to position [2065, 0]
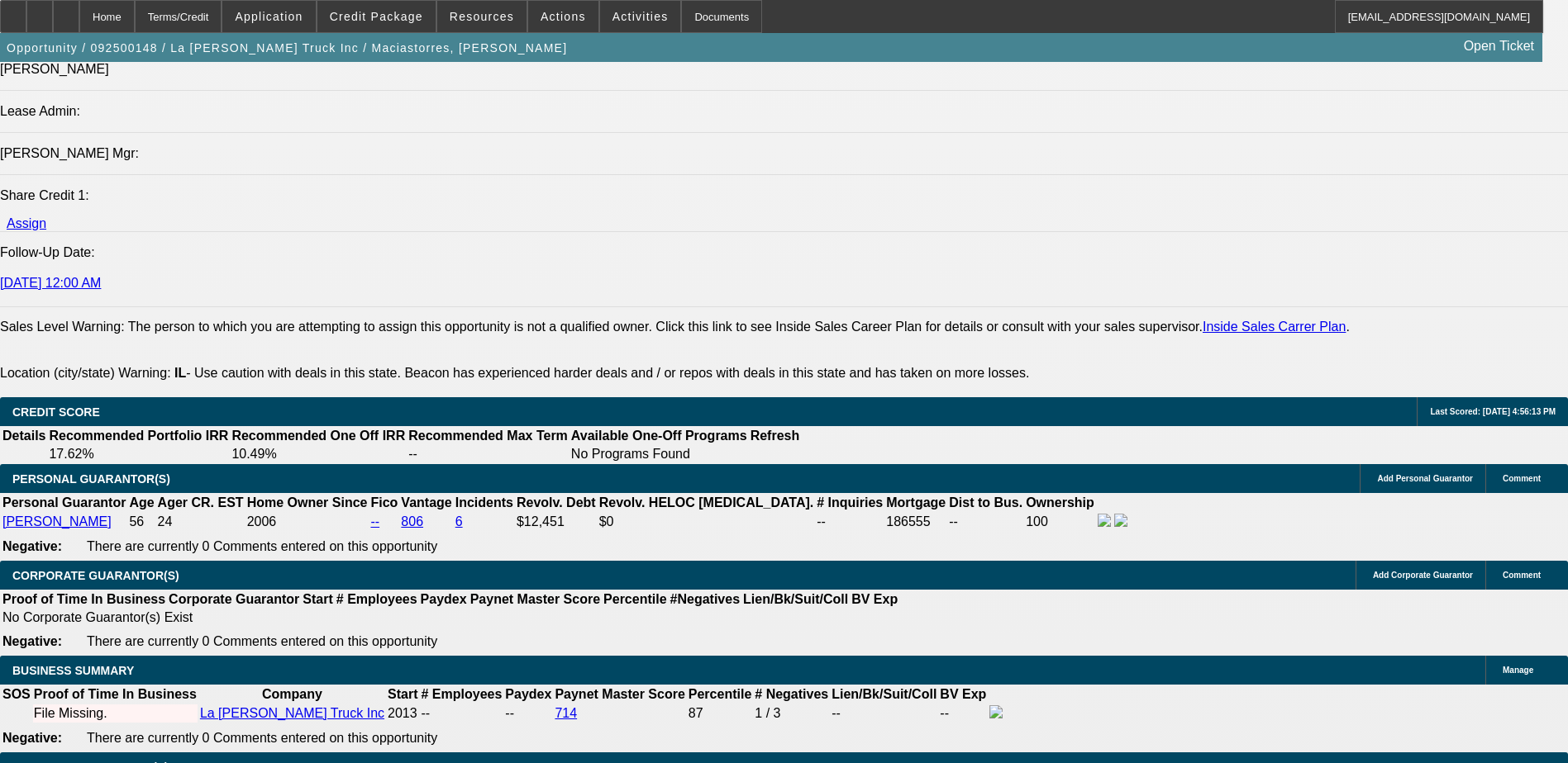
type input "9.8"
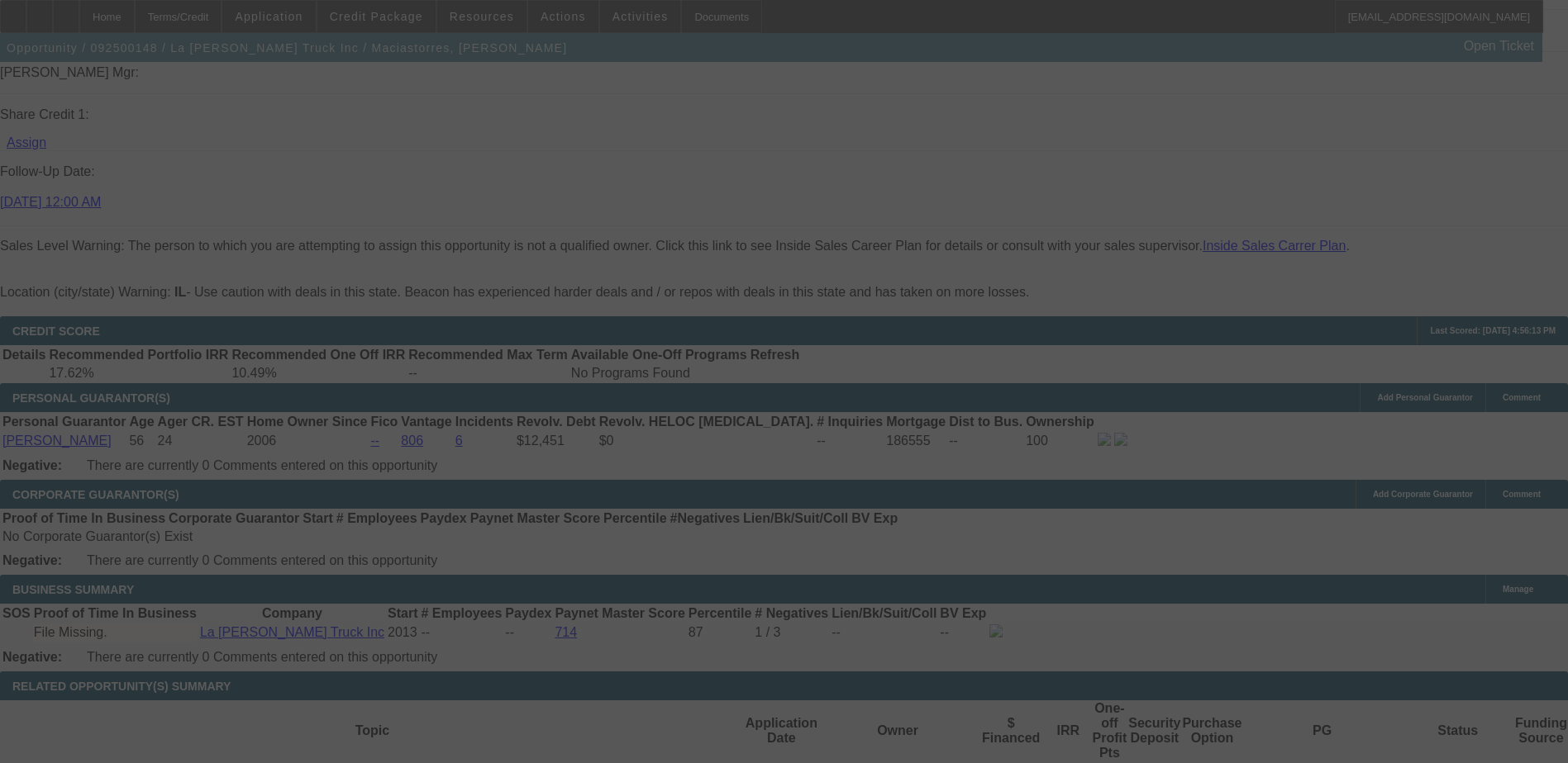
scroll to position [2313, 0]
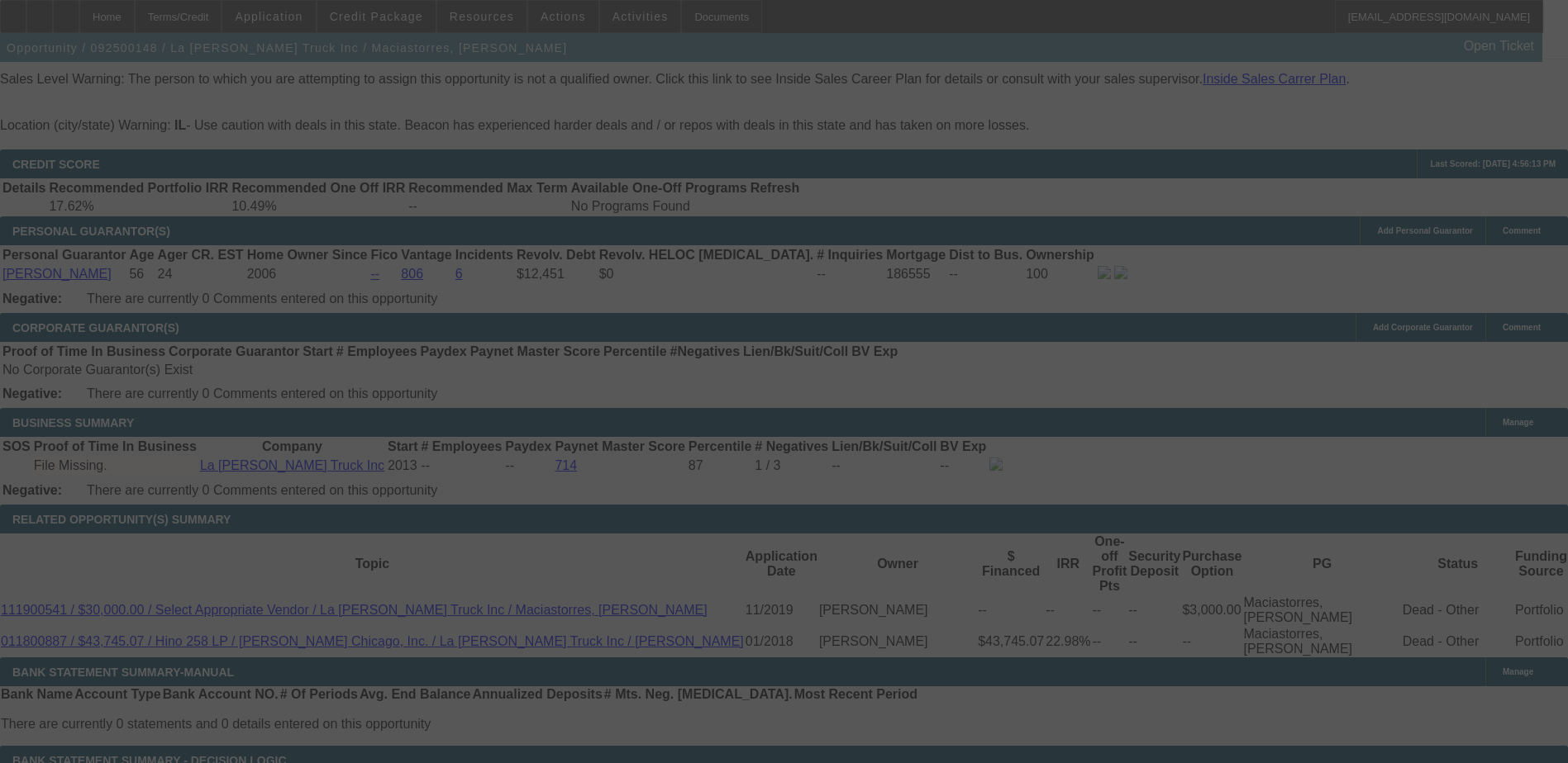
select select "0.1"
select select "2"
select select "0.1"
select select "4"
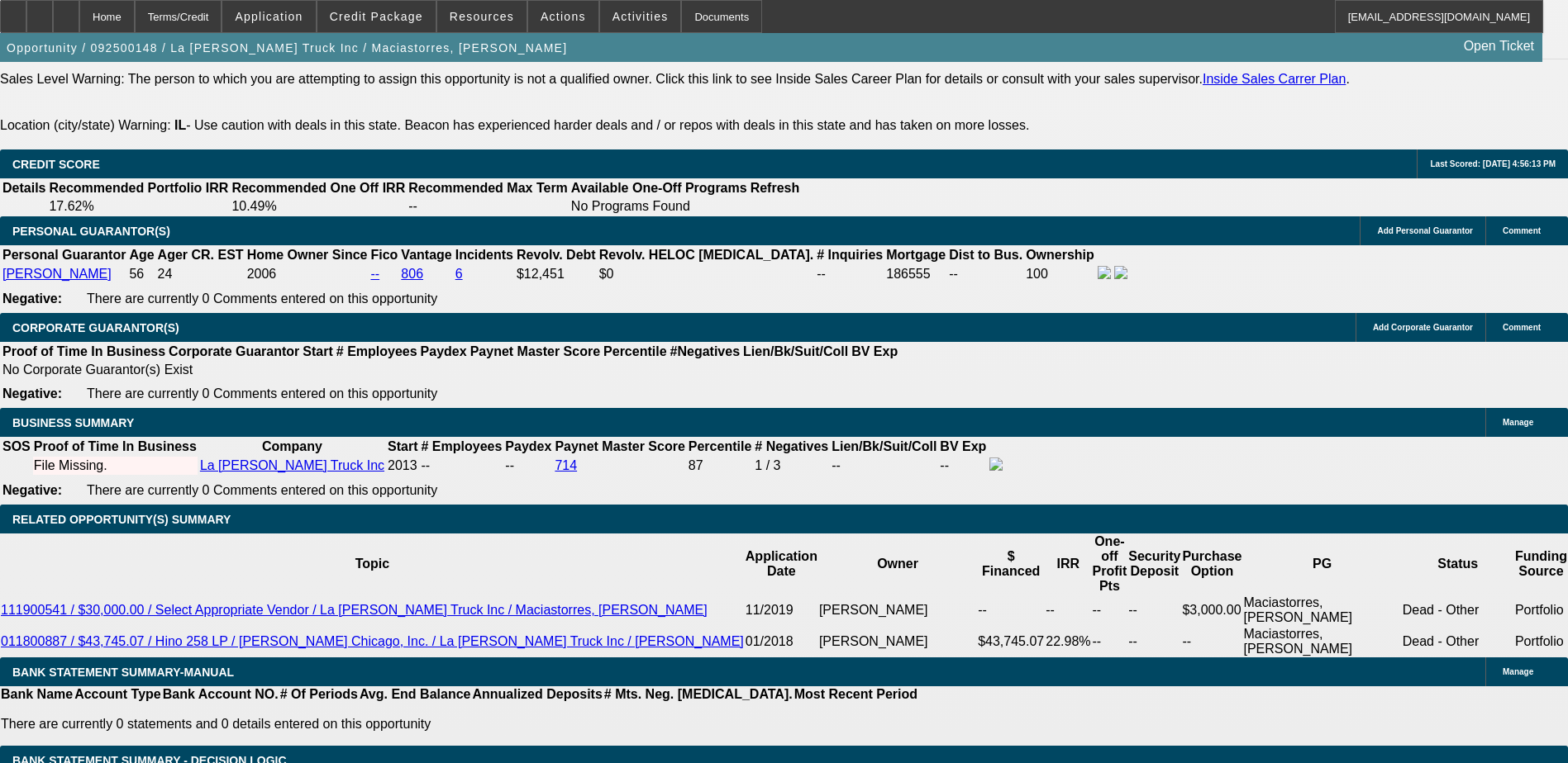
scroll to position [2230, 0]
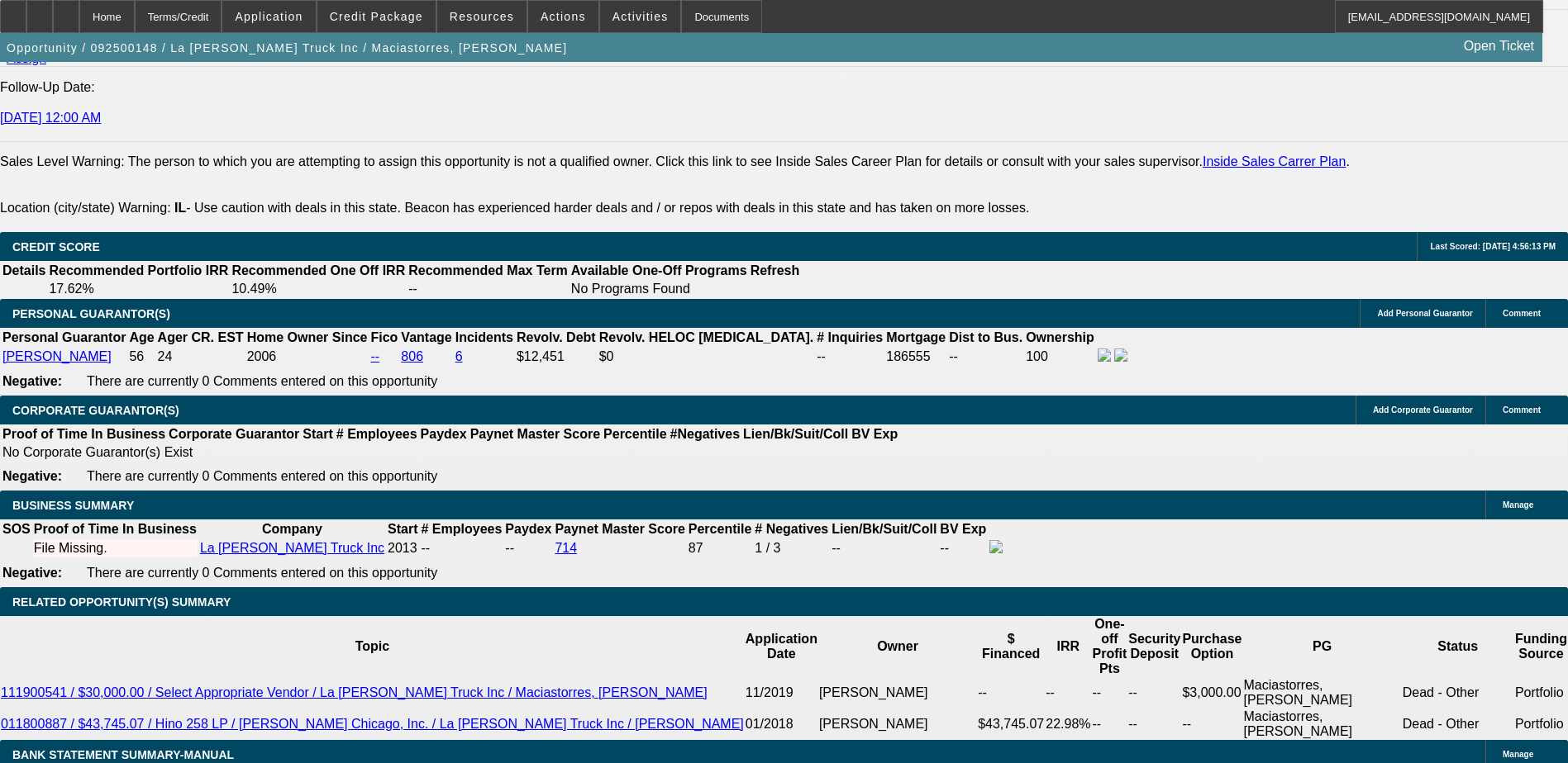
type input "$0.00"
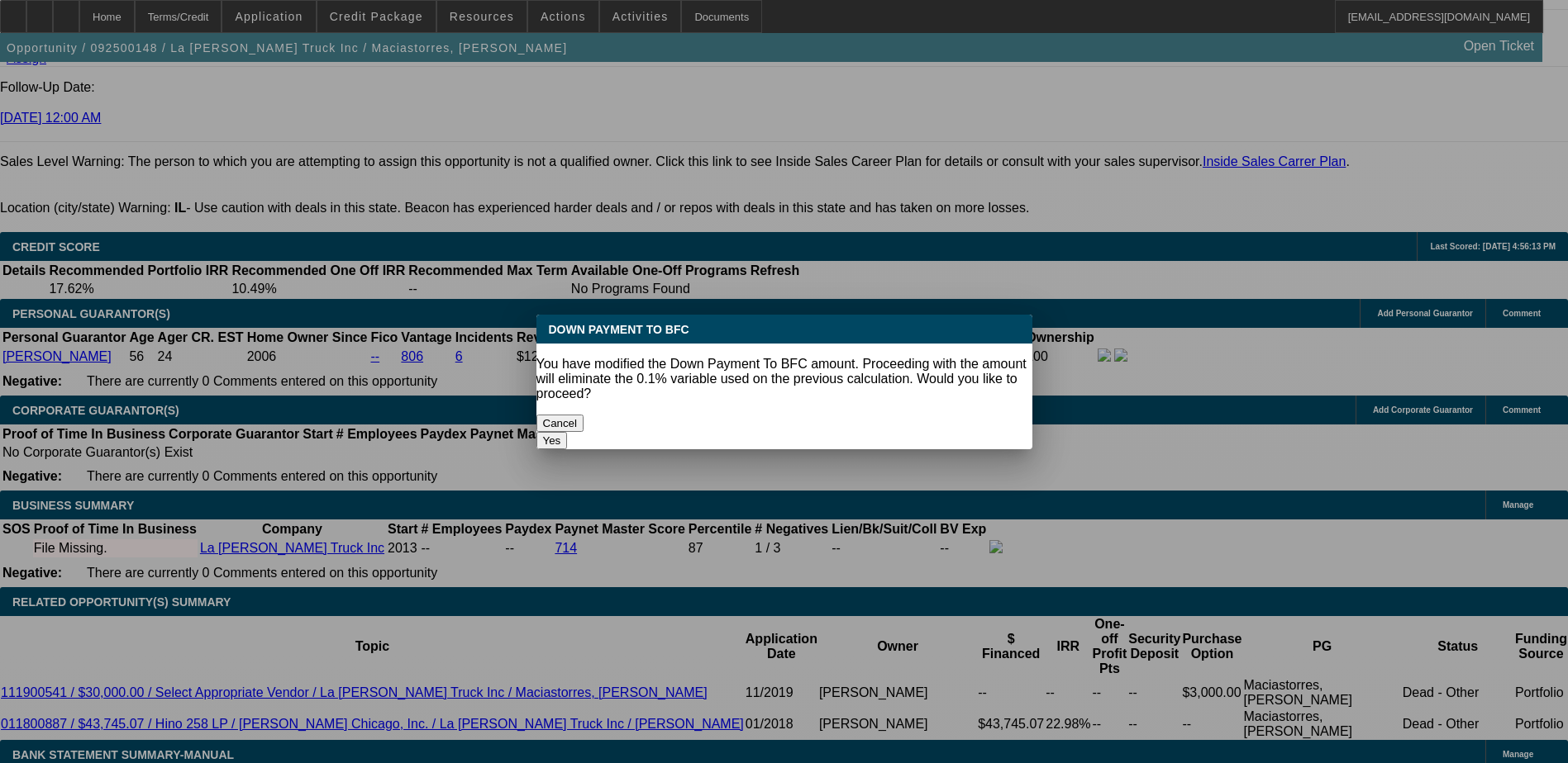
scroll to position [0, 0]
click at [492, 340] on body "Home Terms/Credit Application Credit Package Resources Actions Activities Docum…" at bounding box center [784, 738] width 1568 height 5937
click at [568, 432] on button "Yes" at bounding box center [552, 441] width 32 height 17
select select "0"
type input "UNKNOWN"
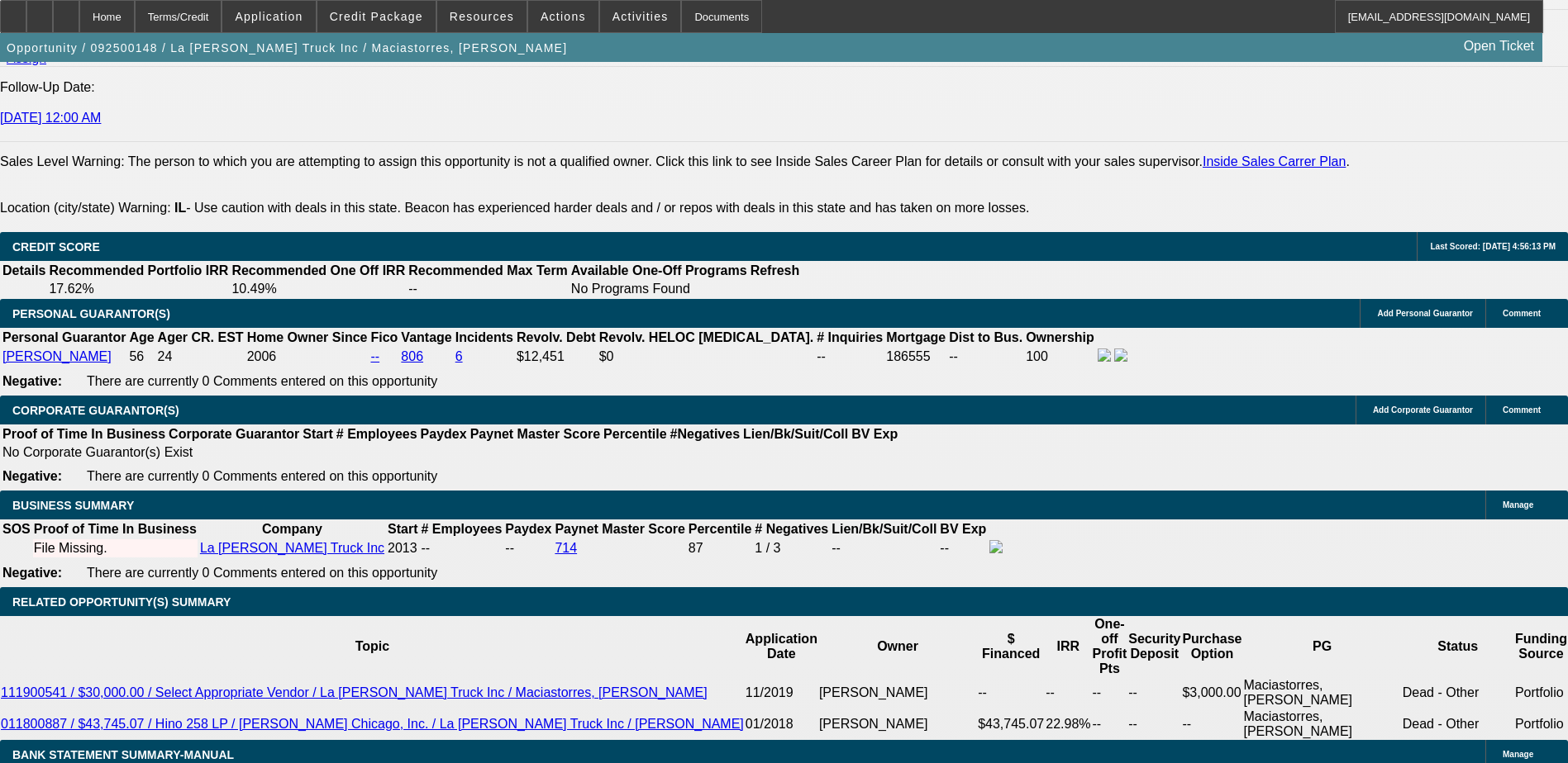
type input "$3,217.34"
type input "$1,608.67"
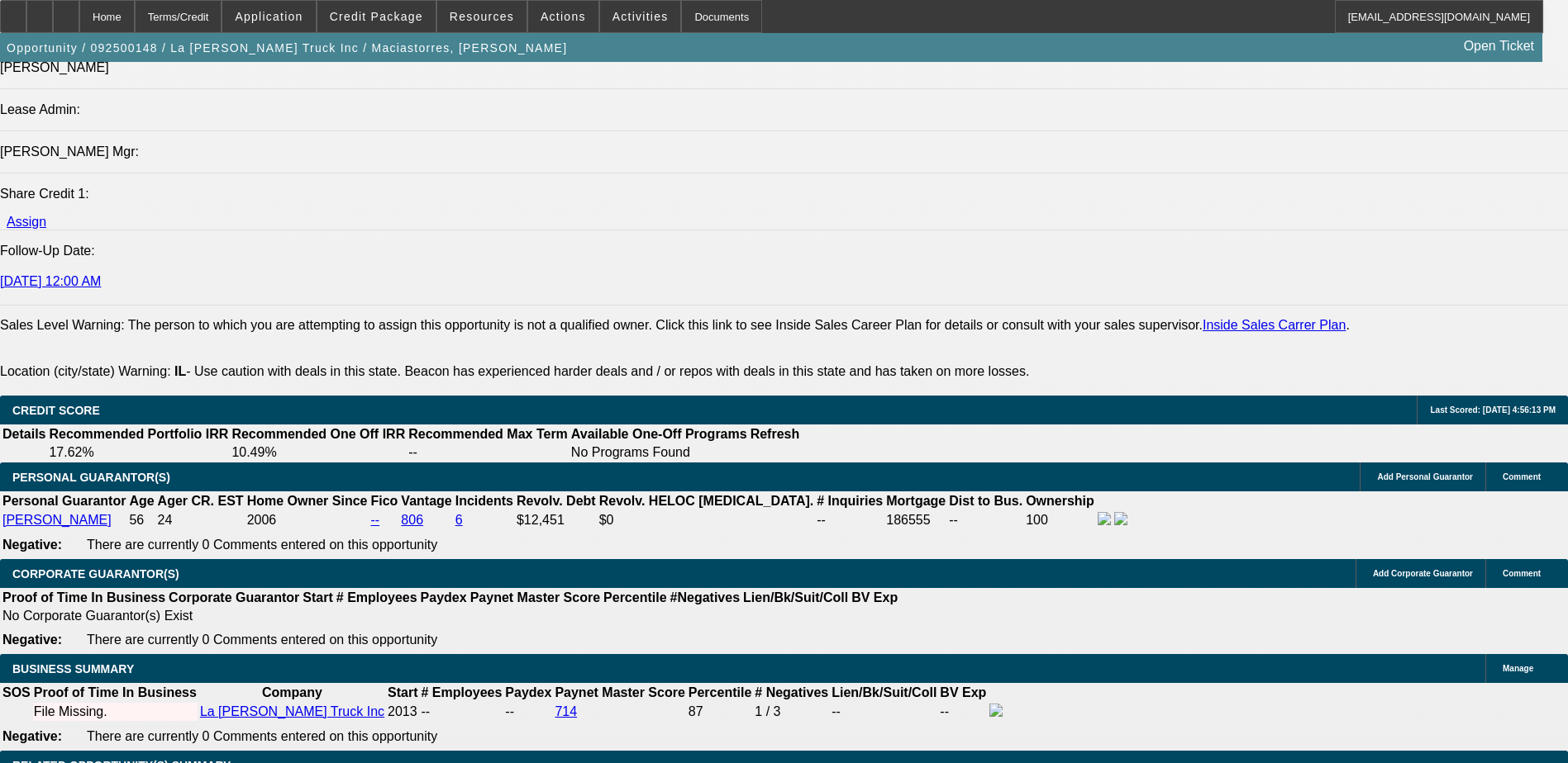
scroll to position [2065, 0]
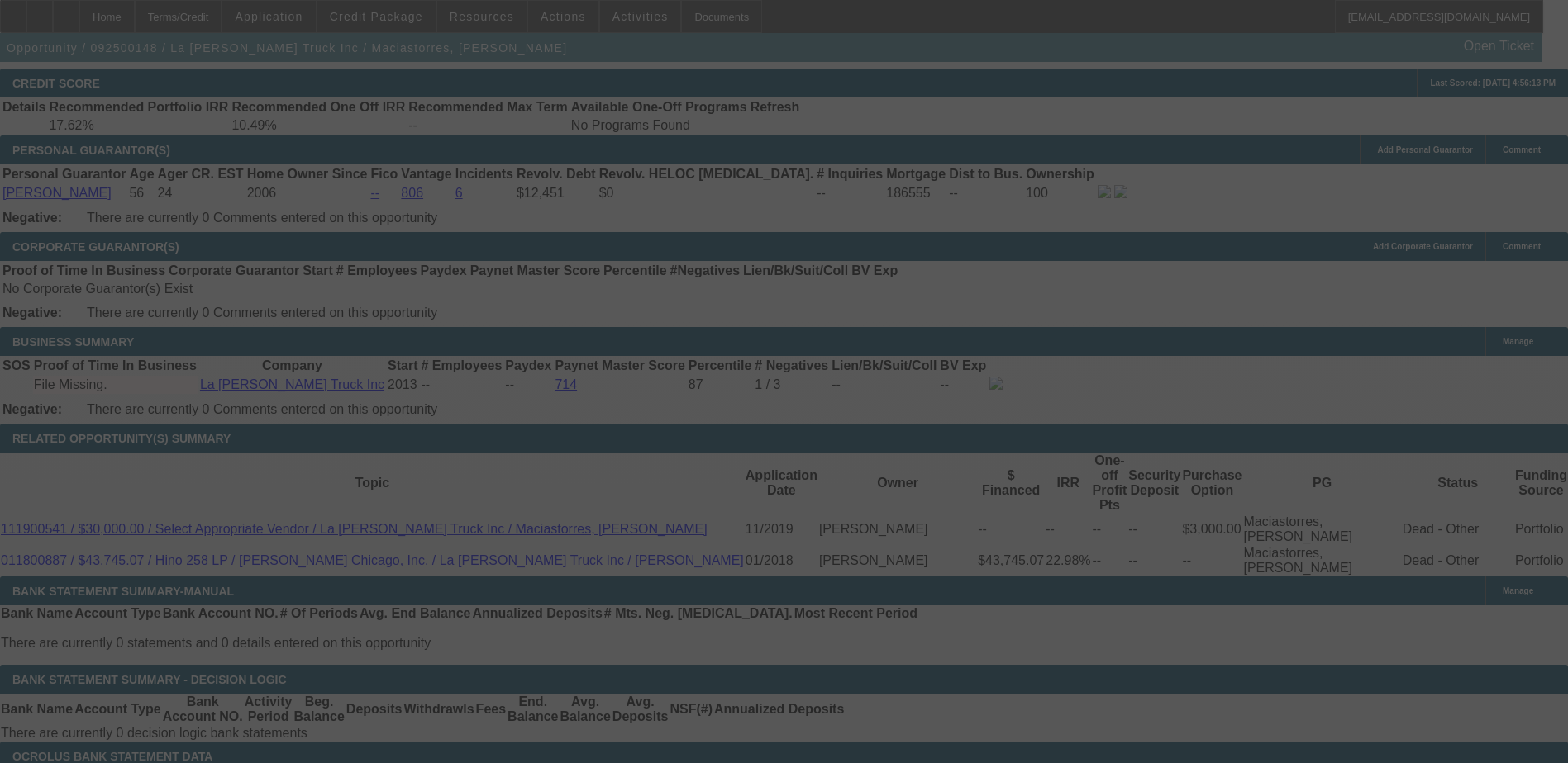
scroll to position [2396, 0]
select select "0"
select select "2"
select select "0.1"
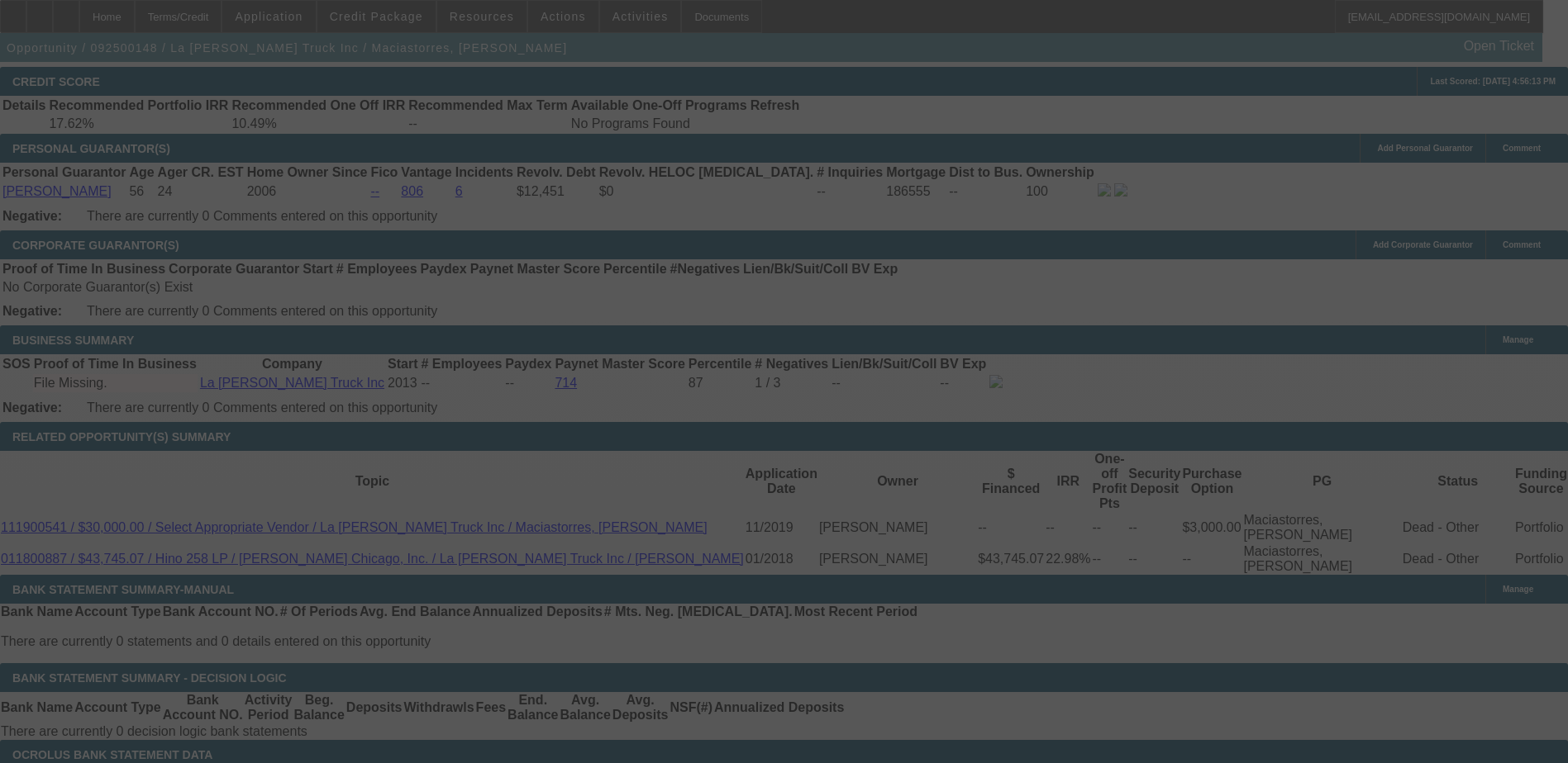
select select "4"
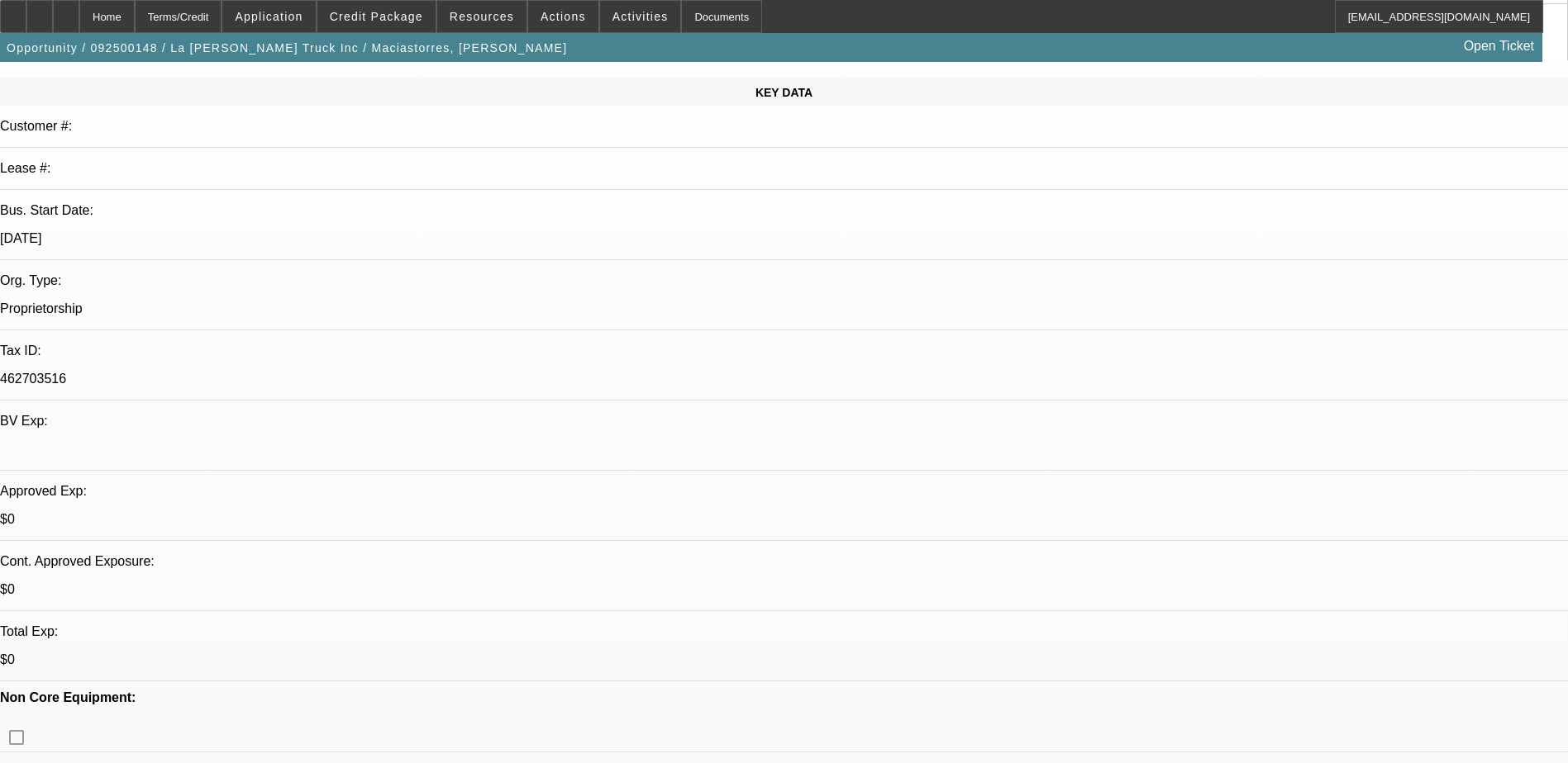
scroll to position [0, 0]
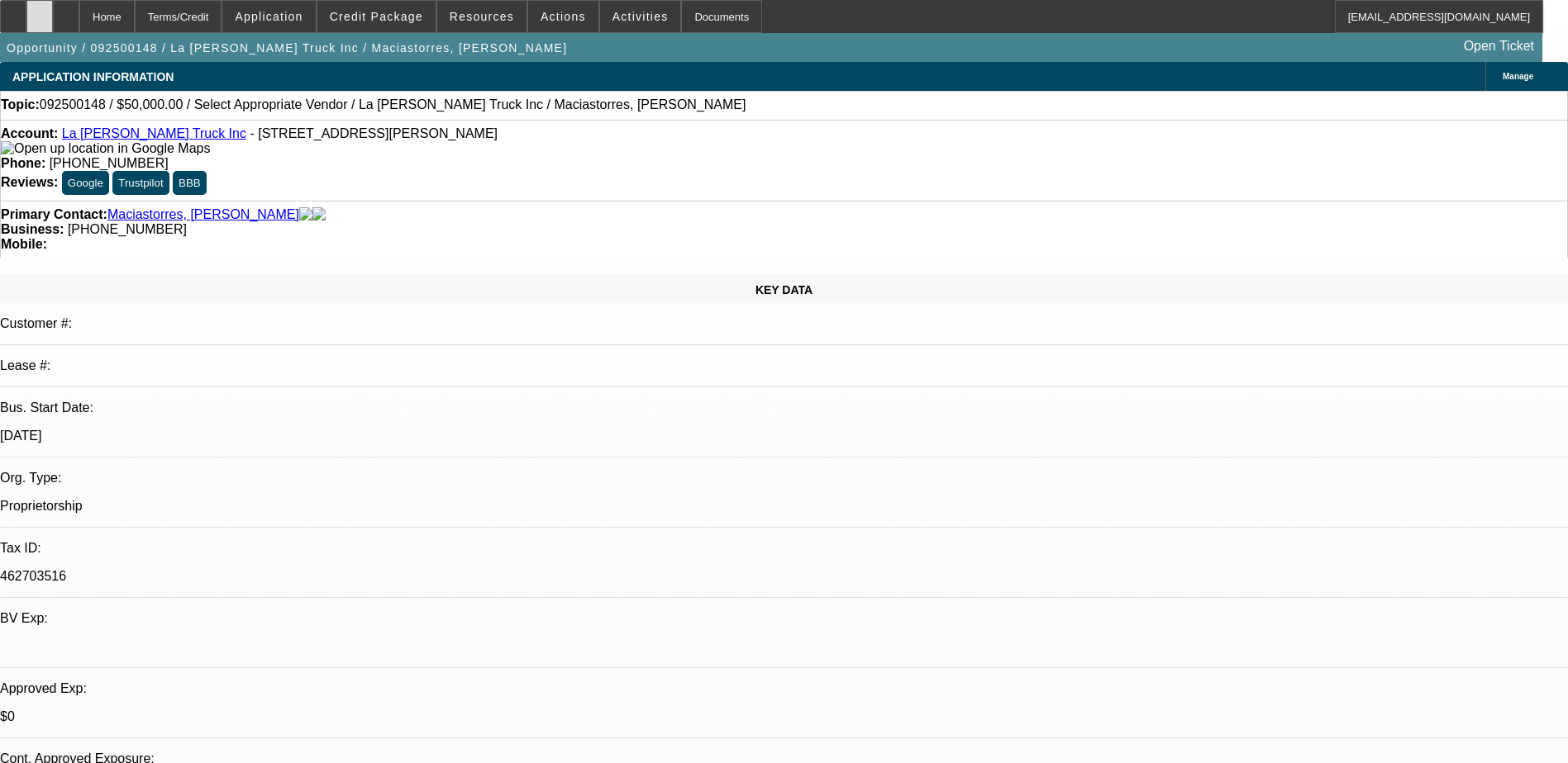
click at [53, 23] on div at bounding box center [40, 16] width 27 height 33
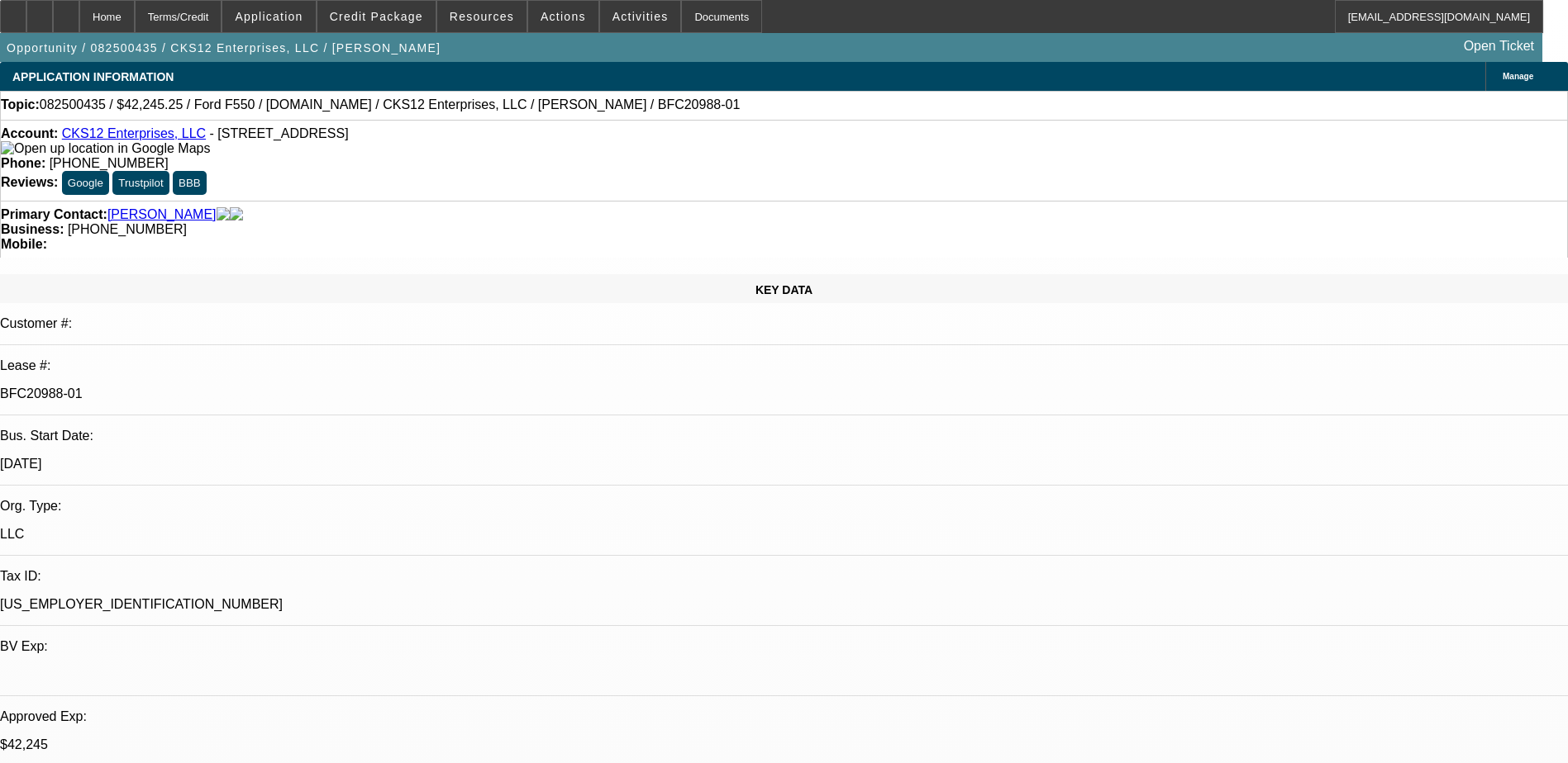
select select "0"
select select "2"
select select "0.1"
select select "4"
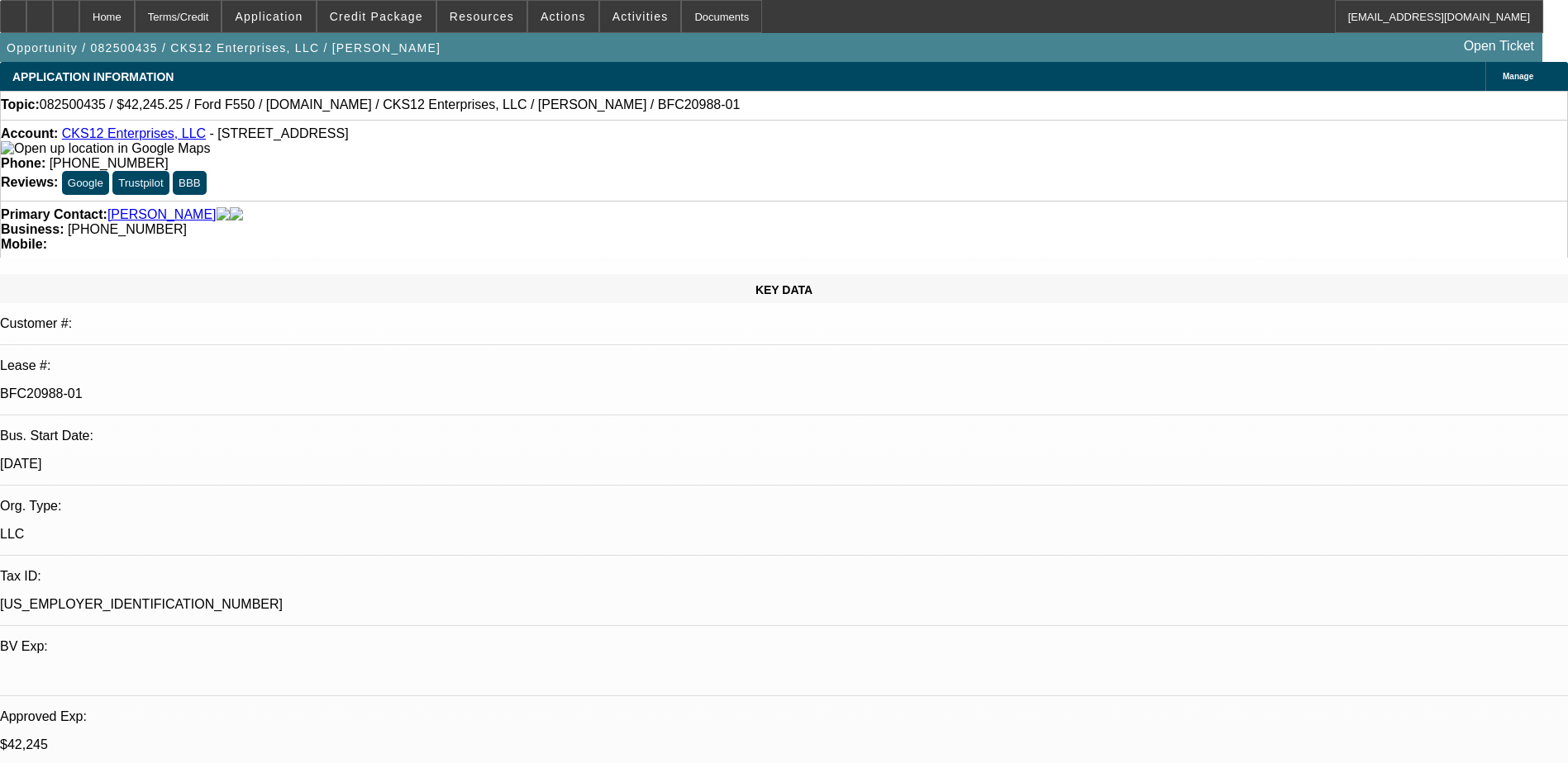
select select "0"
select select "2"
select select "0.1"
select select "4"
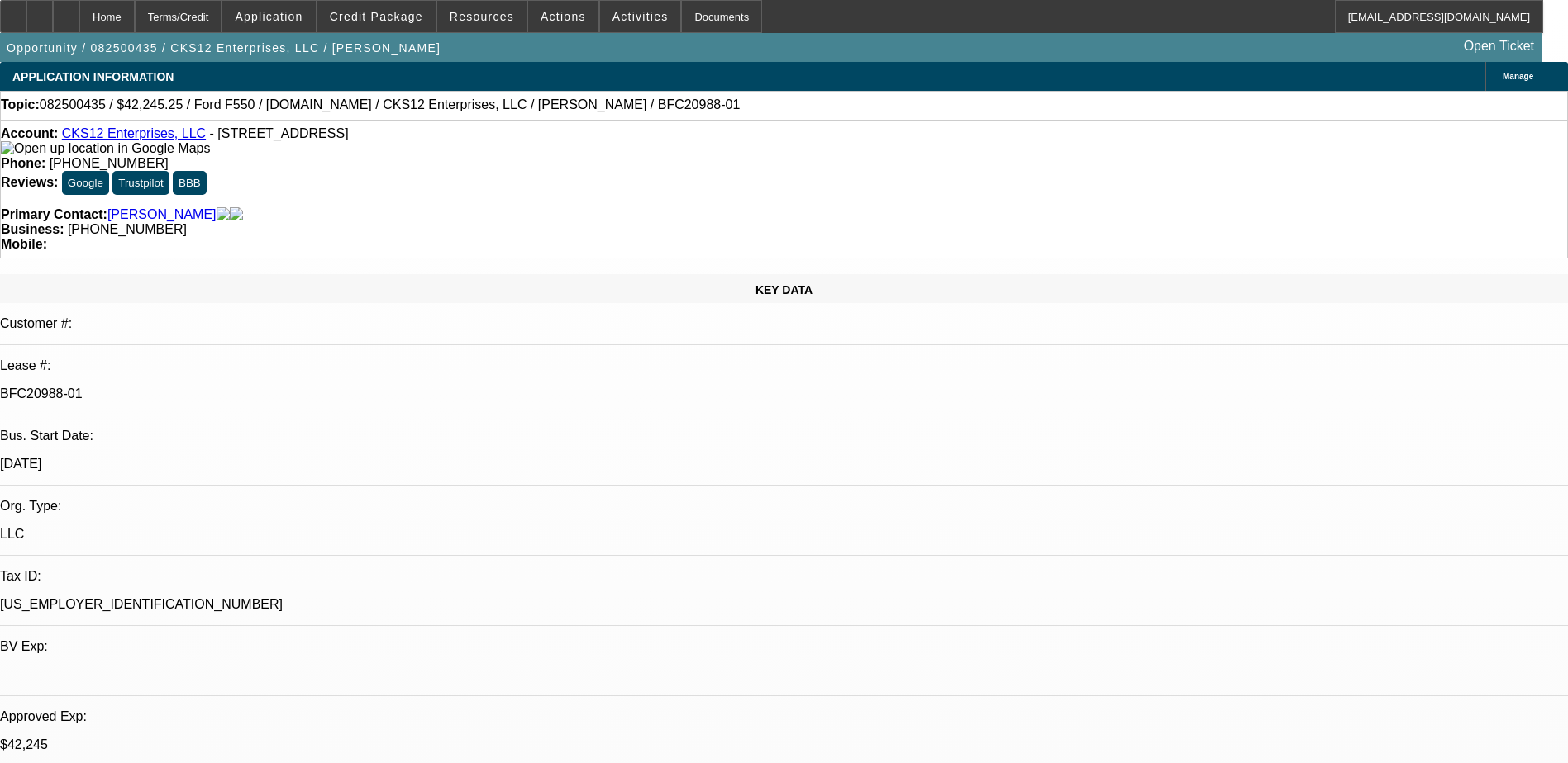
select select "0.15"
select select "2"
select select "0.1"
select select "4"
select select "0"
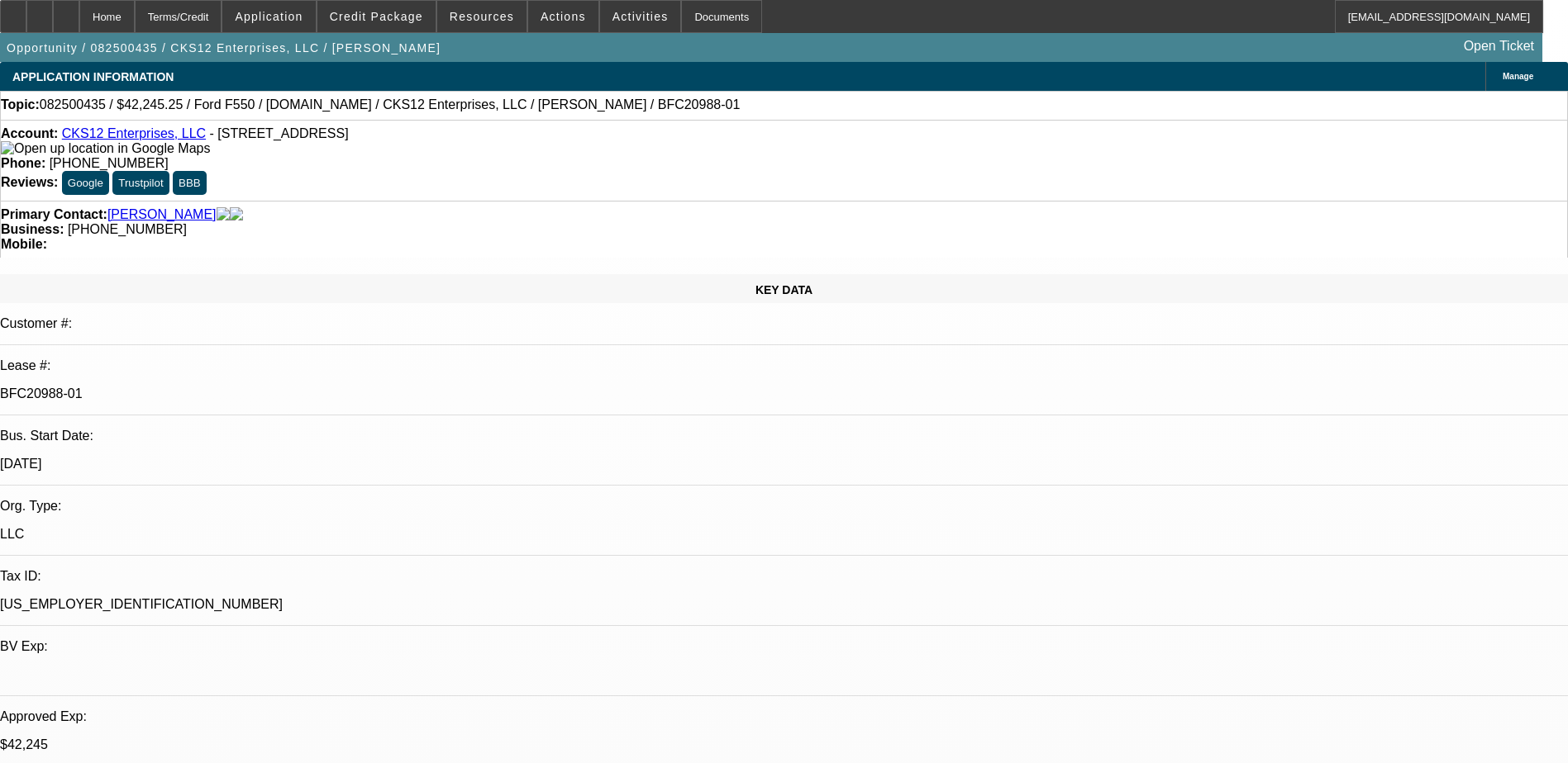
select select "2"
select select "0.1"
select select "4"
click at [66, 11] on icon at bounding box center [66, 11] width 0 height 0
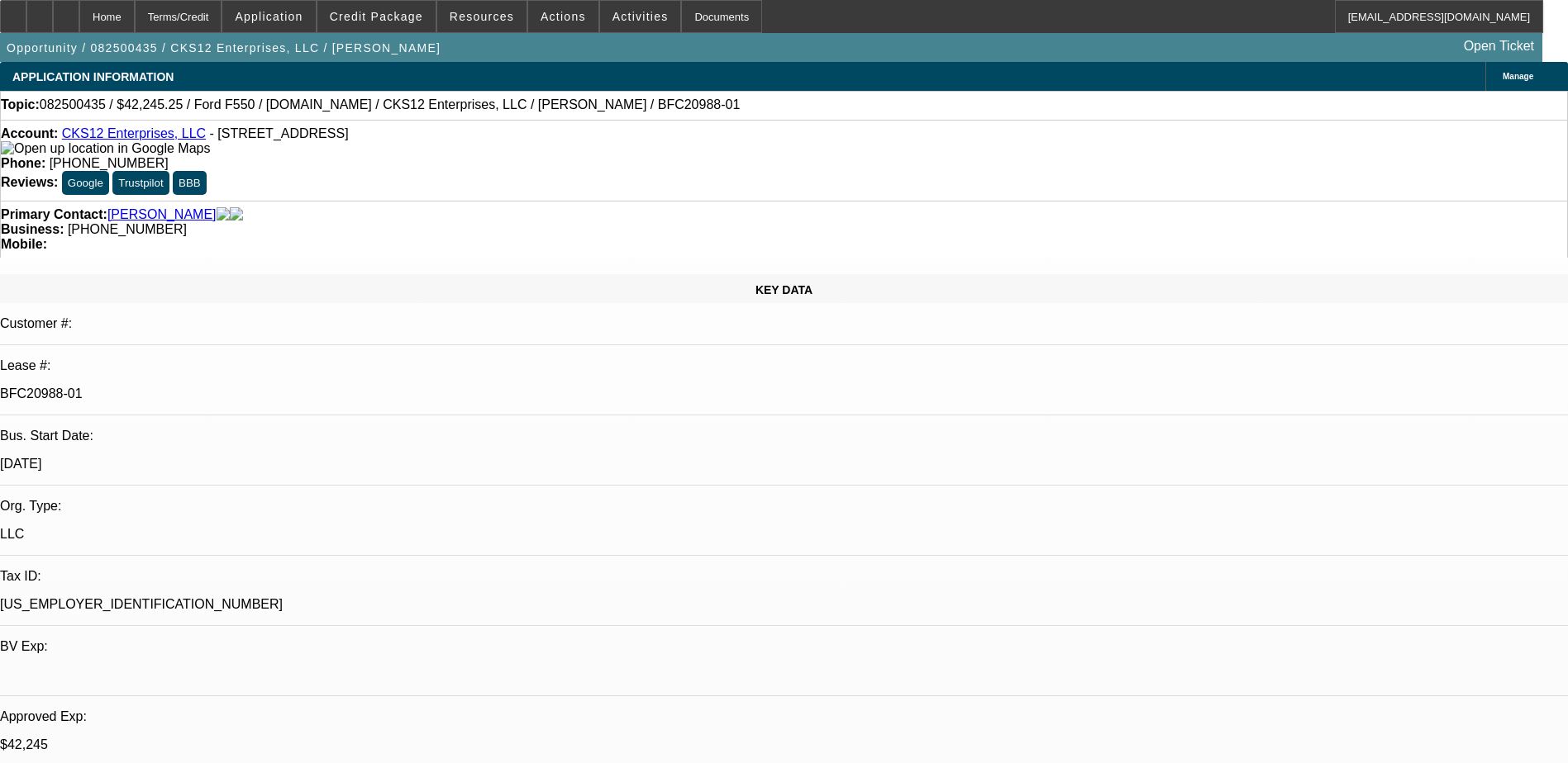
select select "0"
select select "2"
select select "0.1"
select select "0"
select select "2"
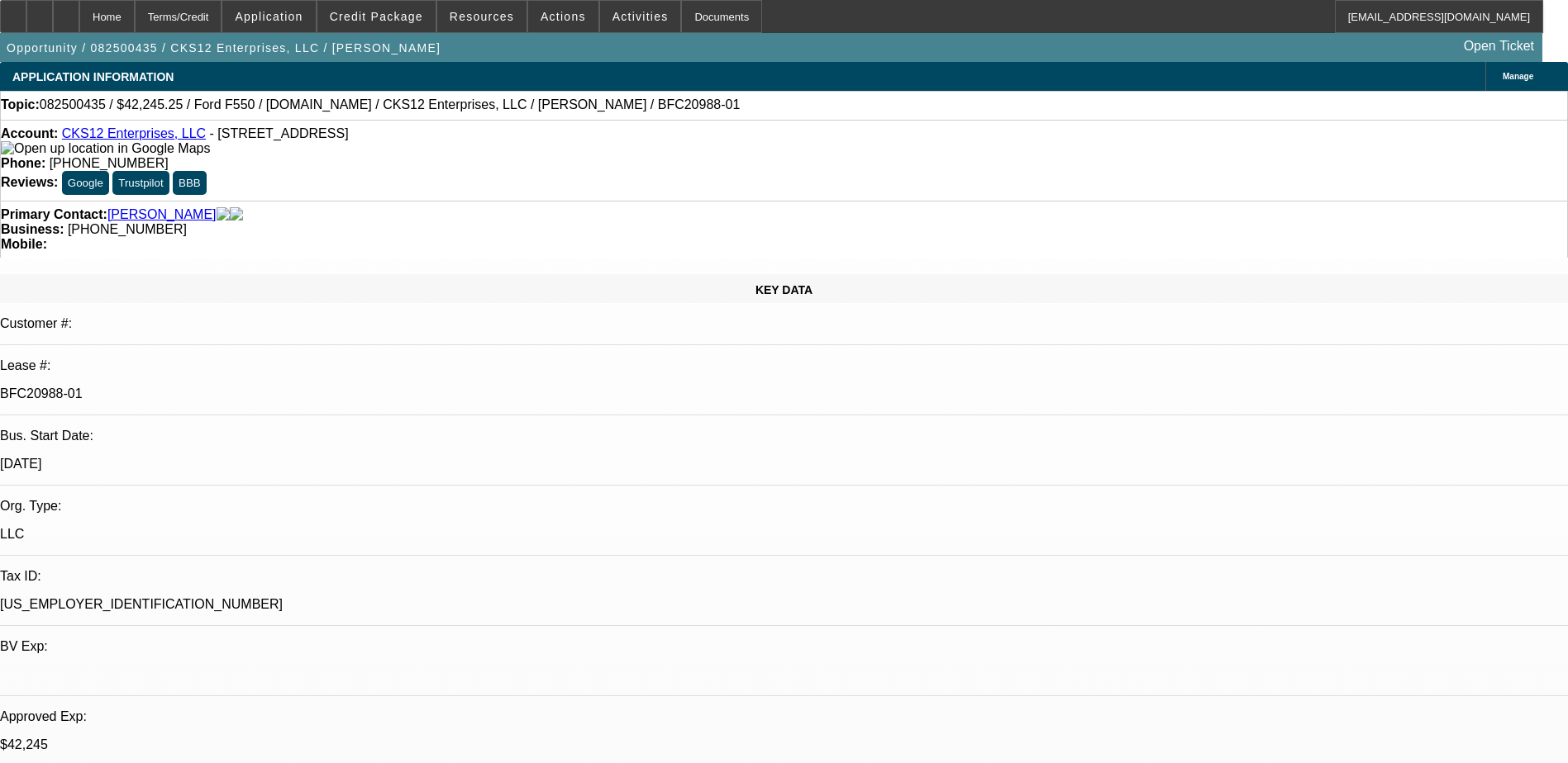
select select "0.1"
select select "0.15"
select select "0.1"
select select "0"
select select "2"
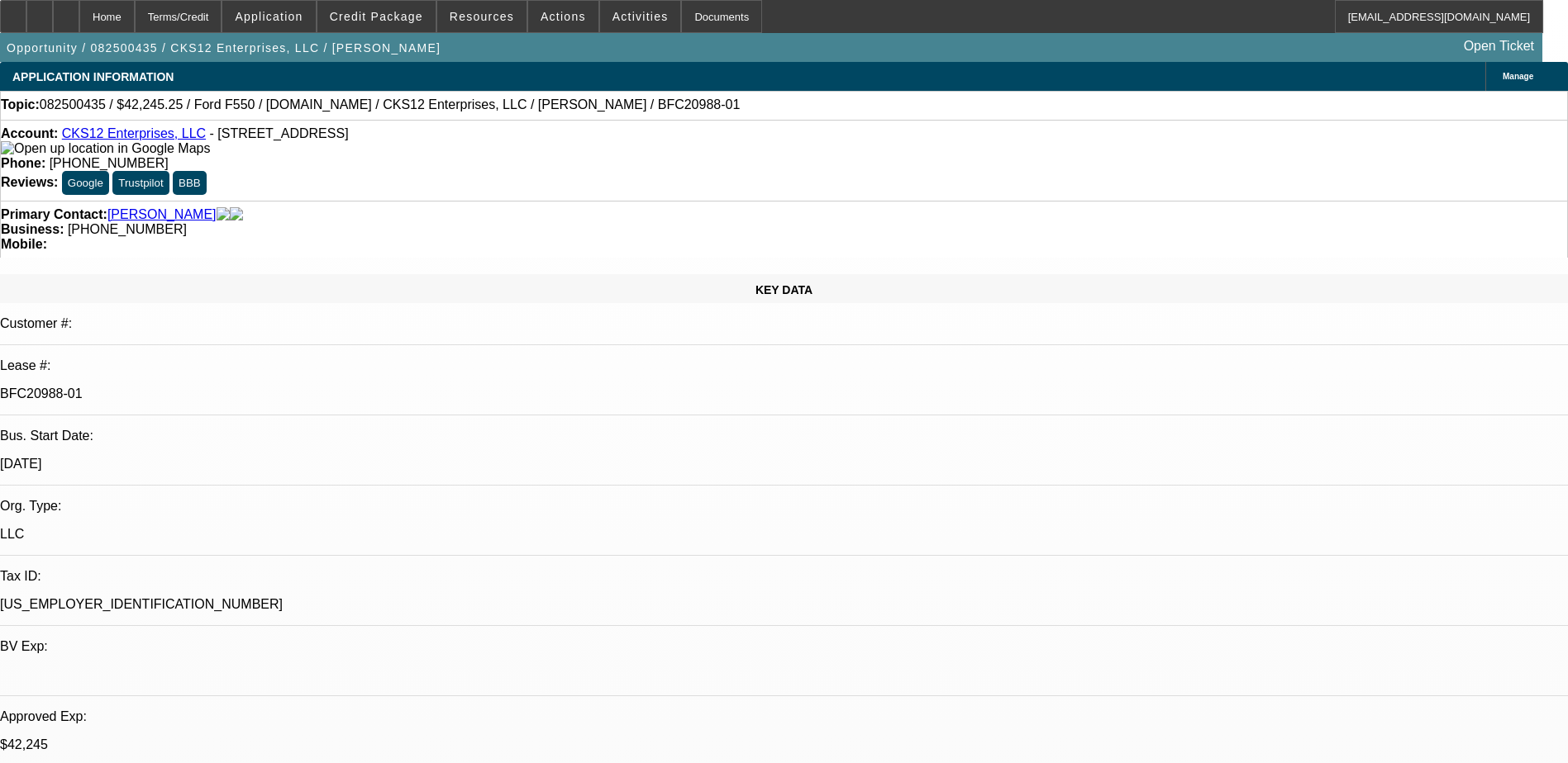
select select "0.1"
select select "1"
select select "2"
select select "4"
select select "1"
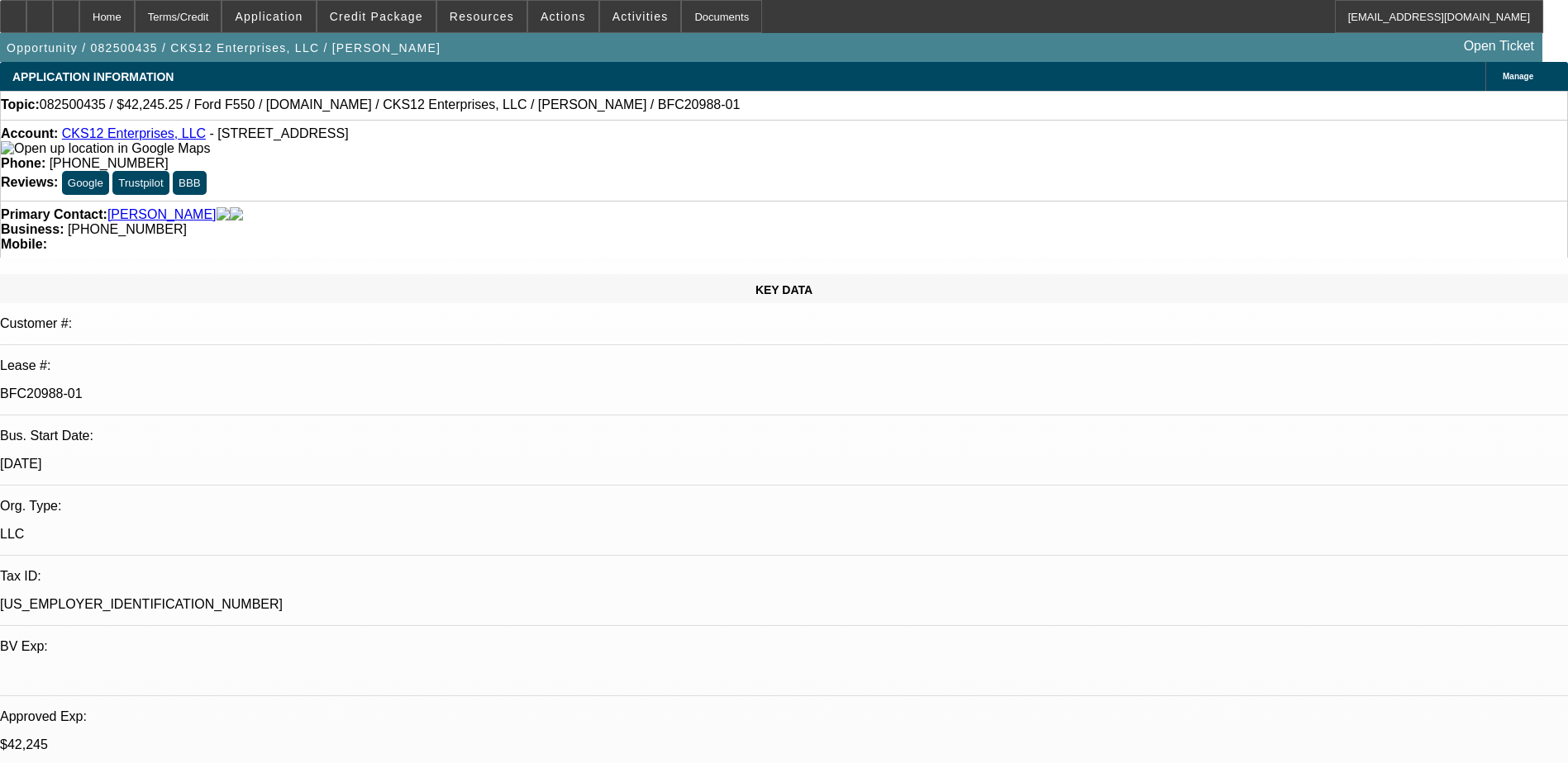
select select "2"
select select "4"
select select "1"
select select "2"
select select "4"
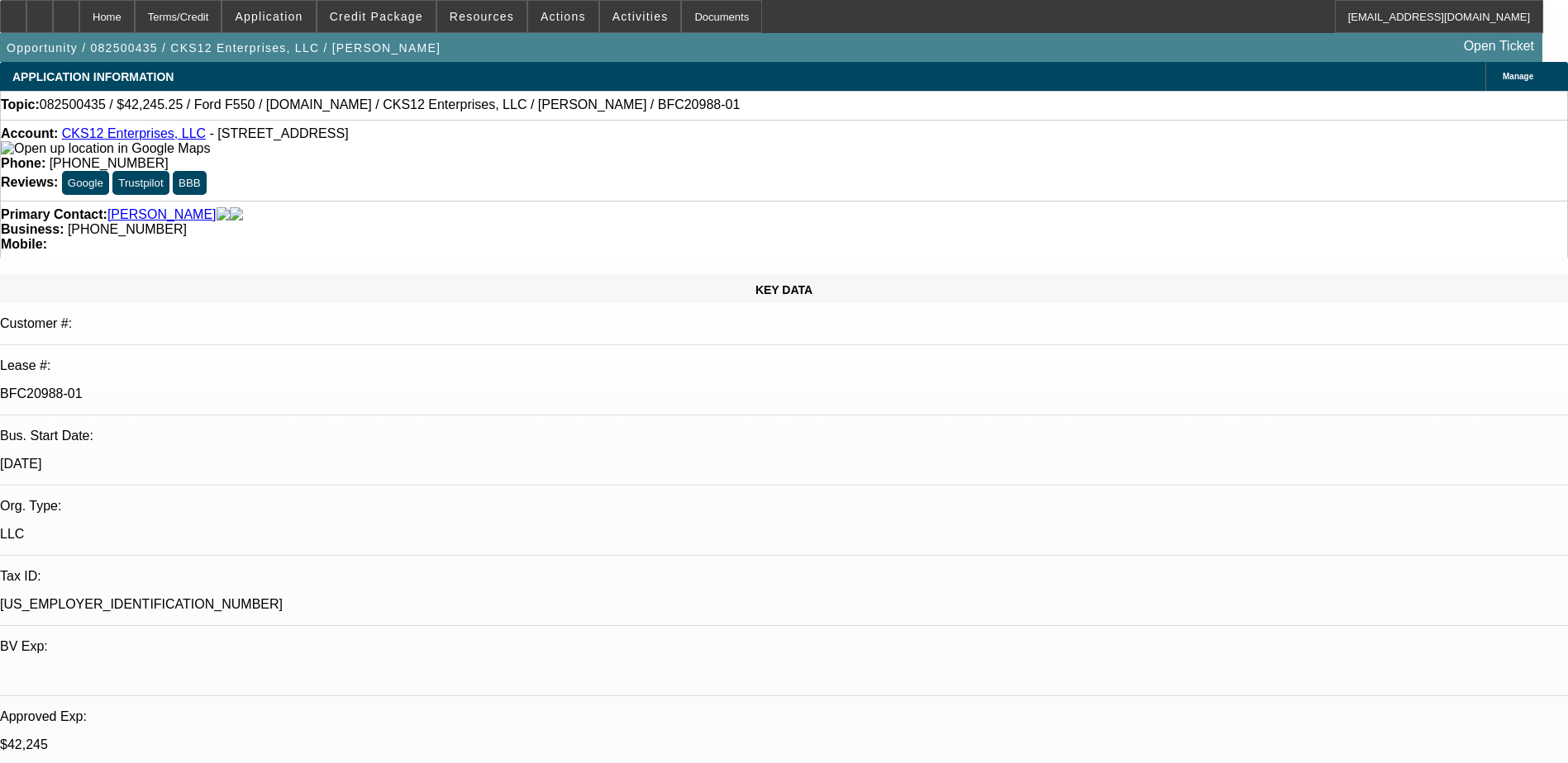
select select "1"
select select "2"
select select "4"
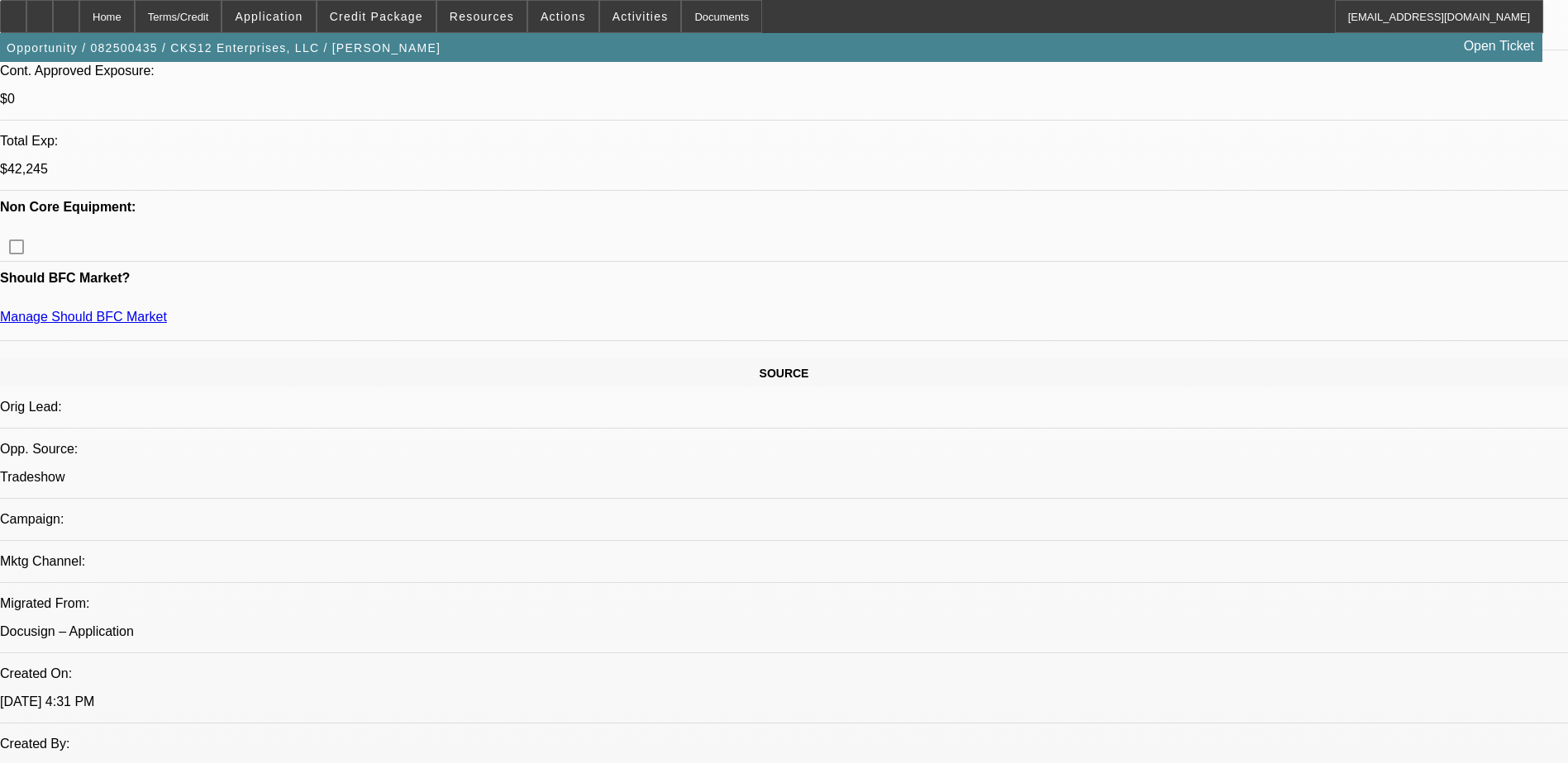
scroll to position [826, 0]
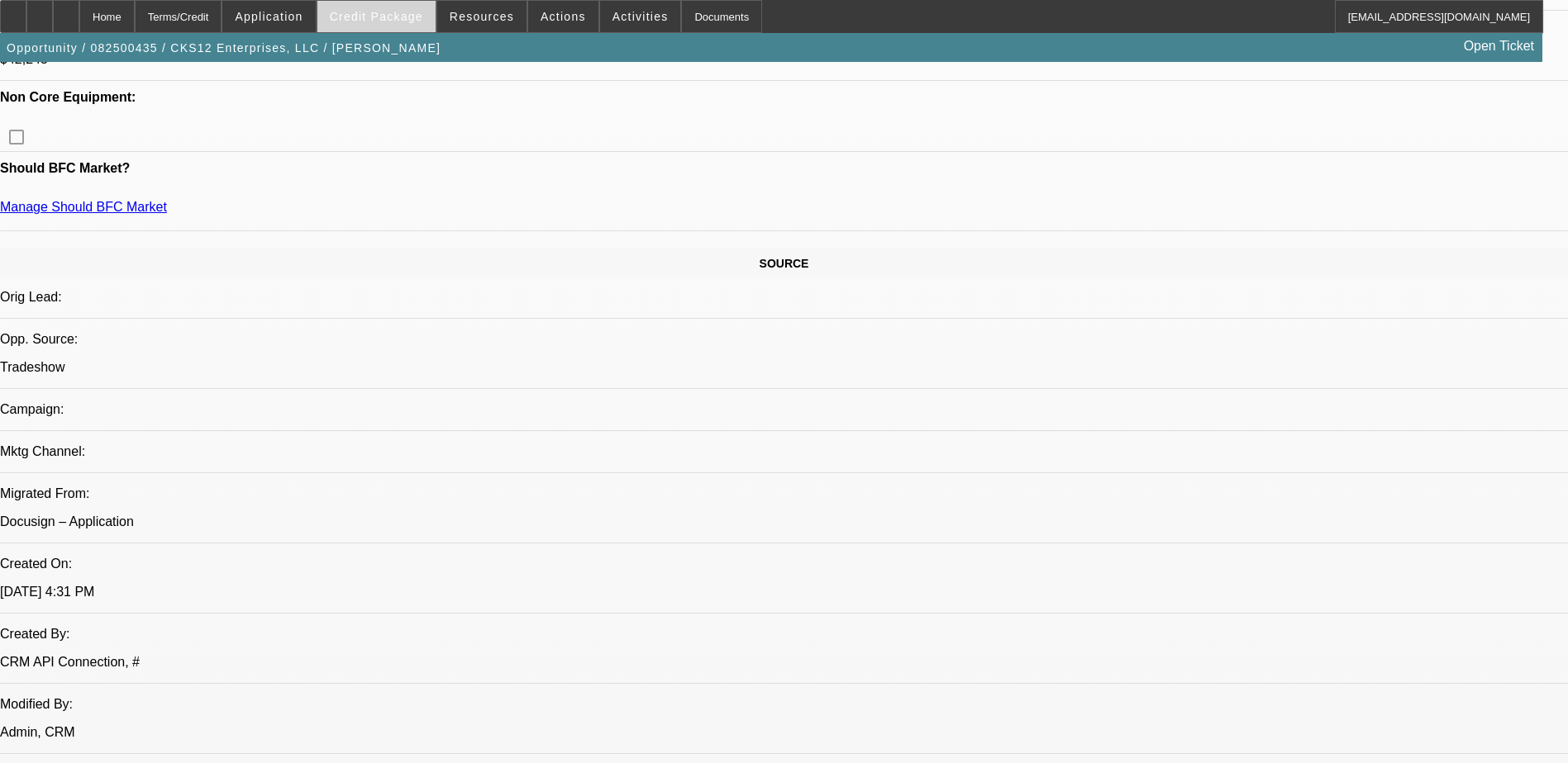
click at [400, 12] on span "Credit Package" at bounding box center [376, 16] width 93 height 13
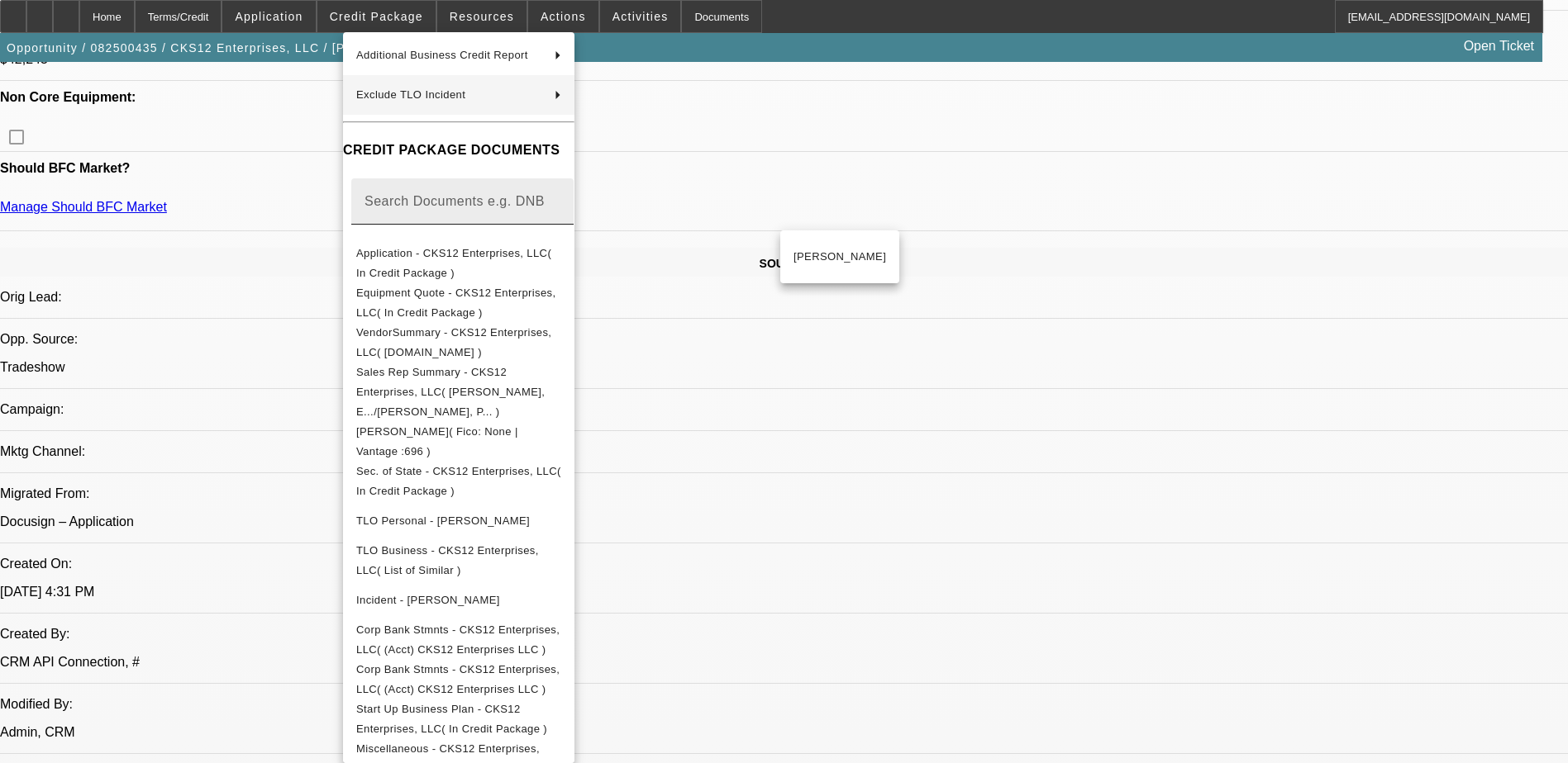
scroll to position [317, 0]
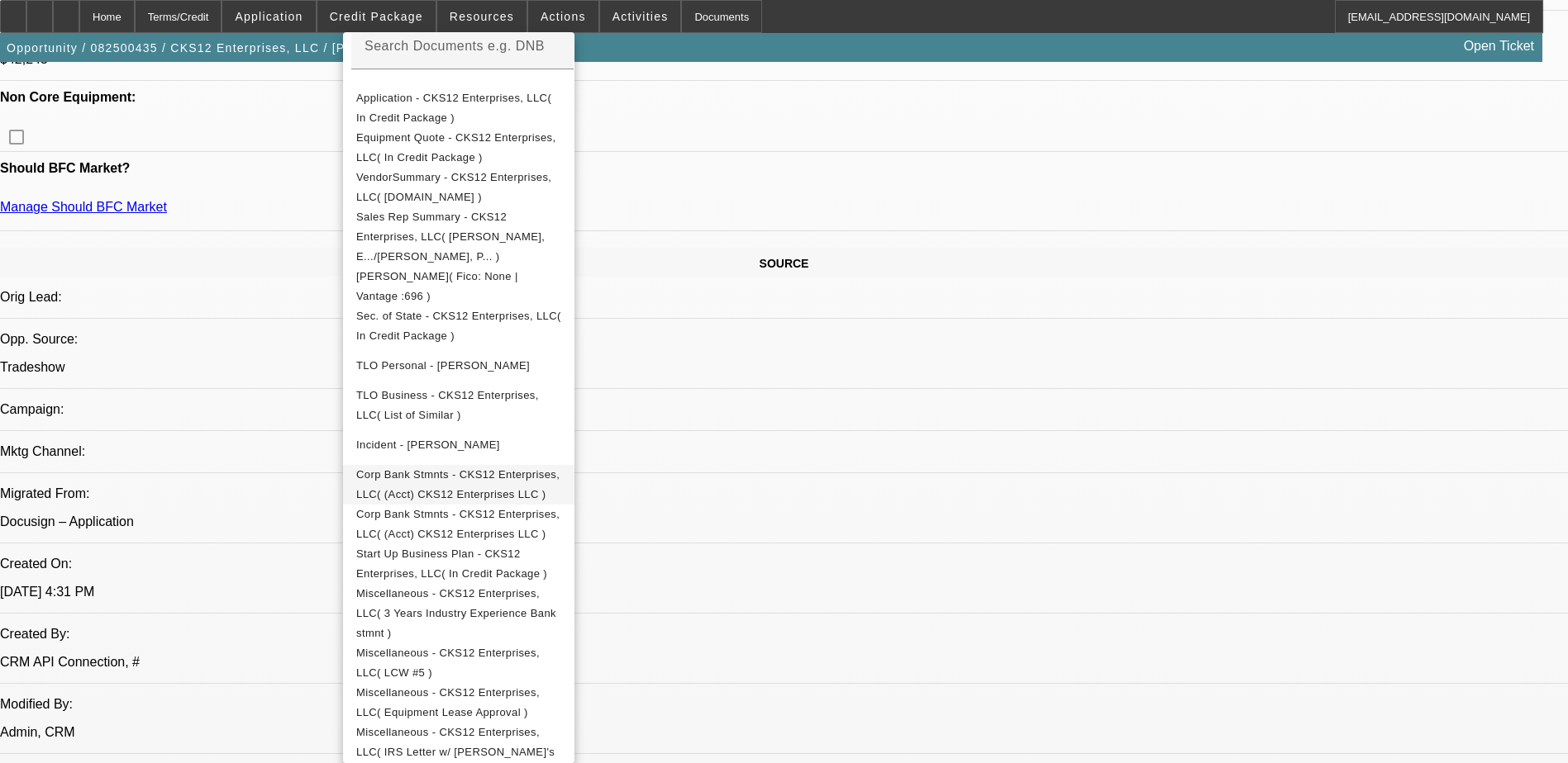
click at [560, 468] on span "Corp Bank Stmnts - CKS12 Enterprises, LLC( (Acct) CKS12 Enterprises LLC )" at bounding box center [457, 484] width 203 height 33
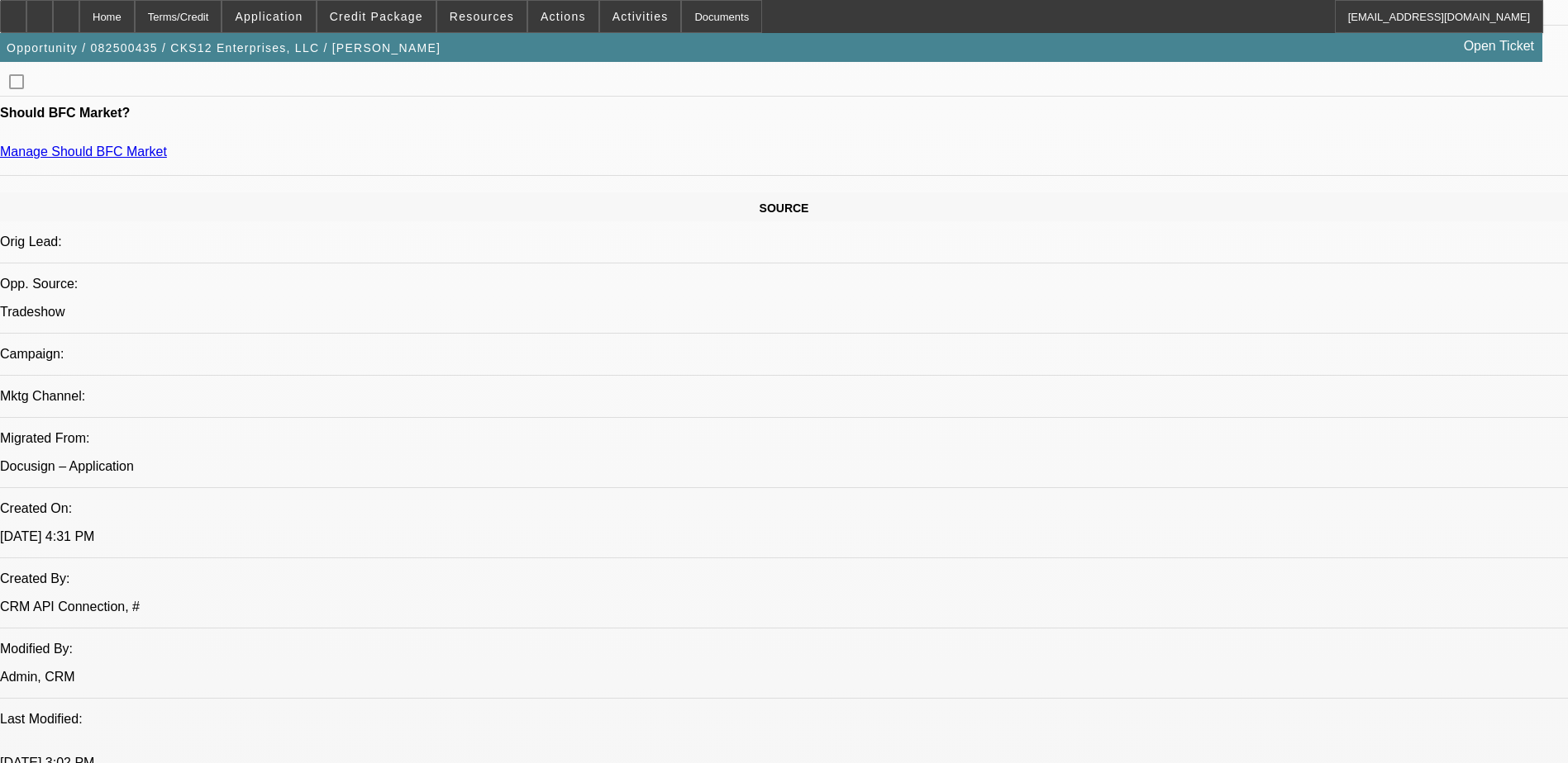
scroll to position [909, 0]
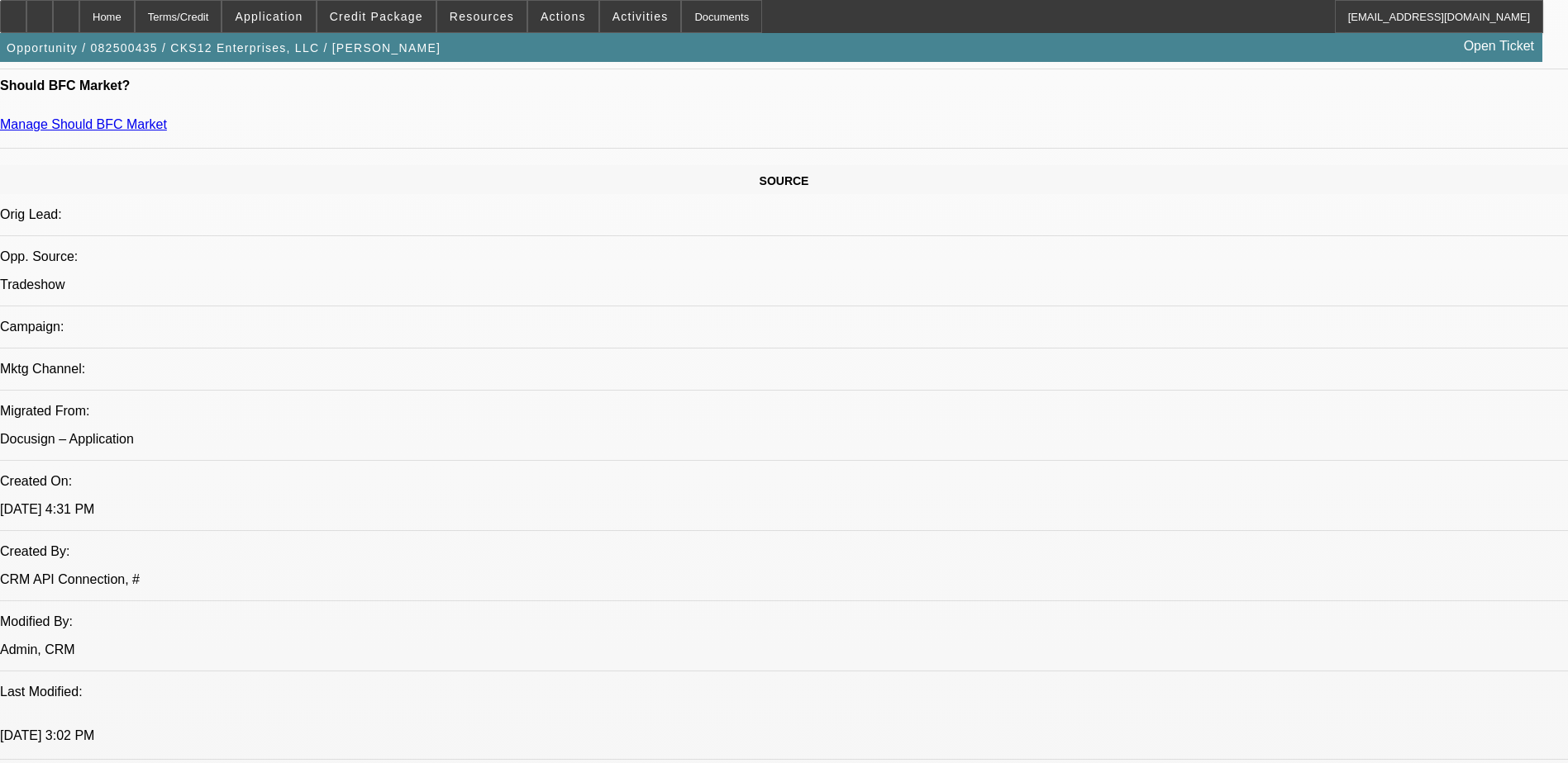
click at [390, 13] on span "Credit Package" at bounding box center [376, 16] width 93 height 13
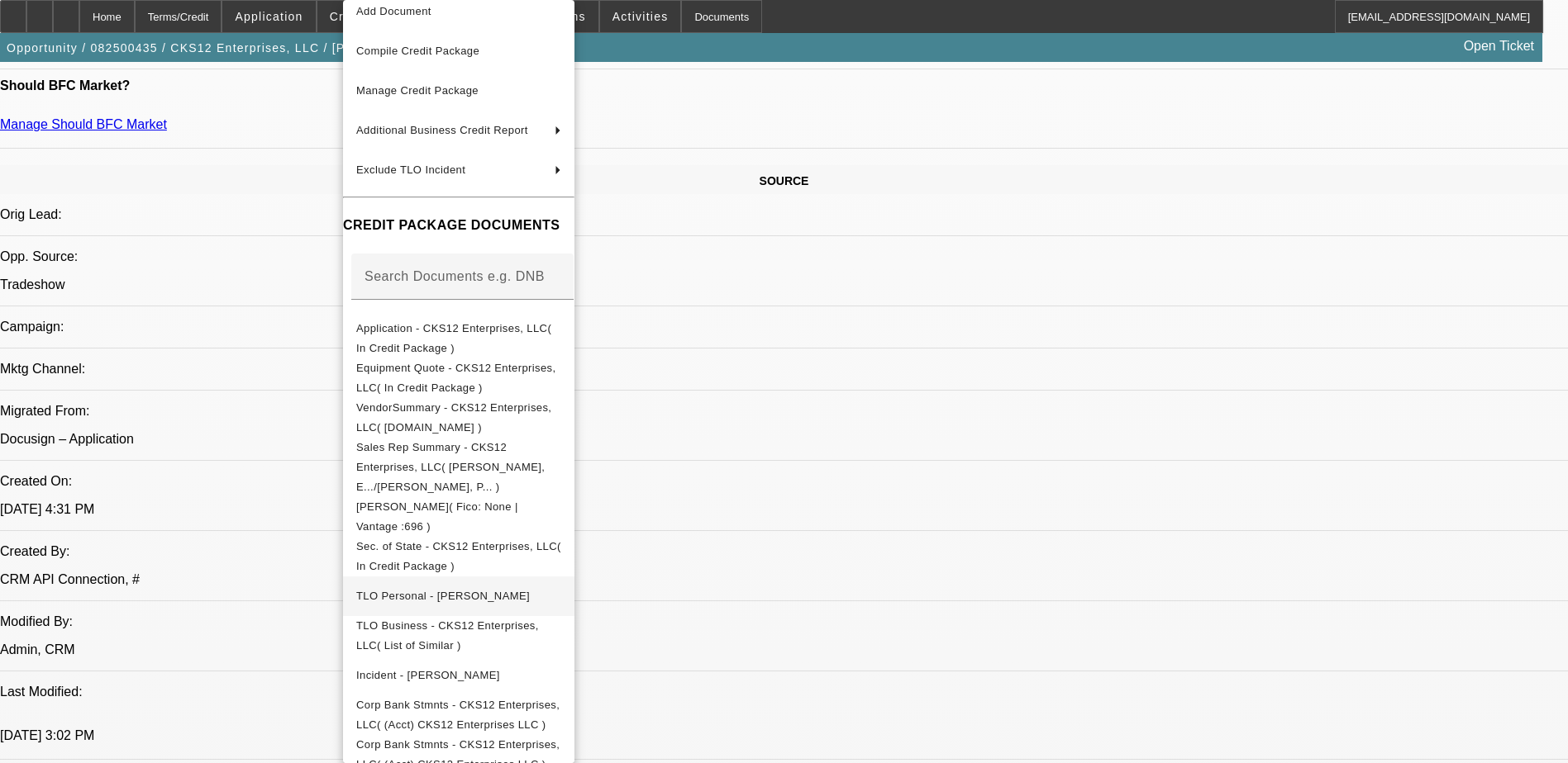
scroll to position [83, 0]
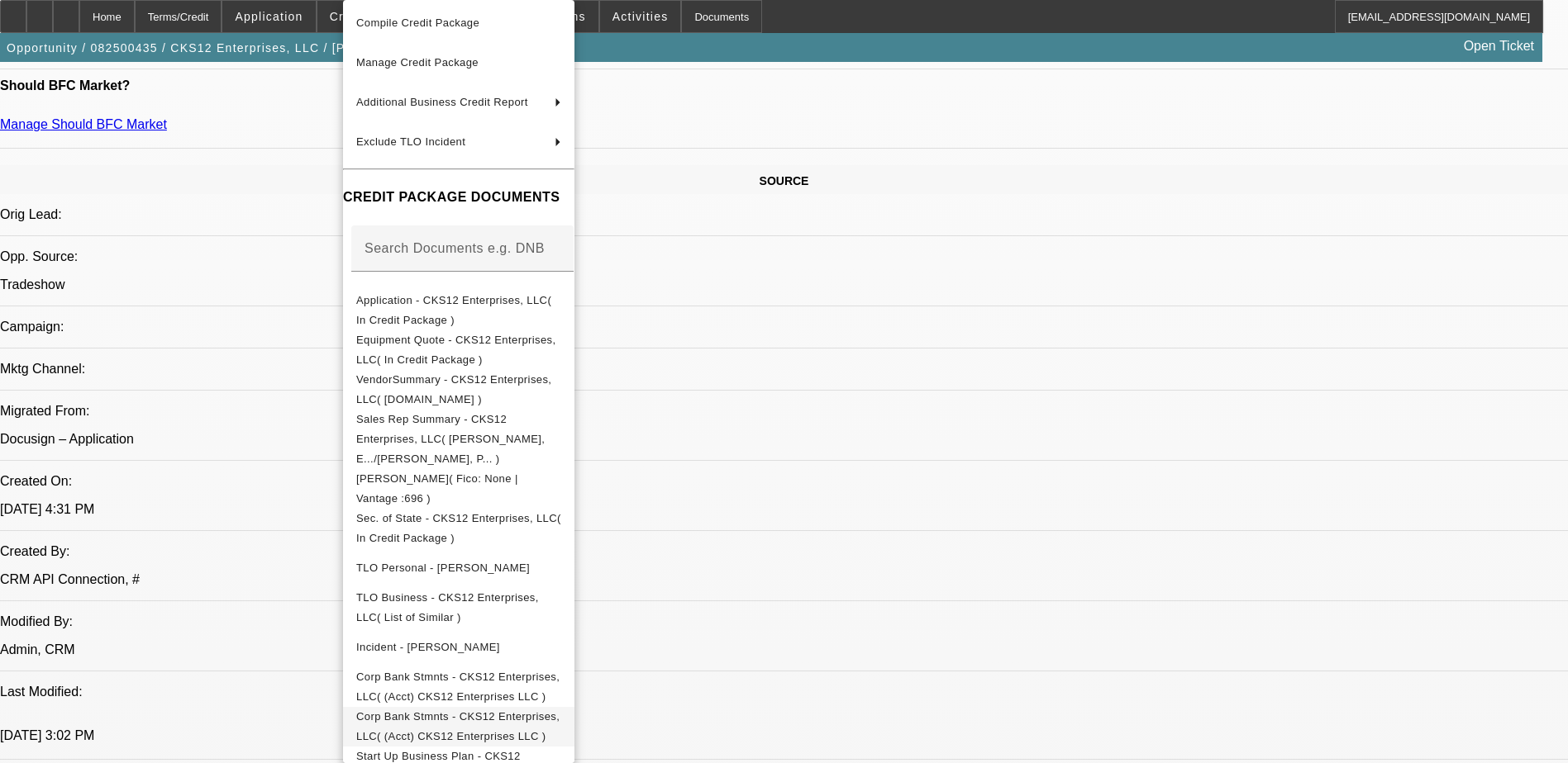
click at [560, 710] on span "Corp Bank Stmnts - CKS12 Enterprises, LLC( (Acct) CKS12 Enterprises LLC )" at bounding box center [457, 726] width 203 height 33
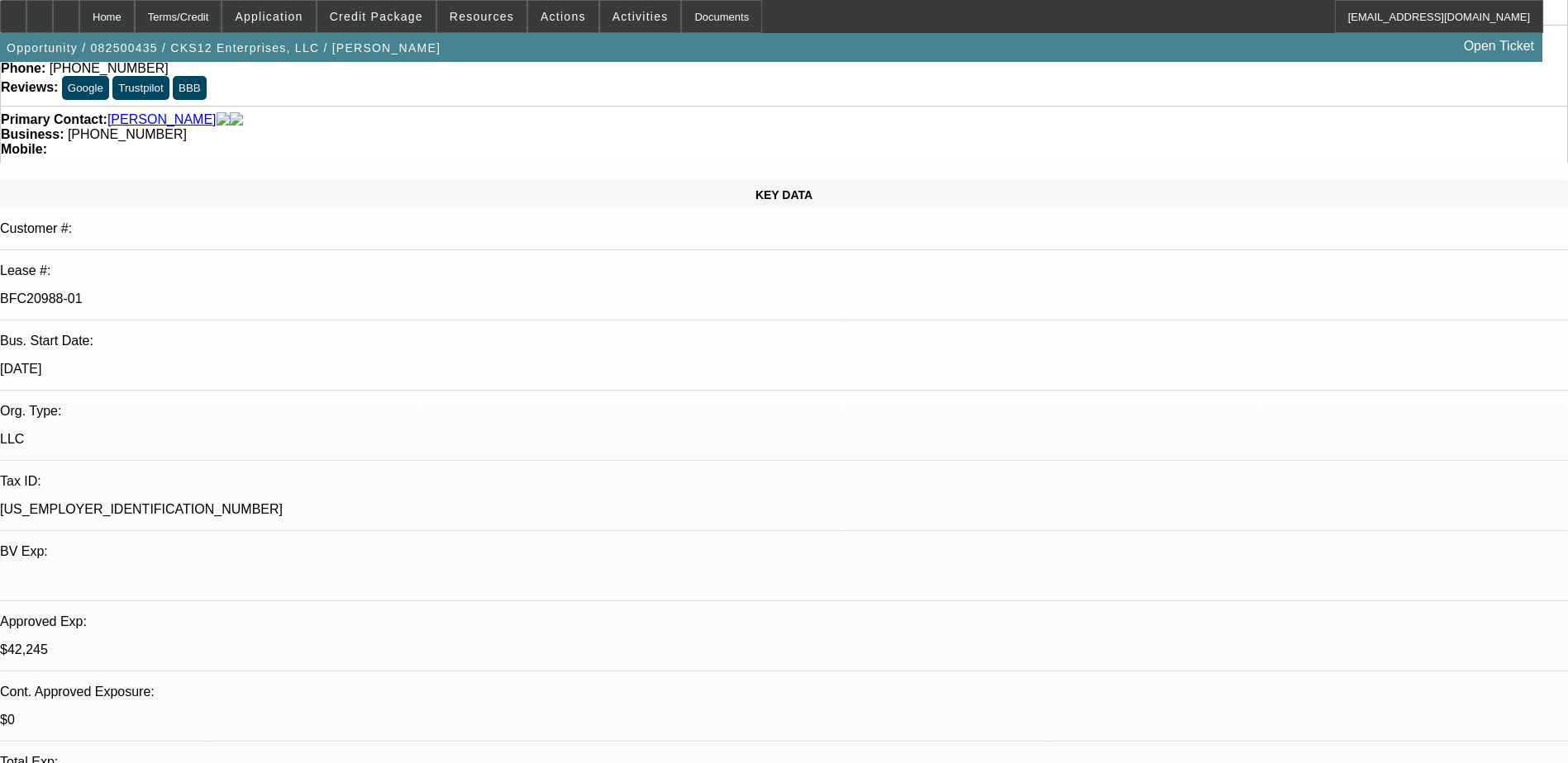
scroll to position [0, 0]
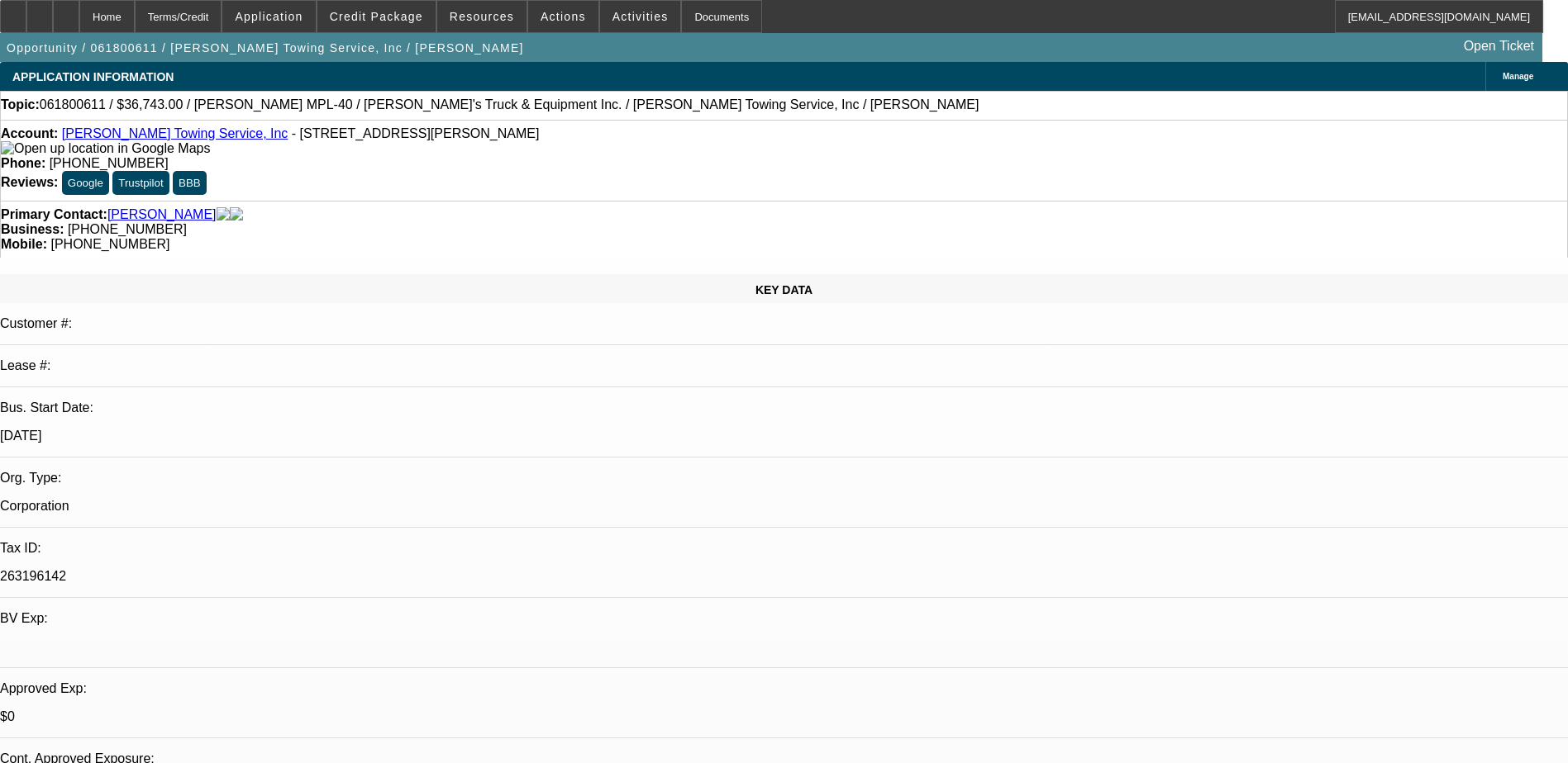
select select "0"
select select "6"
select select "0"
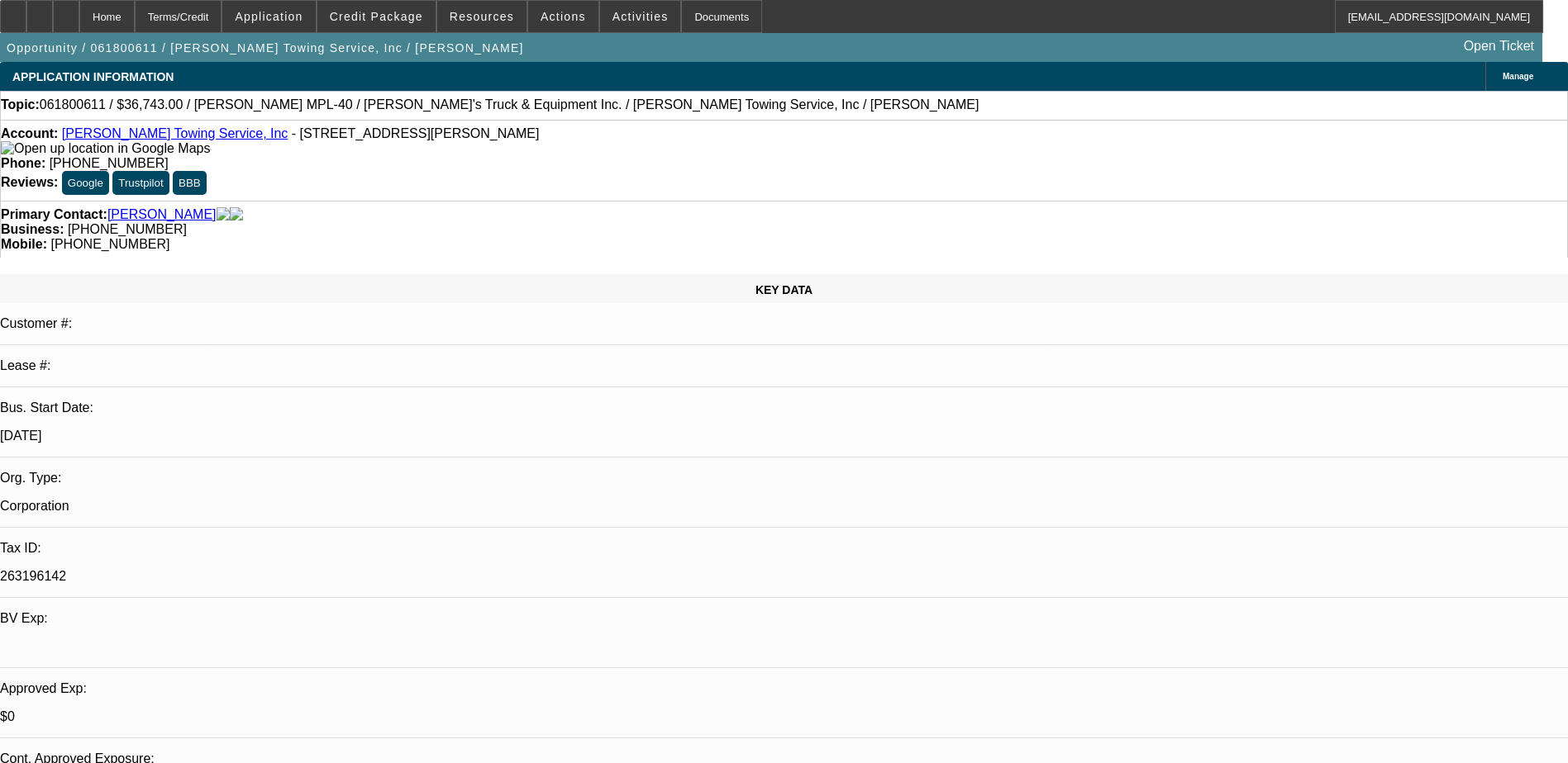
select select "0"
select select "6"
select select "0"
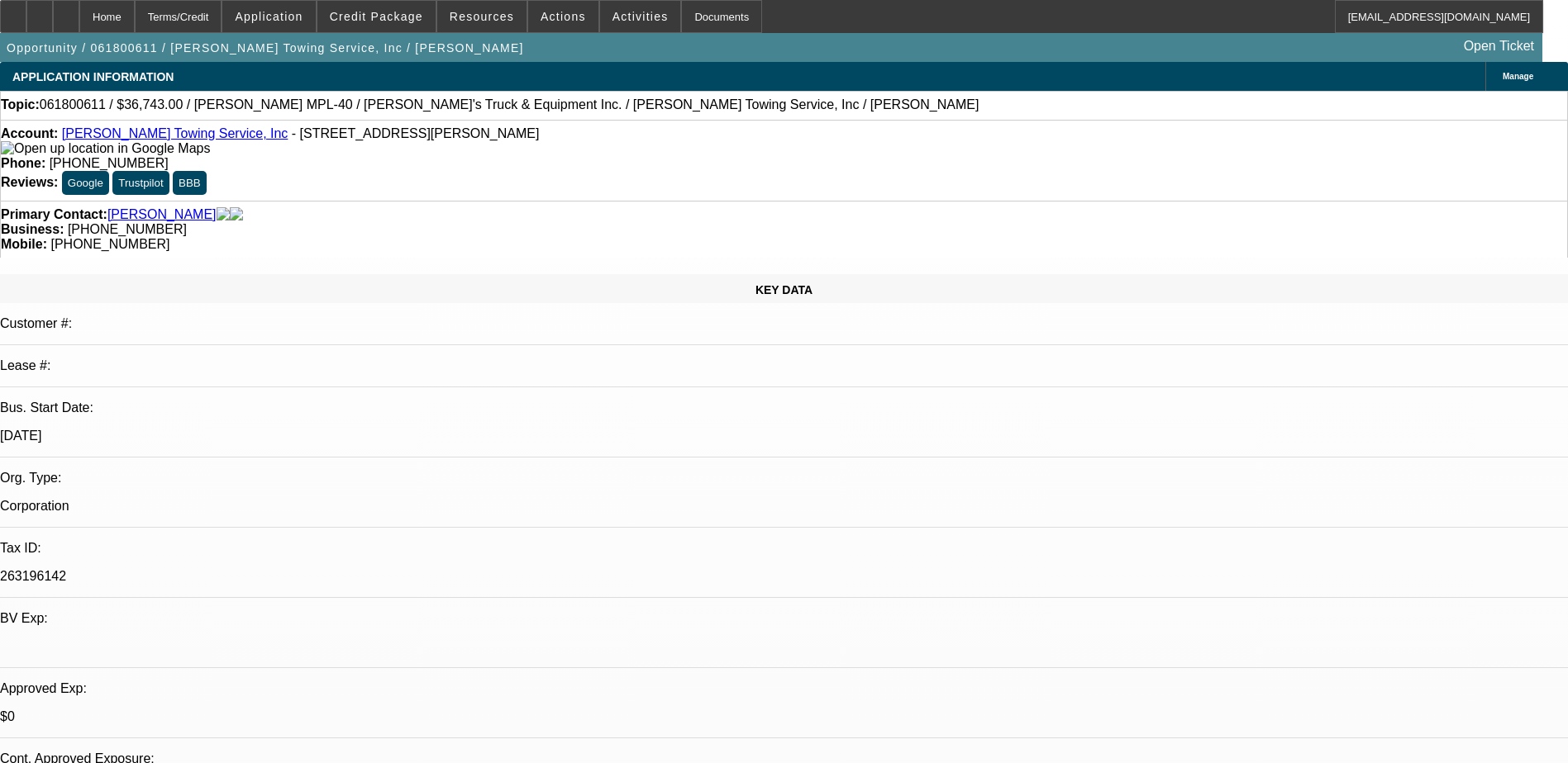
select select "0"
select select "6"
select select "0"
select select "2"
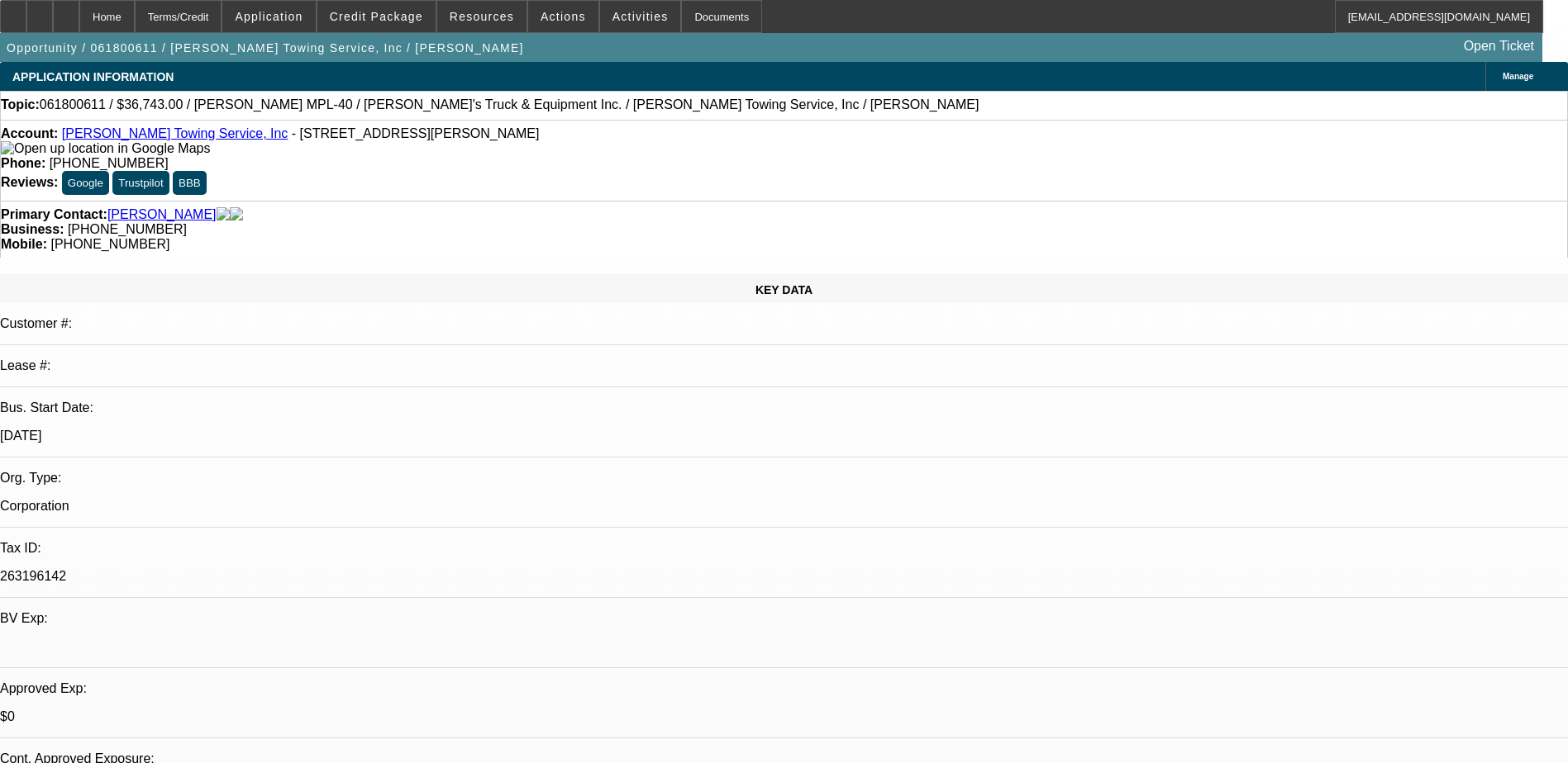
select select "0"
select select "6"
